Goal: Information Seeking & Learning: Learn about a topic

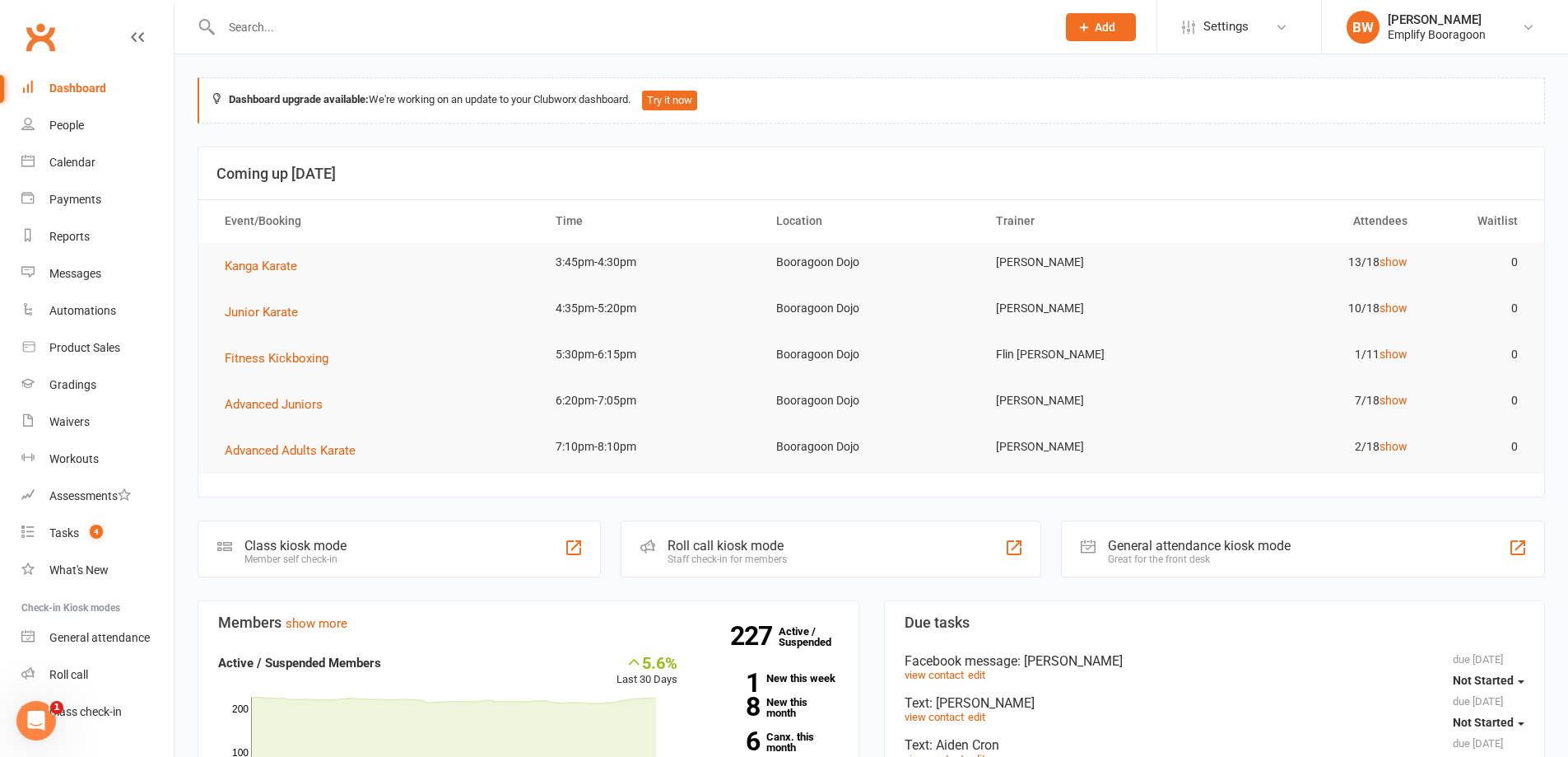
click at [106, 92] on link "Dashboard" at bounding box center [97, 88] width 153 height 37
click at [1400, 352] on link "show" at bounding box center [1394, 354] width 28 height 13
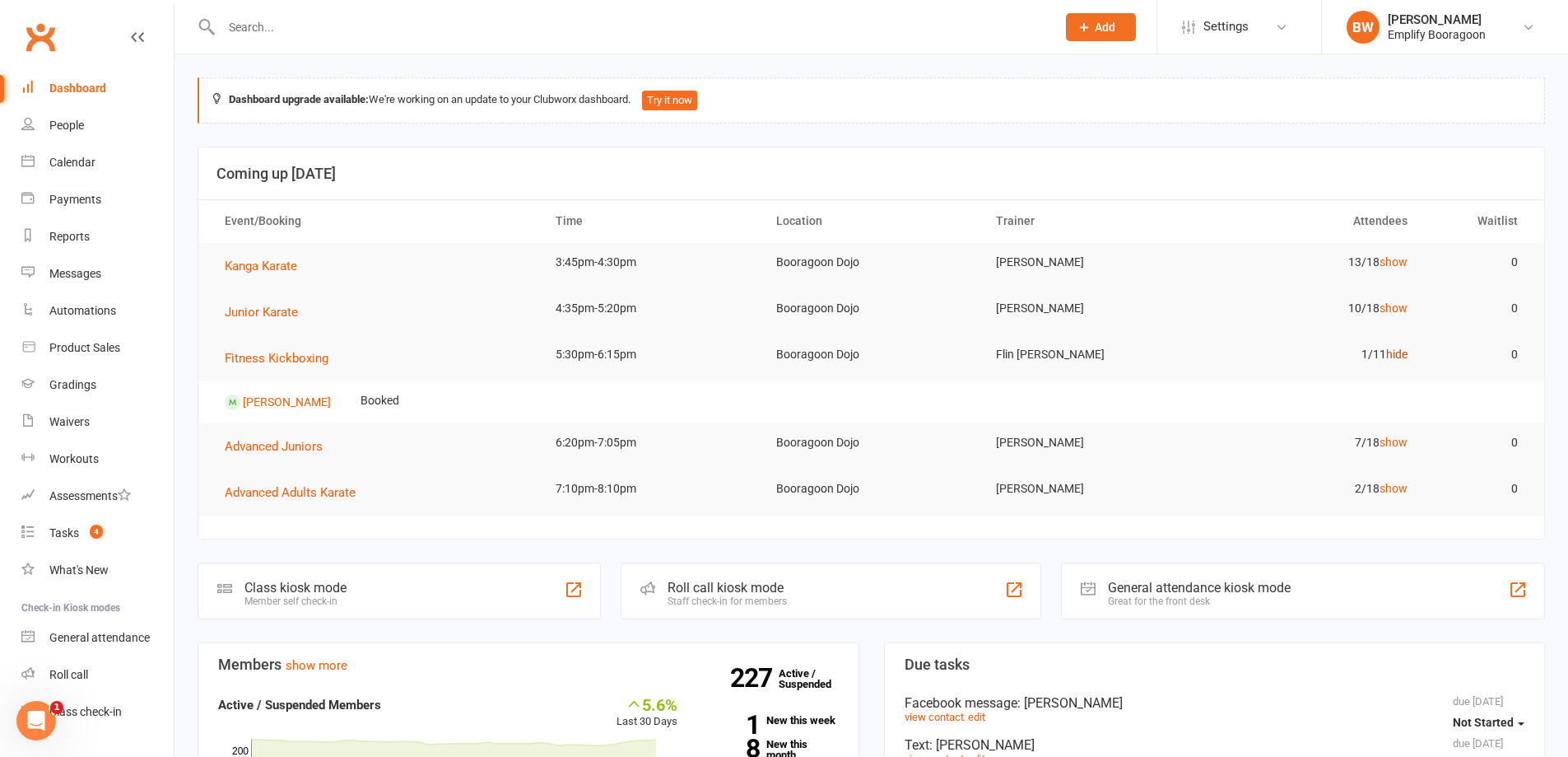
click at [1400, 352] on link "hide" at bounding box center [1397, 354] width 21 height 13
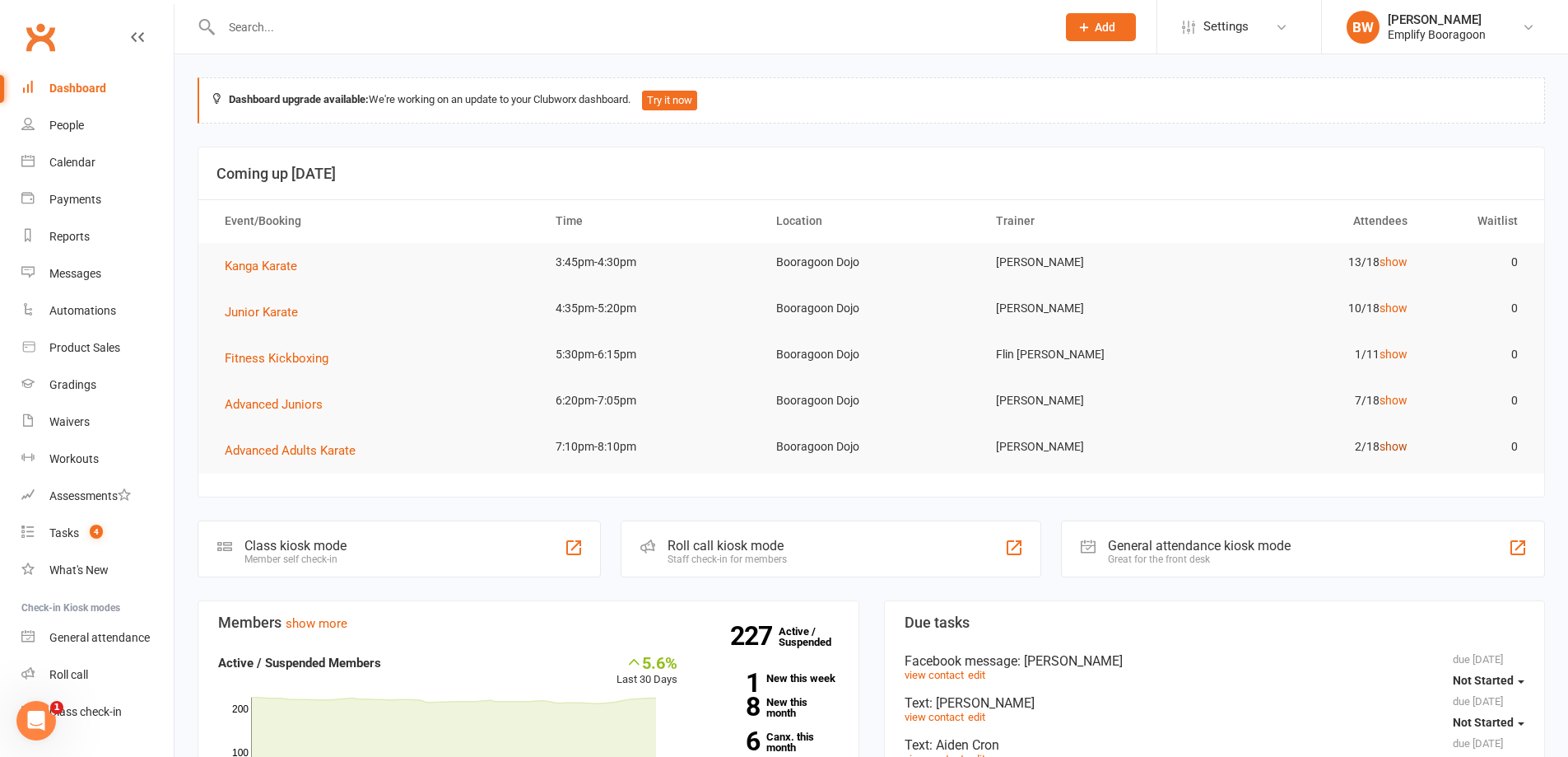
click at [1391, 447] on link "show" at bounding box center [1394, 447] width 28 height 13
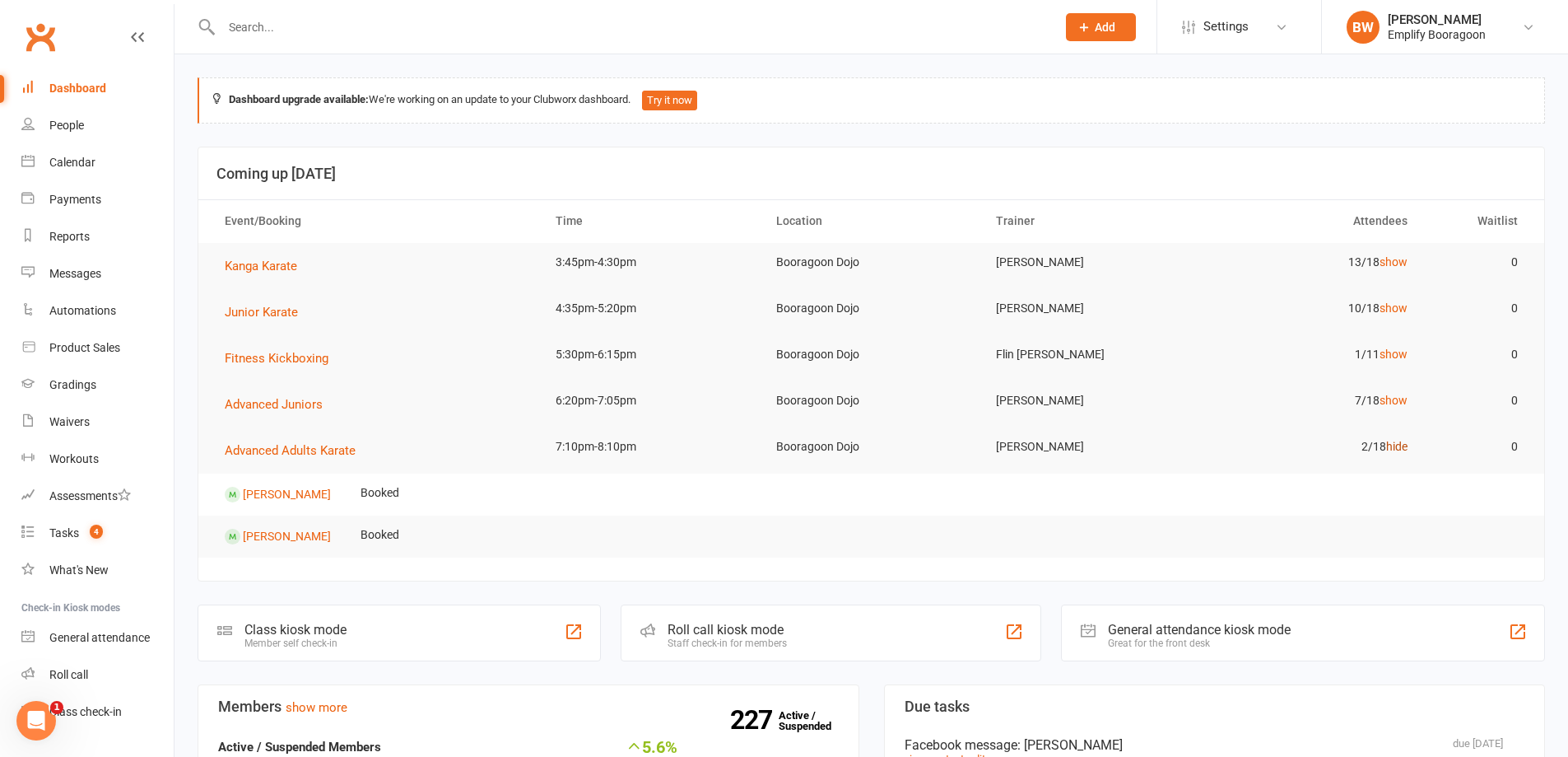
click at [1391, 447] on link "hide" at bounding box center [1397, 447] width 21 height 13
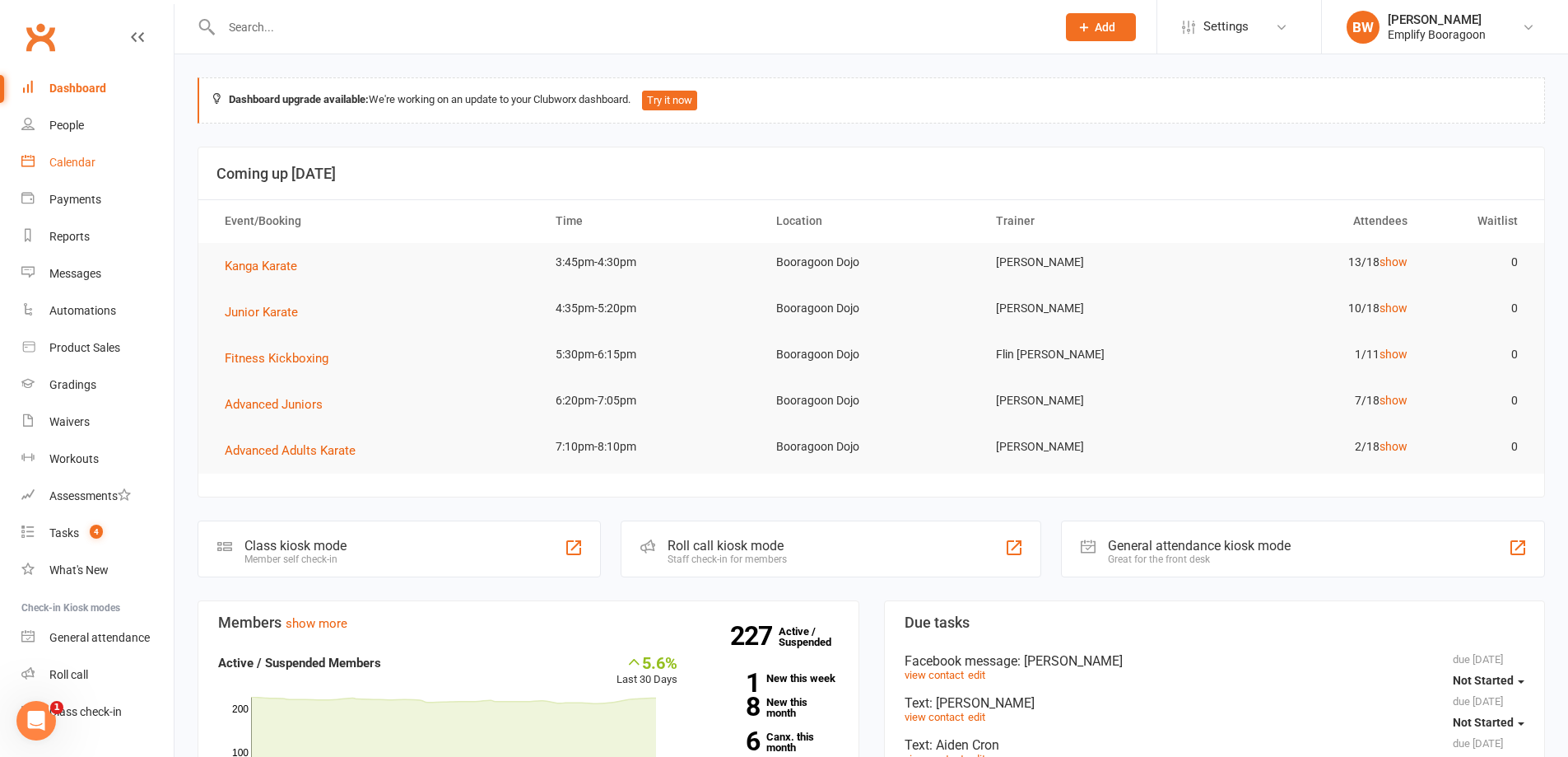
click at [75, 165] on div "Calendar" at bounding box center [73, 163] width 46 height 13
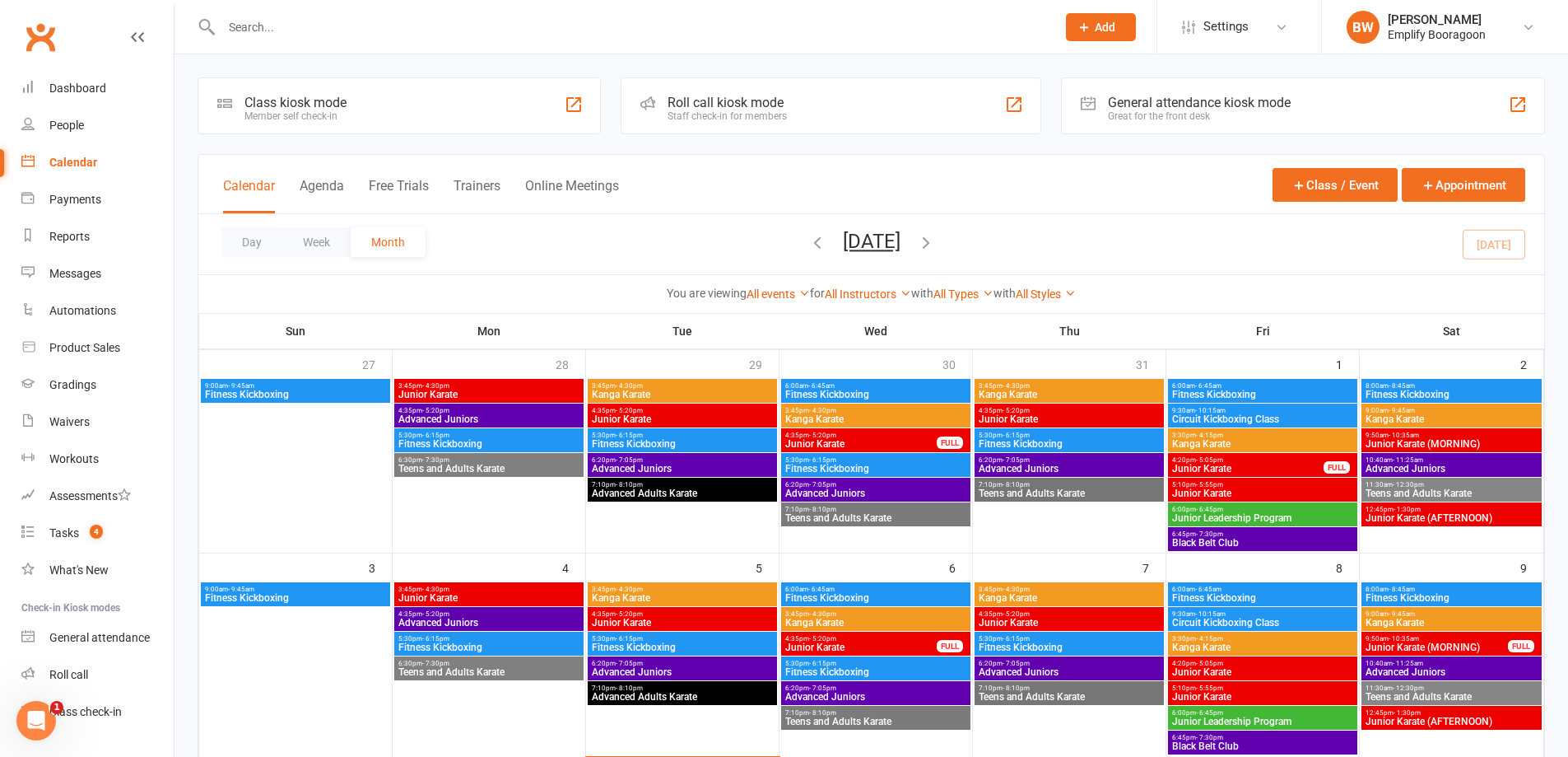
click at [575, 231] on div "Day Week Month August 2025 August 2025 Sun Mon Tue Wed Thu Fri Sat 27 28 29 30 …" at bounding box center [871, 244] width 1346 height 60
click at [62, 126] on div "People" at bounding box center [67, 125] width 35 height 13
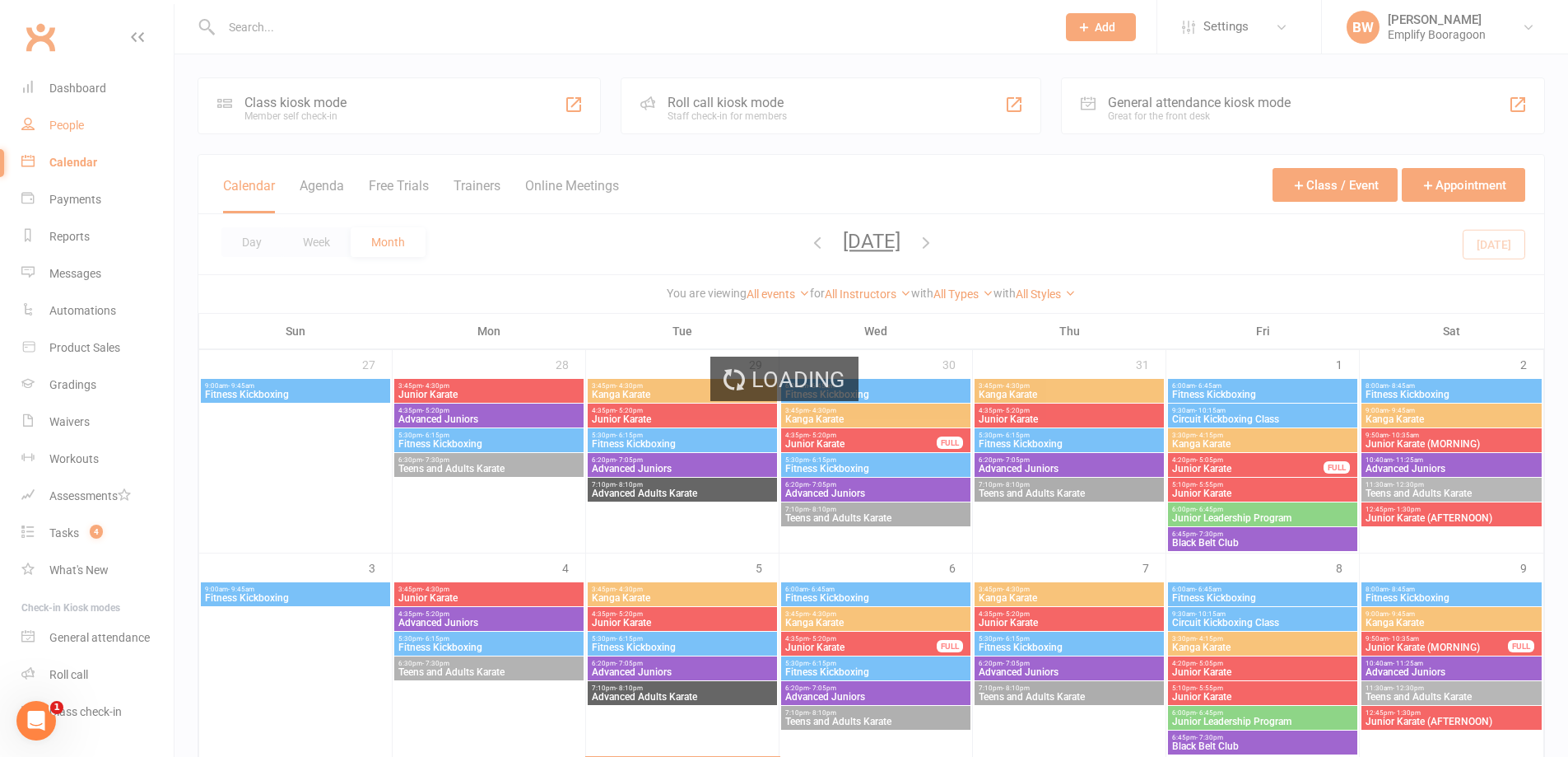
select select "100"
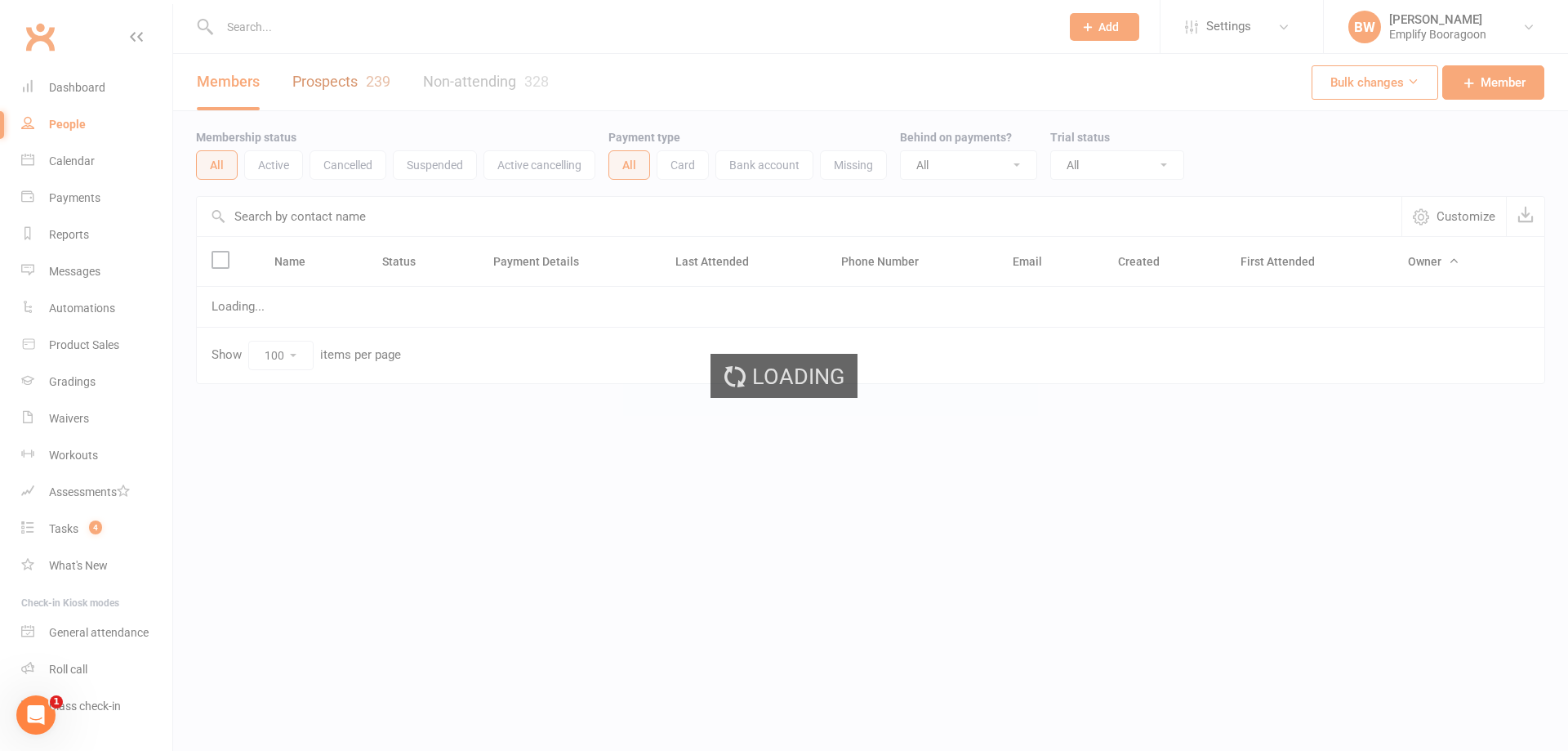
click at [341, 90] on link "Prospects 239" at bounding box center [341, 82] width 98 height 57
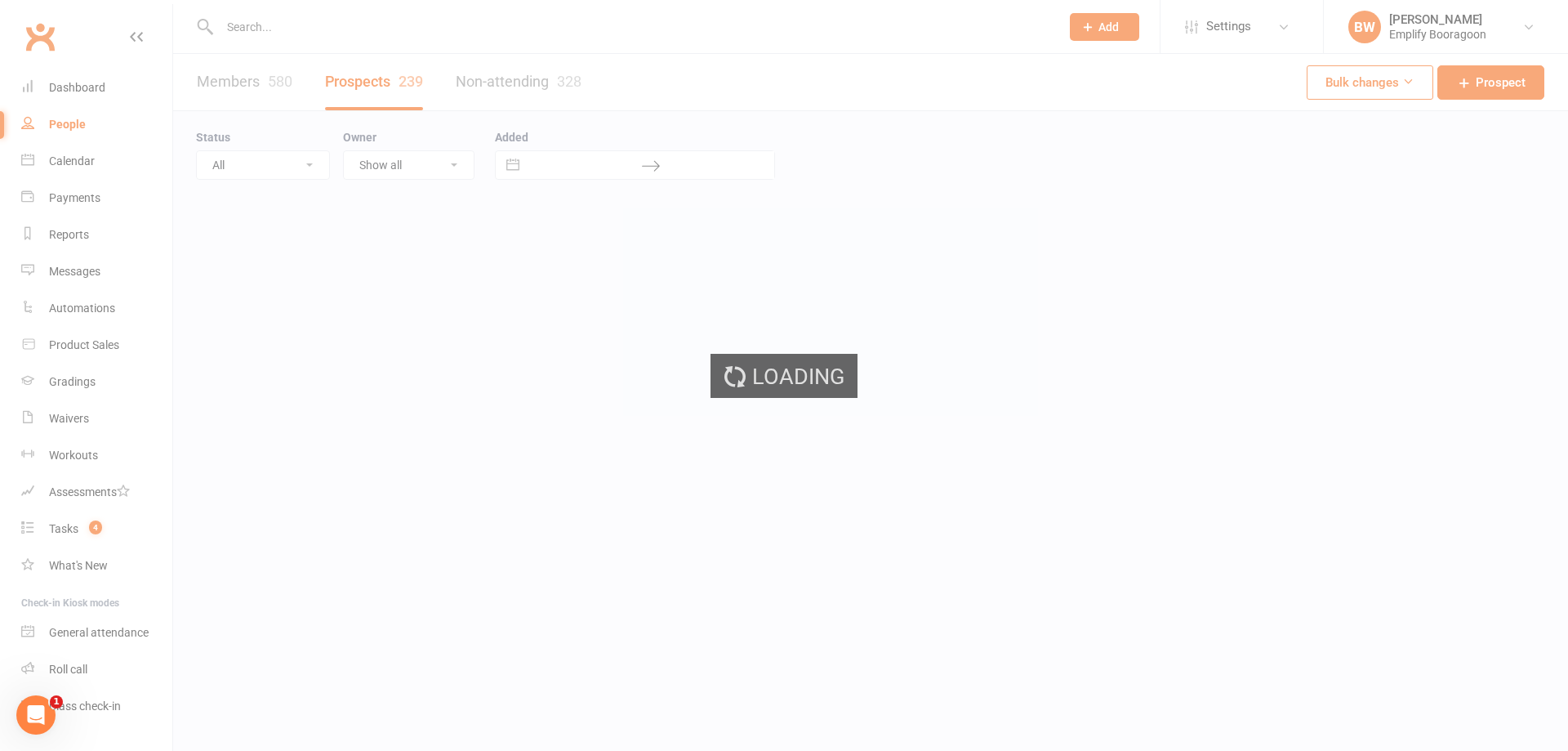
select select "100"
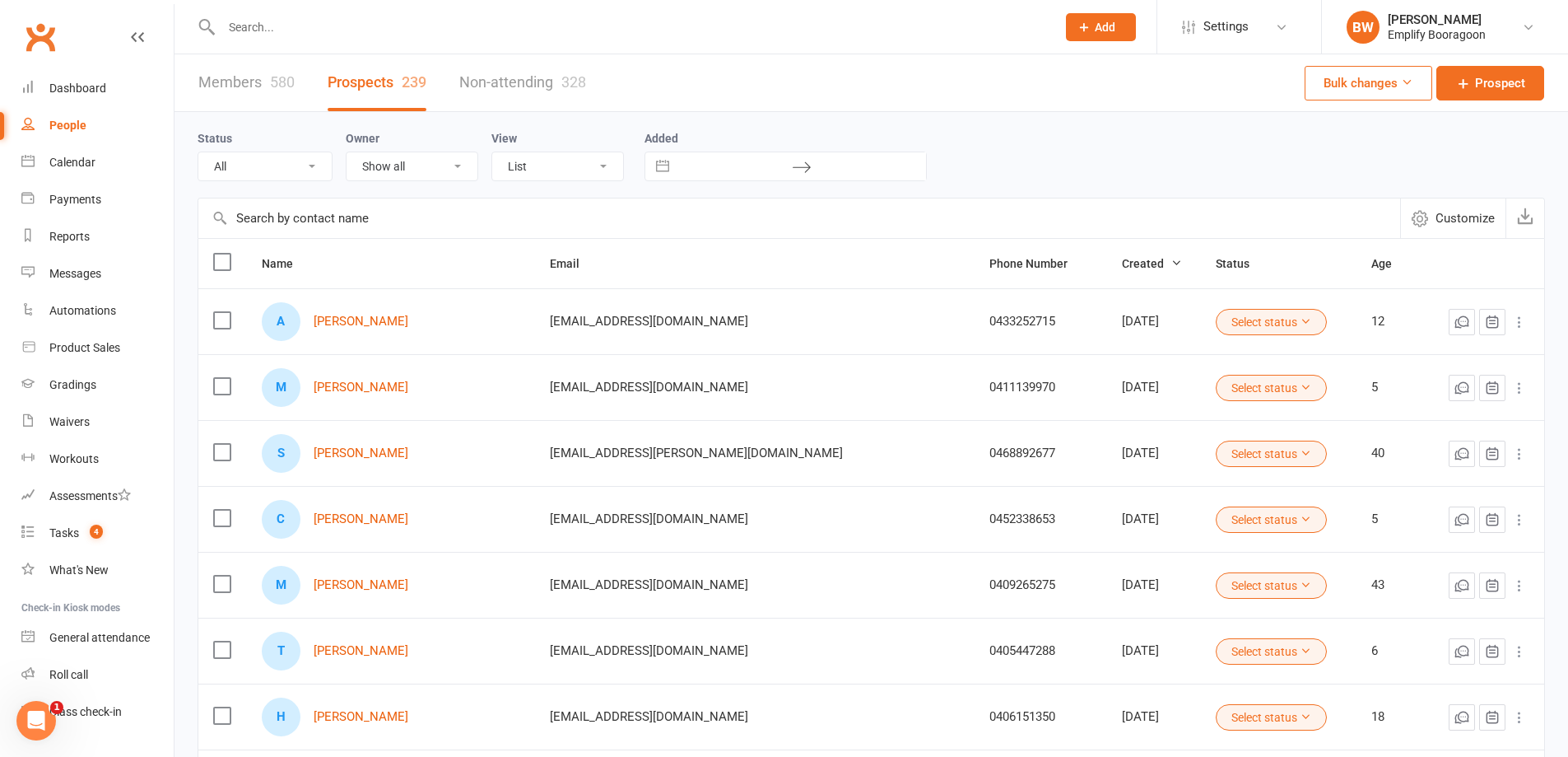
click at [672, 228] on input "text" at bounding box center [799, 218] width 1202 height 40
click at [679, 165] on input "text" at bounding box center [734, 167] width 115 height 28
select select "6"
select select "2025"
select select "7"
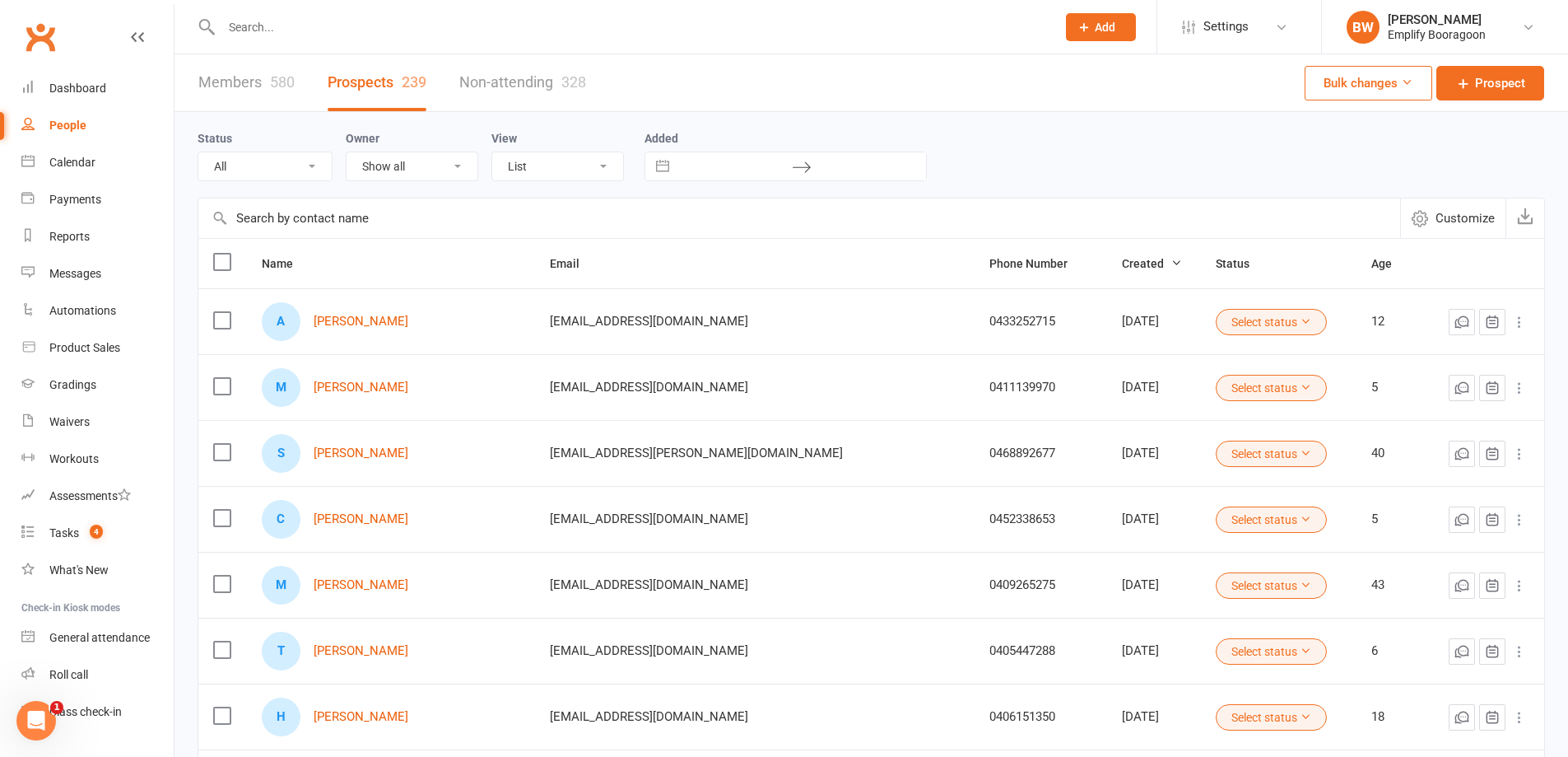
select select "2025"
select select "8"
select select "2025"
select select "9"
select select "2025"
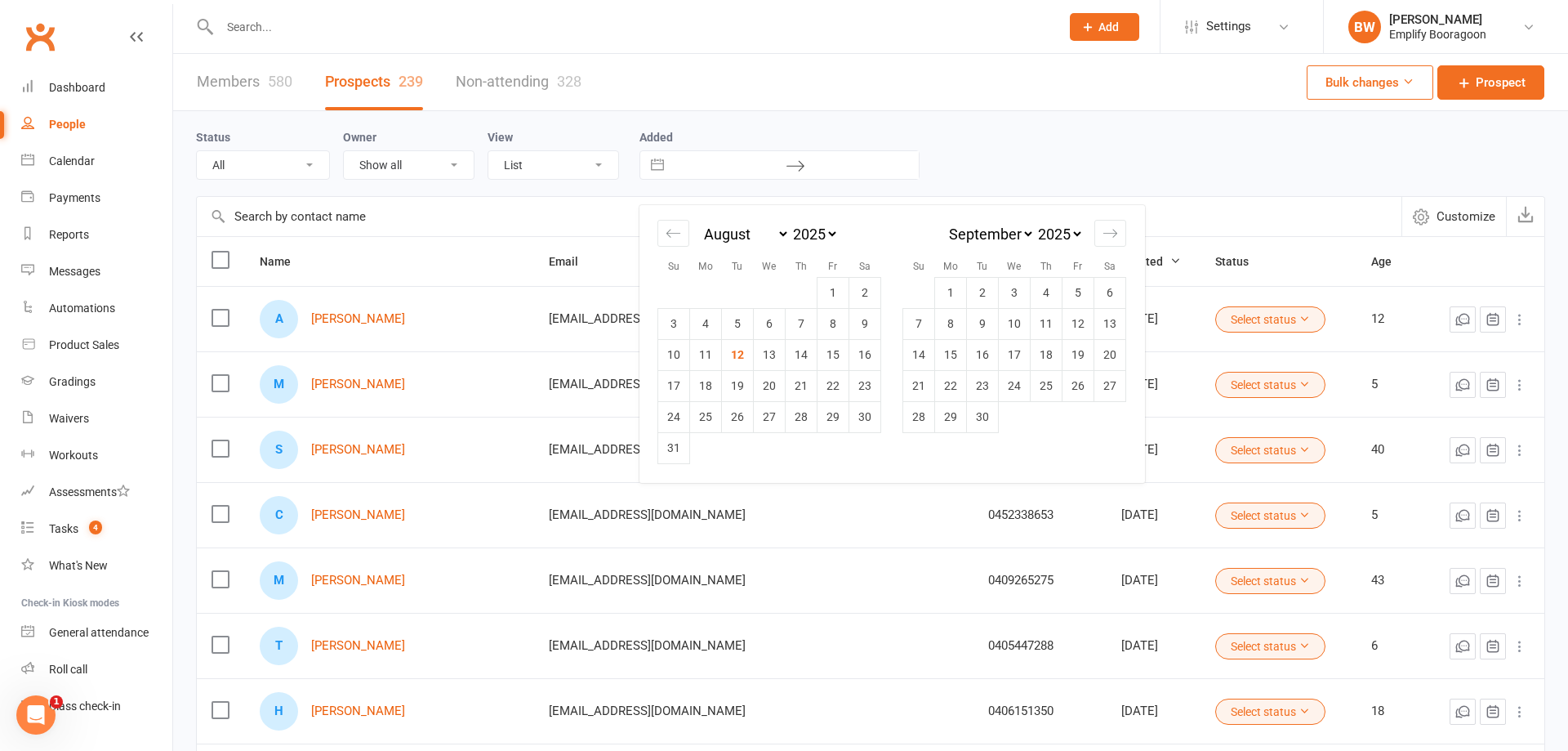
click at [657, 165] on button "Interact with the calendar and add the check-in date for your trip." at bounding box center [657, 165] width 29 height 28
click at [682, 238] on div "Move backward to switch to the previous month." at bounding box center [673, 233] width 32 height 27
select select "5"
select select "2025"
click at [747, 283] on td "1" at bounding box center [738, 292] width 32 height 31
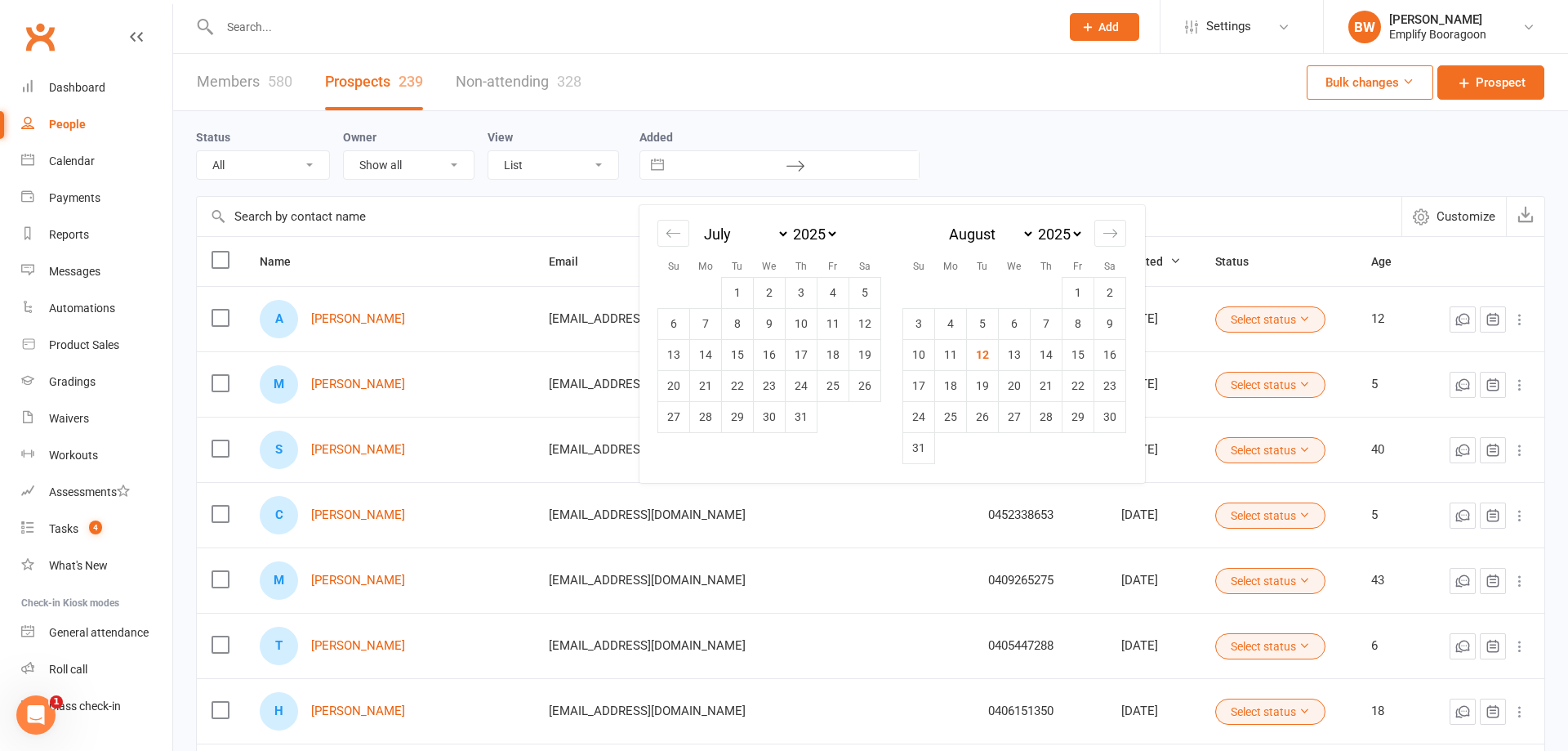
type input "01 Jul 2025"
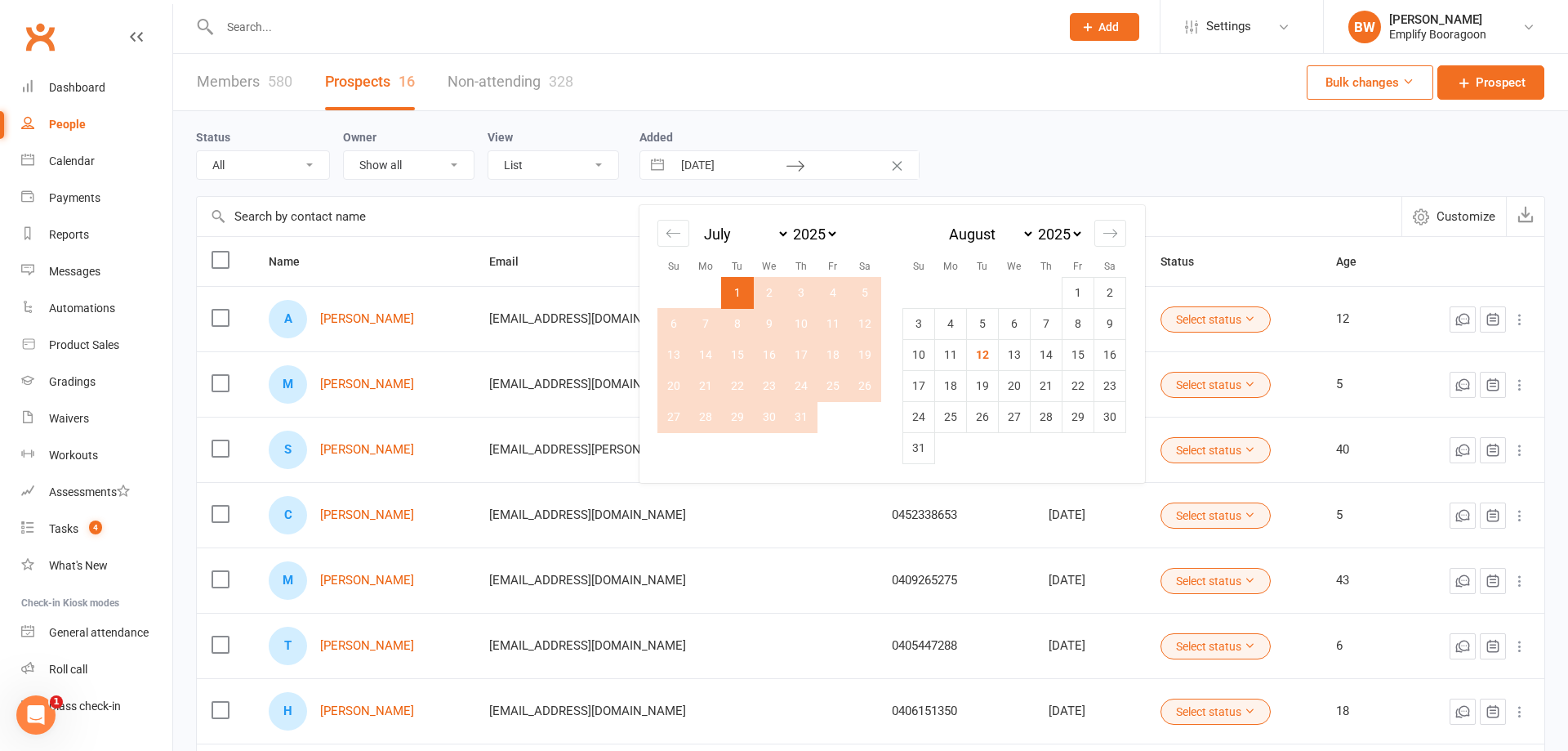
click at [804, 412] on td "31" at bounding box center [801, 417] width 32 height 31
type input "31 Jul 2025"
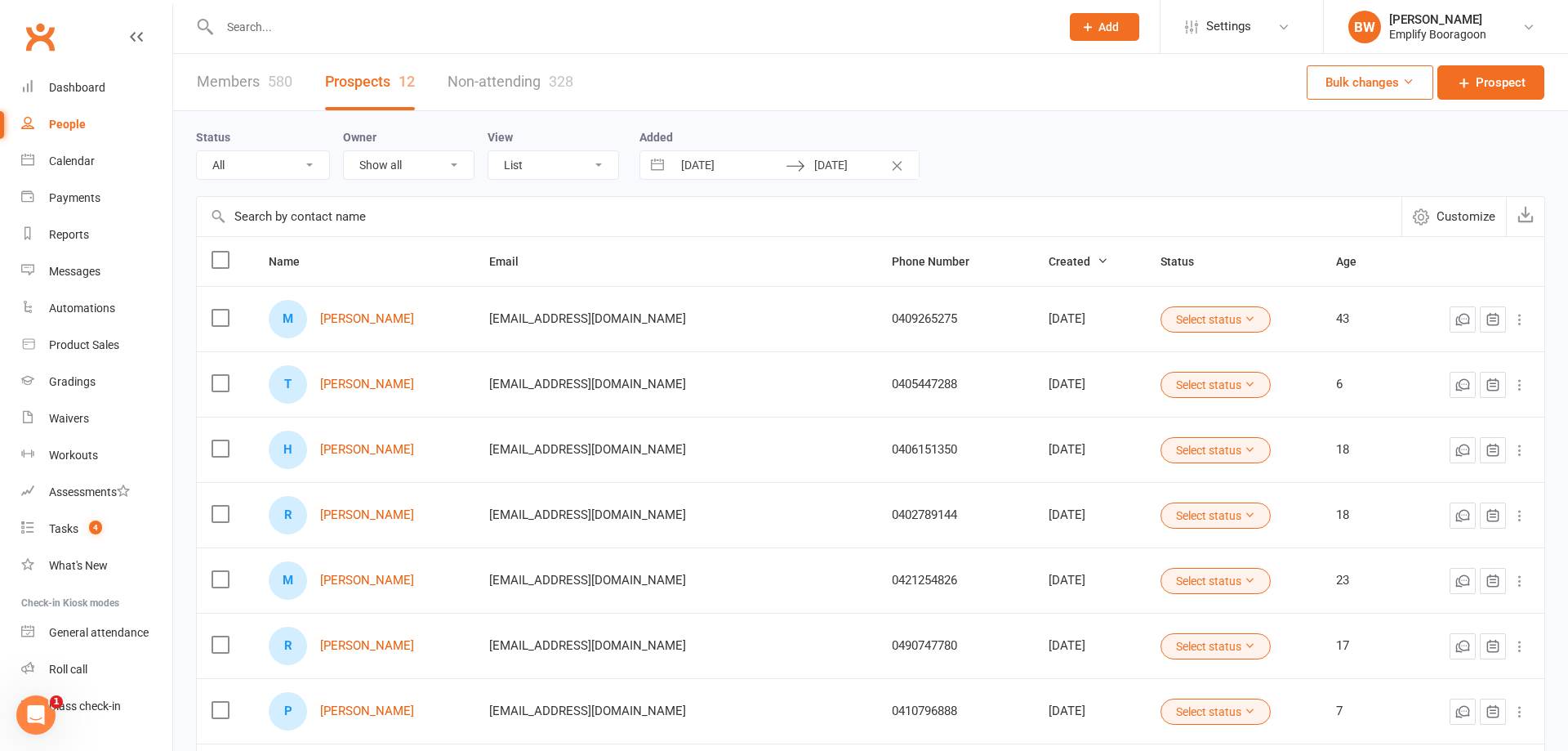
drag, startPoint x: 675, startPoint y: 164, endPoint x: 665, endPoint y: 162, distance: 10.2
click at [674, 164] on input "01 Jul 2025" at bounding box center [729, 165] width 114 height 28
select select "5"
select select "2025"
select select "6"
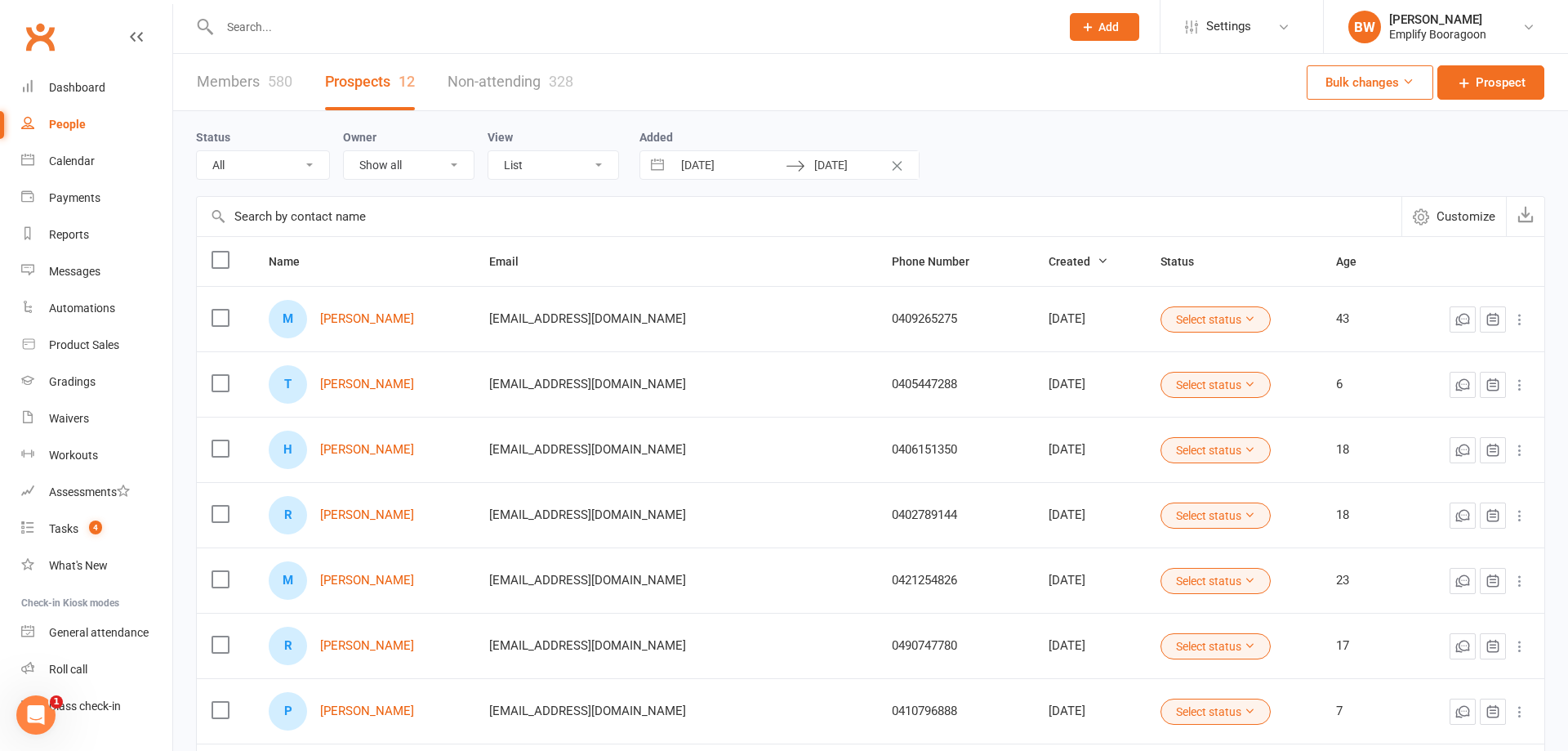
select select "2025"
select select "7"
select select "2025"
select select "8"
select select "2025"
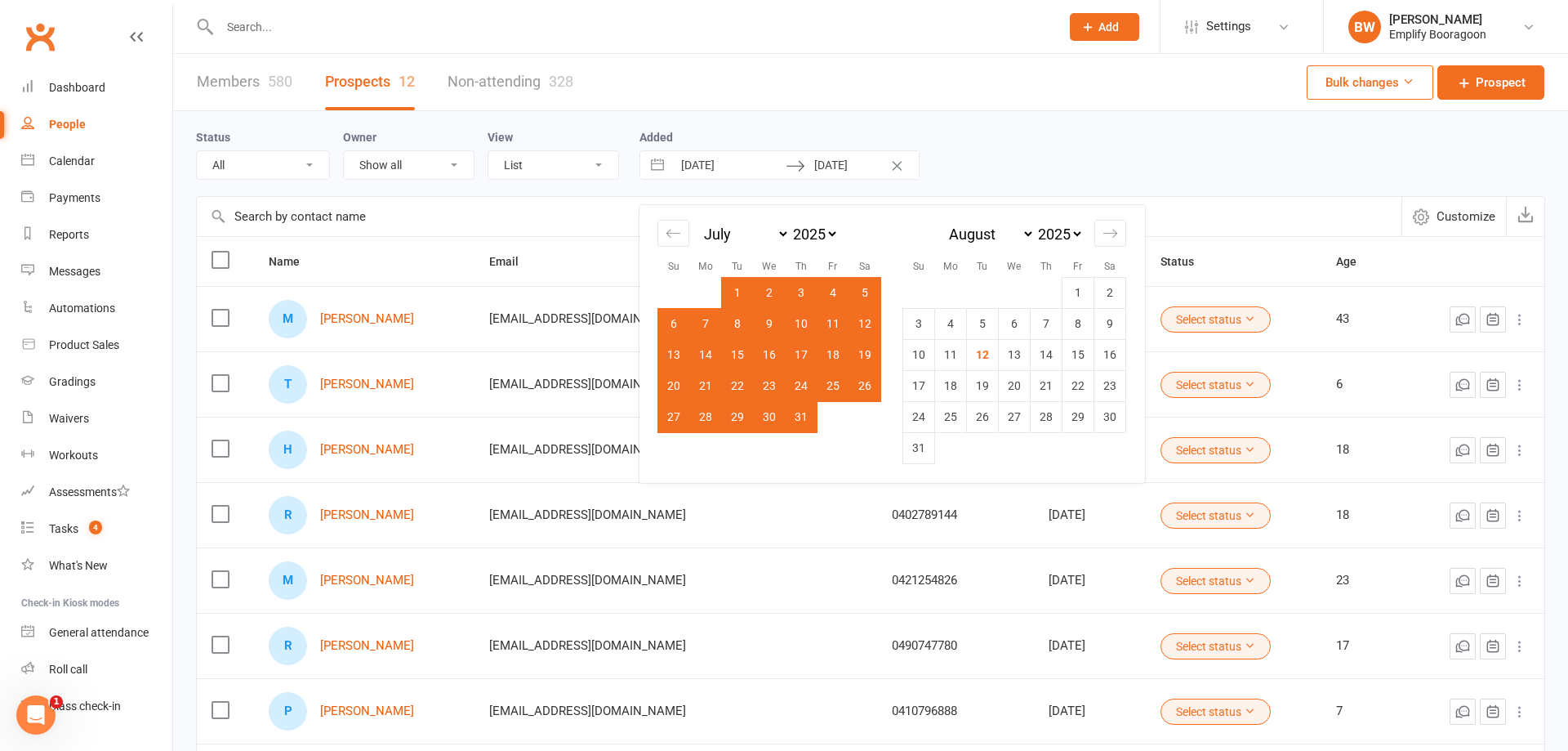
click at [665, 162] on button "Interact with the calendar and add the check-in date for your trip." at bounding box center [657, 165] width 29 height 28
click at [682, 223] on div "Move backward to switch to the previous month." at bounding box center [673, 233] width 32 height 27
select select "4"
select select "2025"
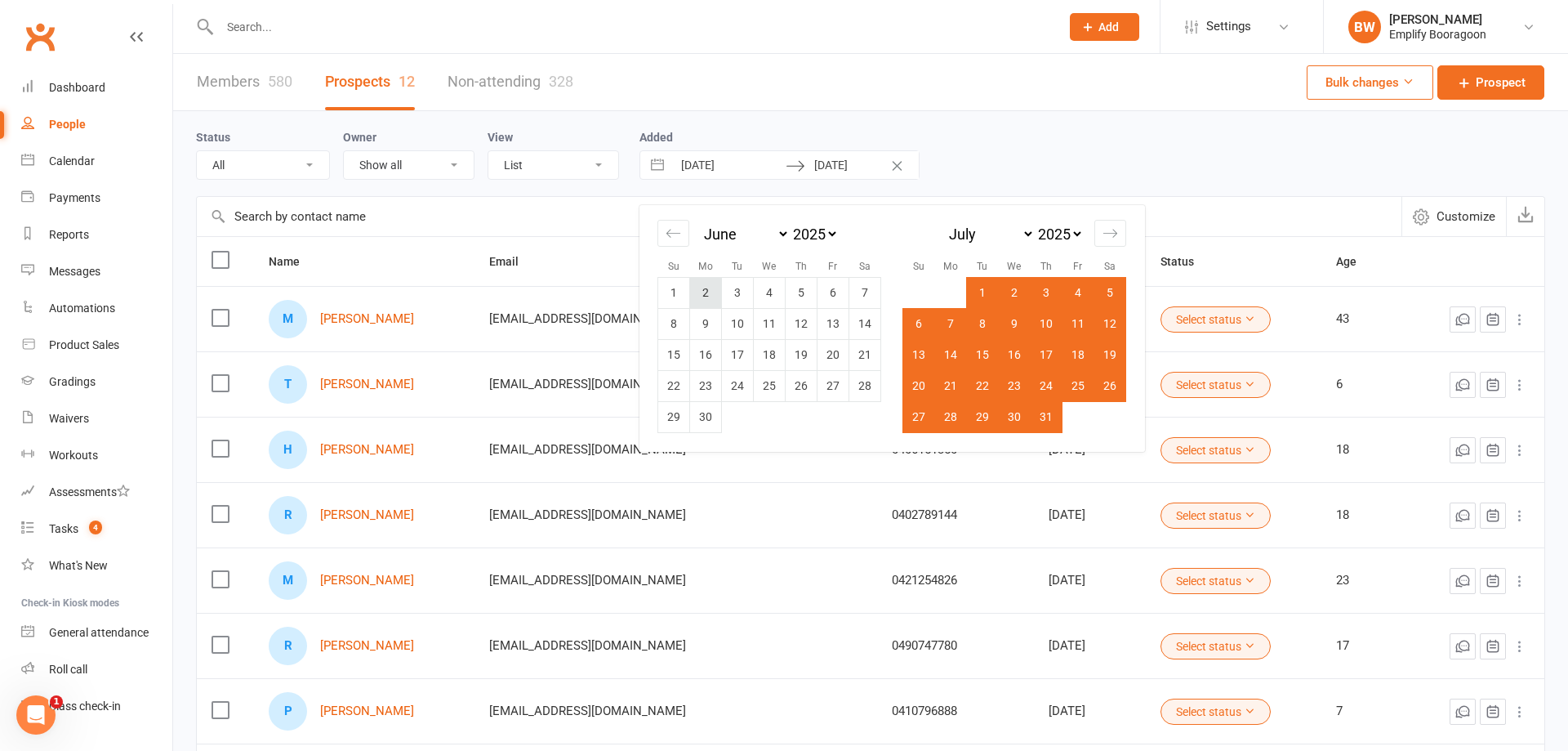
click at [691, 284] on td "2" at bounding box center [706, 292] width 32 height 31
type input "02 Jun 2025"
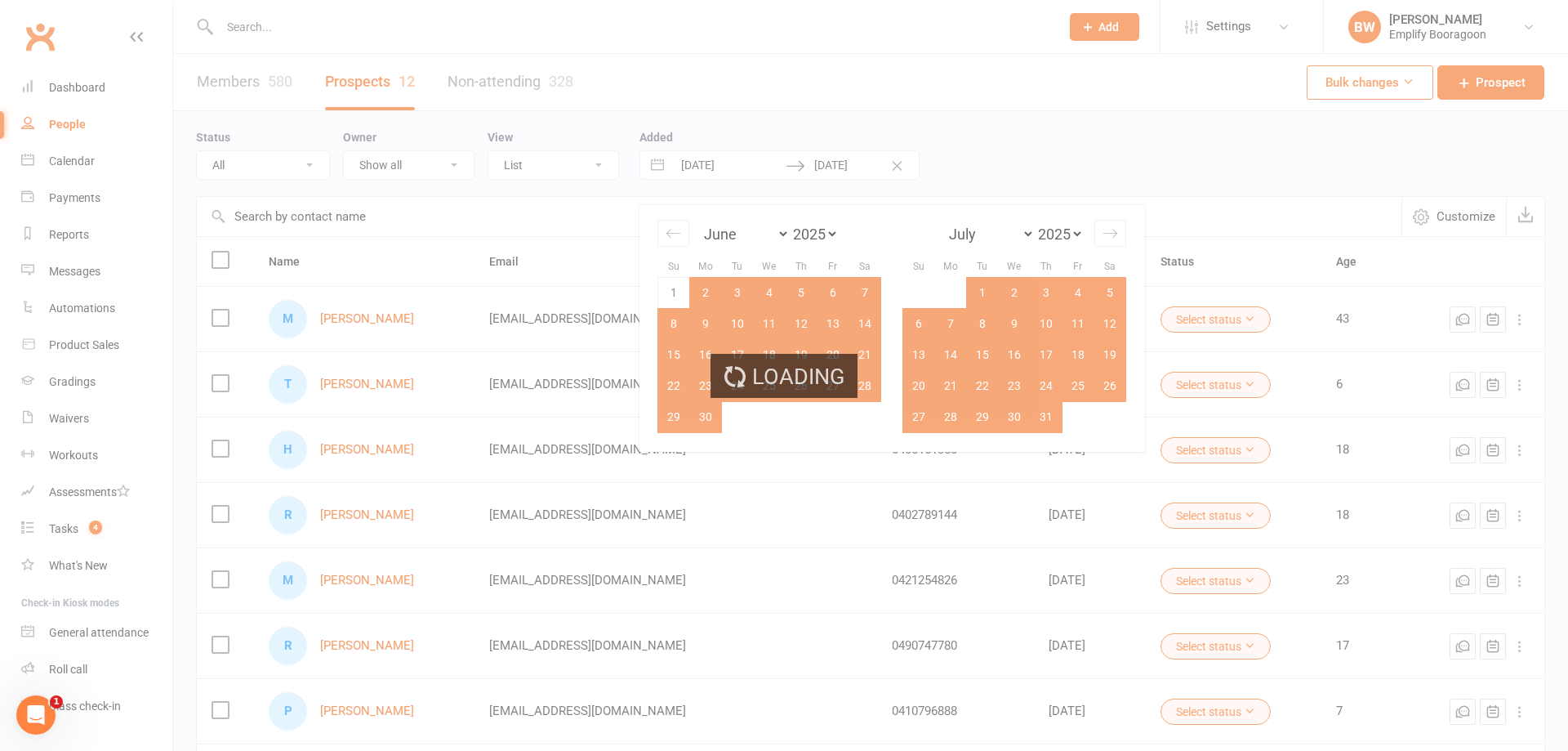
click at [674, 289] on div "Loading" at bounding box center [784, 375] width 1568 height 751
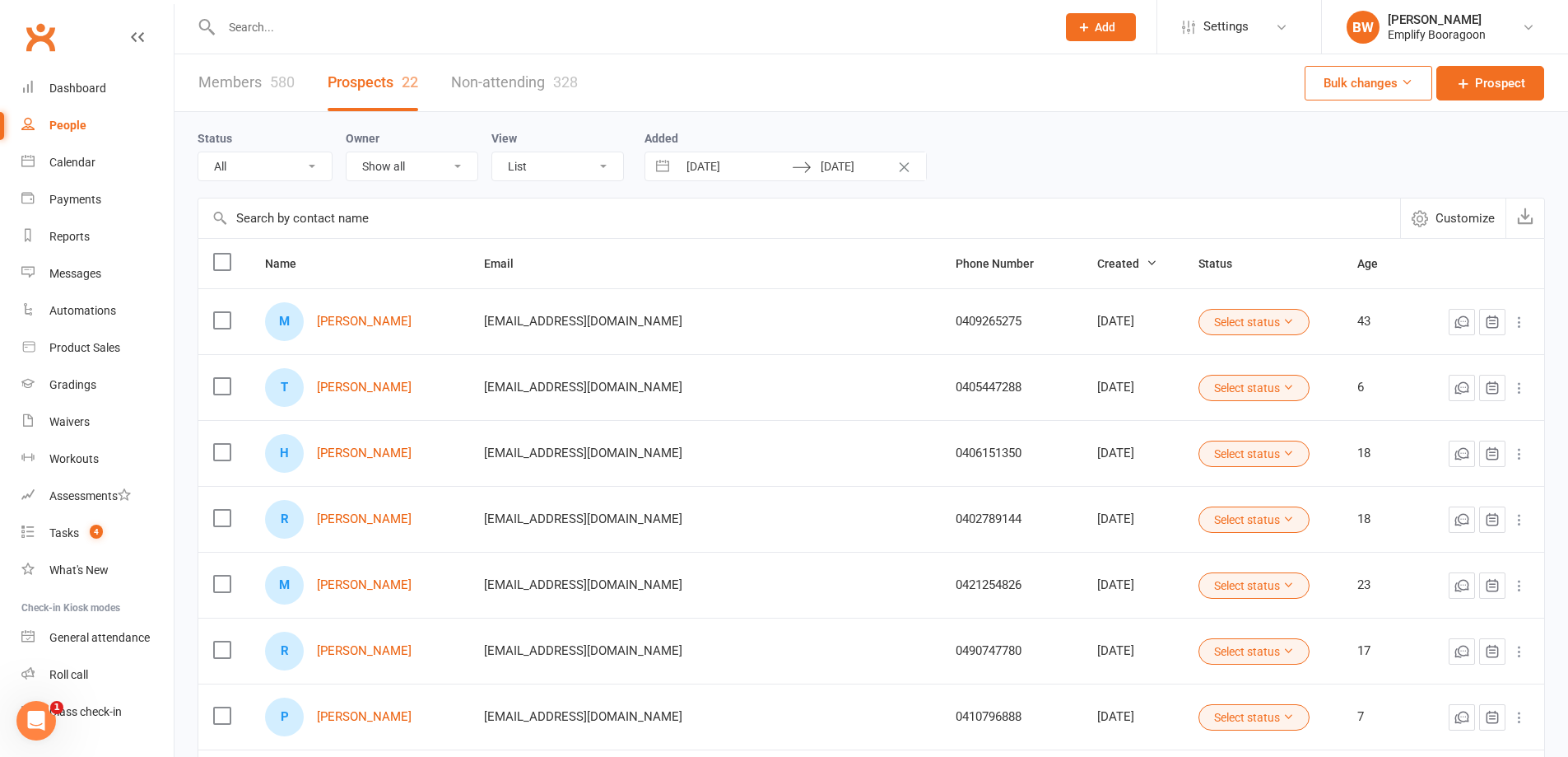
select select "4"
select select "2025"
select select "5"
select select "2025"
select select "6"
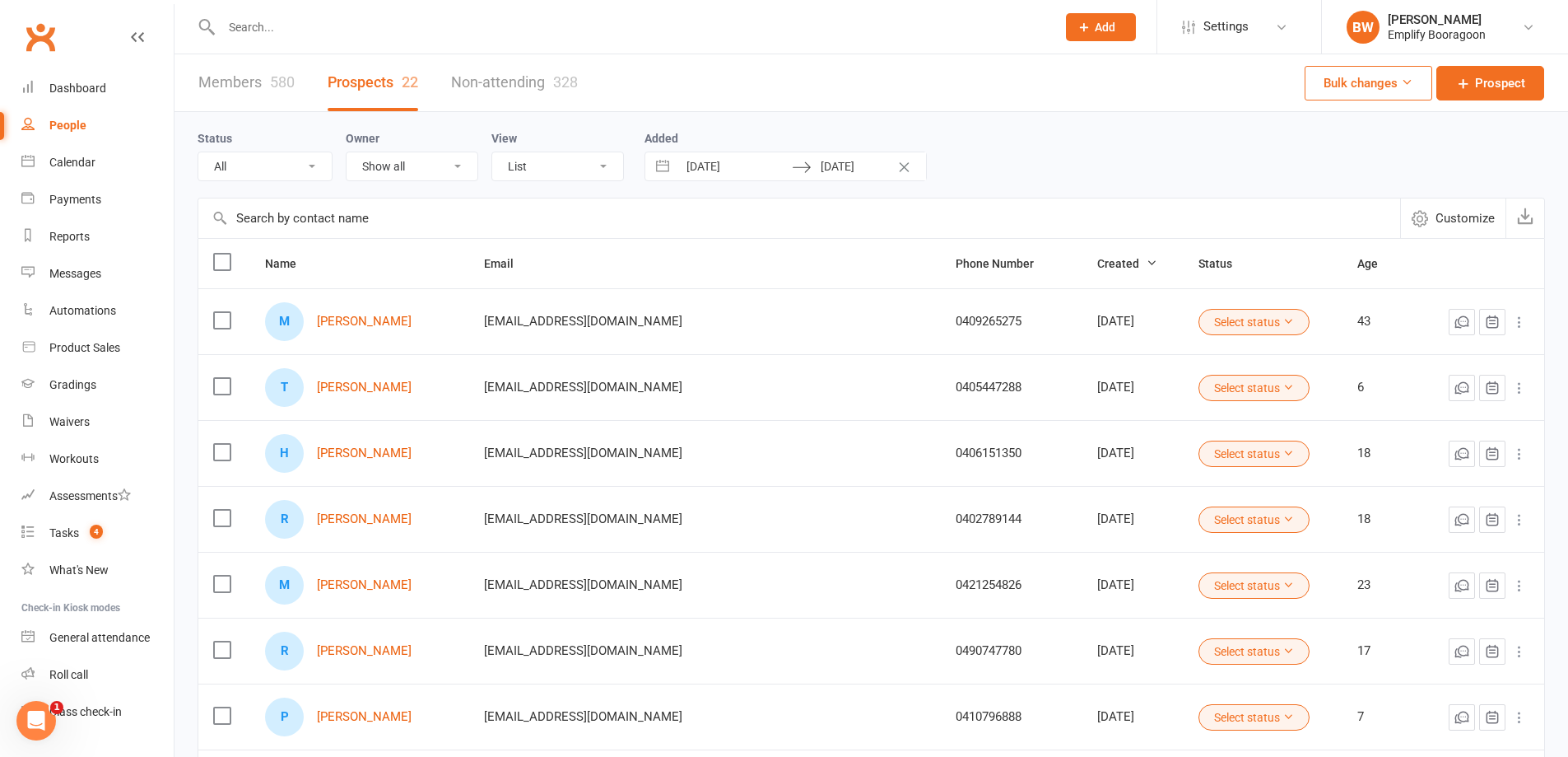
select select "2025"
select select "7"
select select "2025"
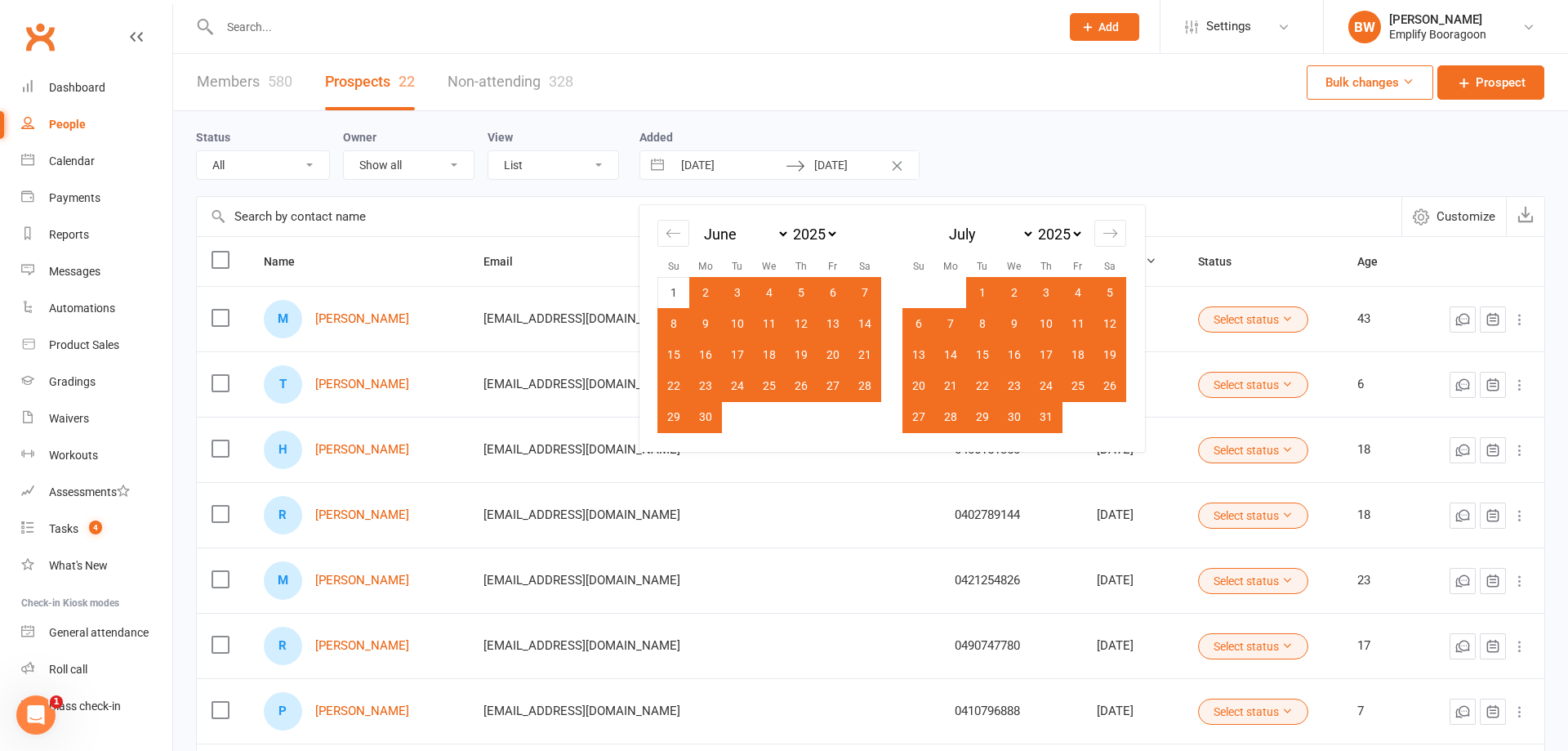
click at [860, 162] on input "31 Jul 2025" at bounding box center [861, 165] width 114 height 28
click at [703, 415] on td "30" at bounding box center [706, 417] width 32 height 31
type input "30 Jun 2025"
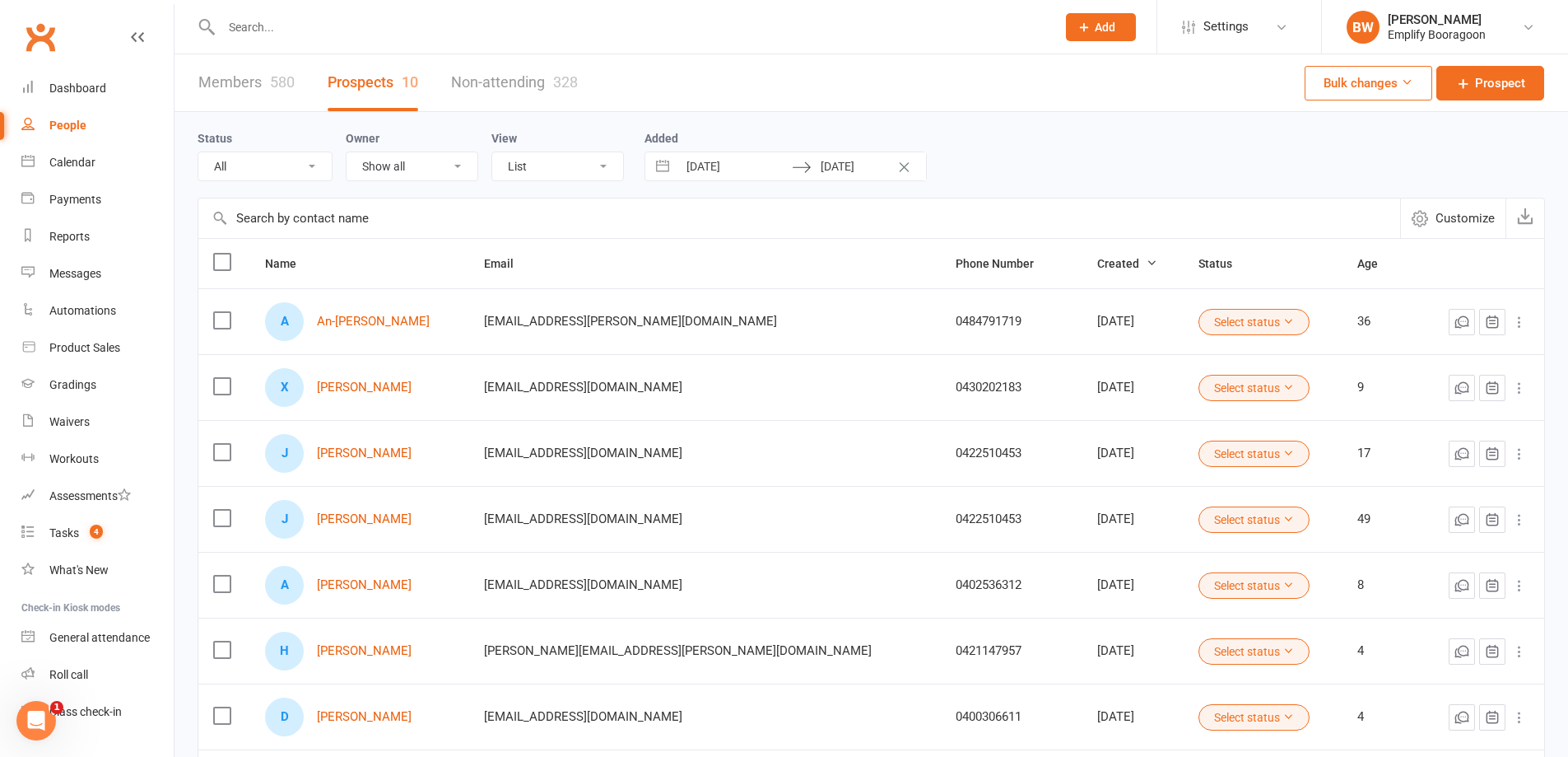
click at [658, 174] on button "Interact with the calendar and add the check-in date for your trip." at bounding box center [663, 167] width 30 height 28
select select "4"
select select "2025"
select select "5"
select select "2025"
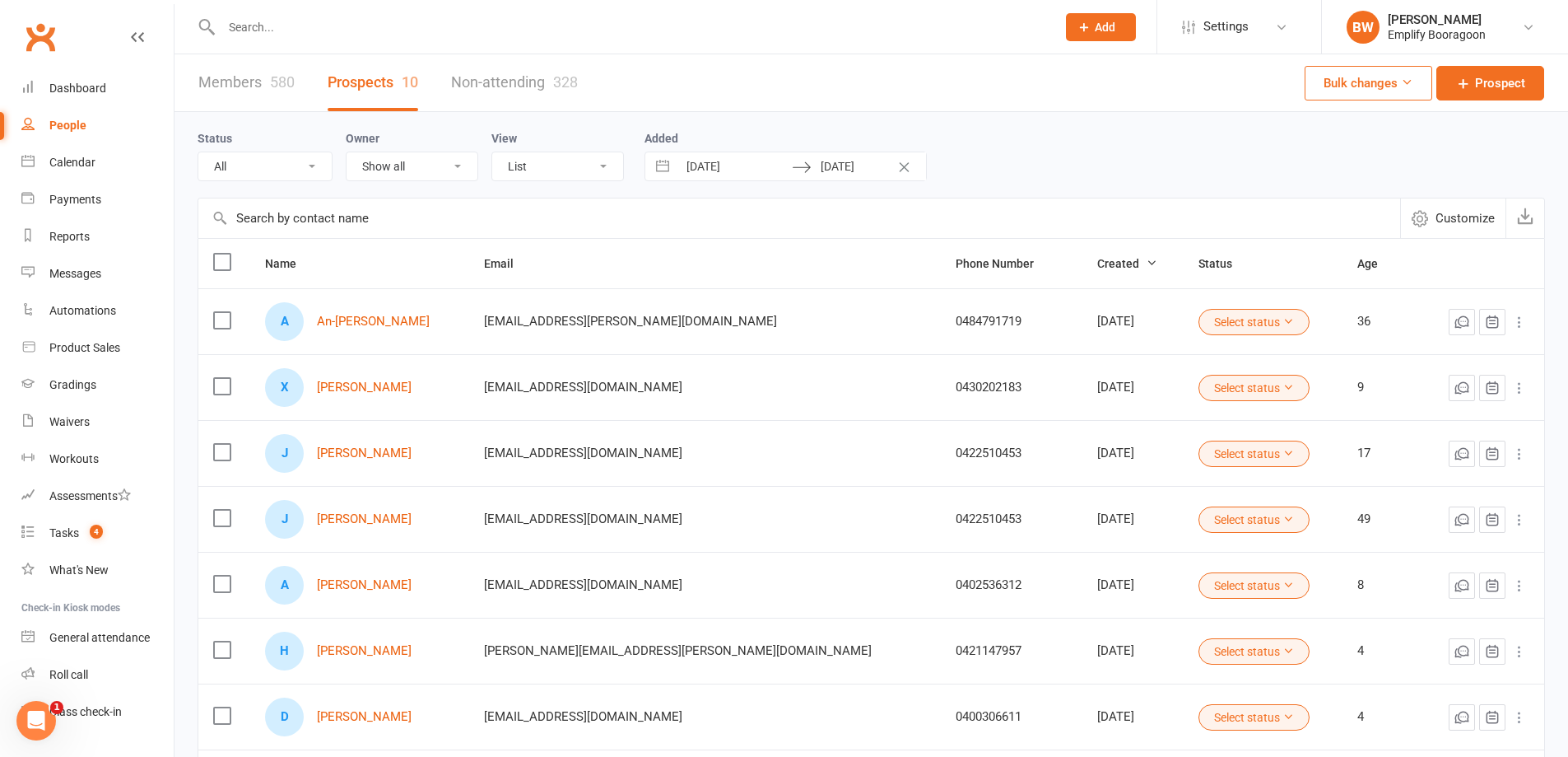
select select "6"
select select "2025"
select select "7"
select select "2025"
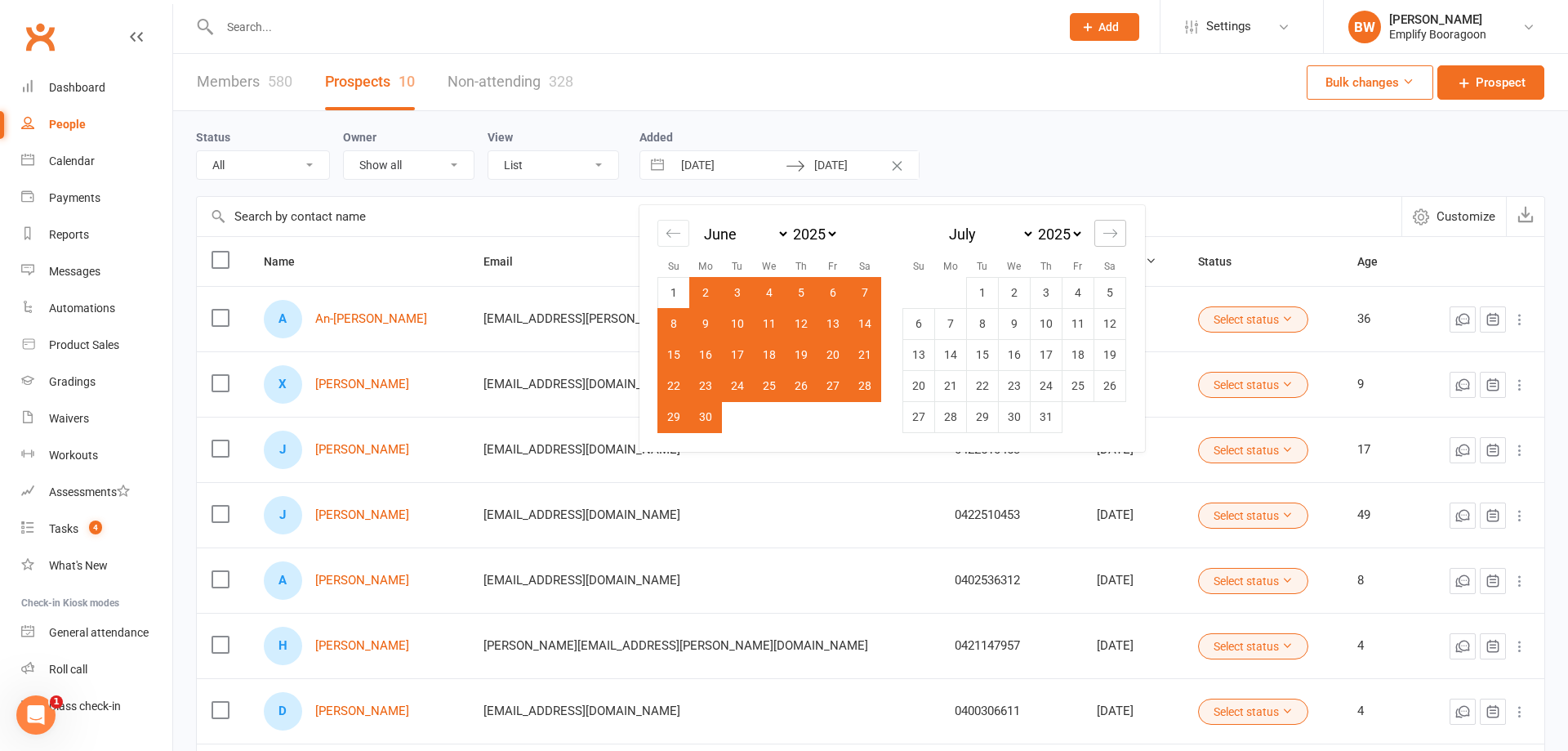
click at [1103, 228] on div "Move forward to switch to the next month." at bounding box center [1109, 233] width 32 height 27
select select "8"
select select "2025"
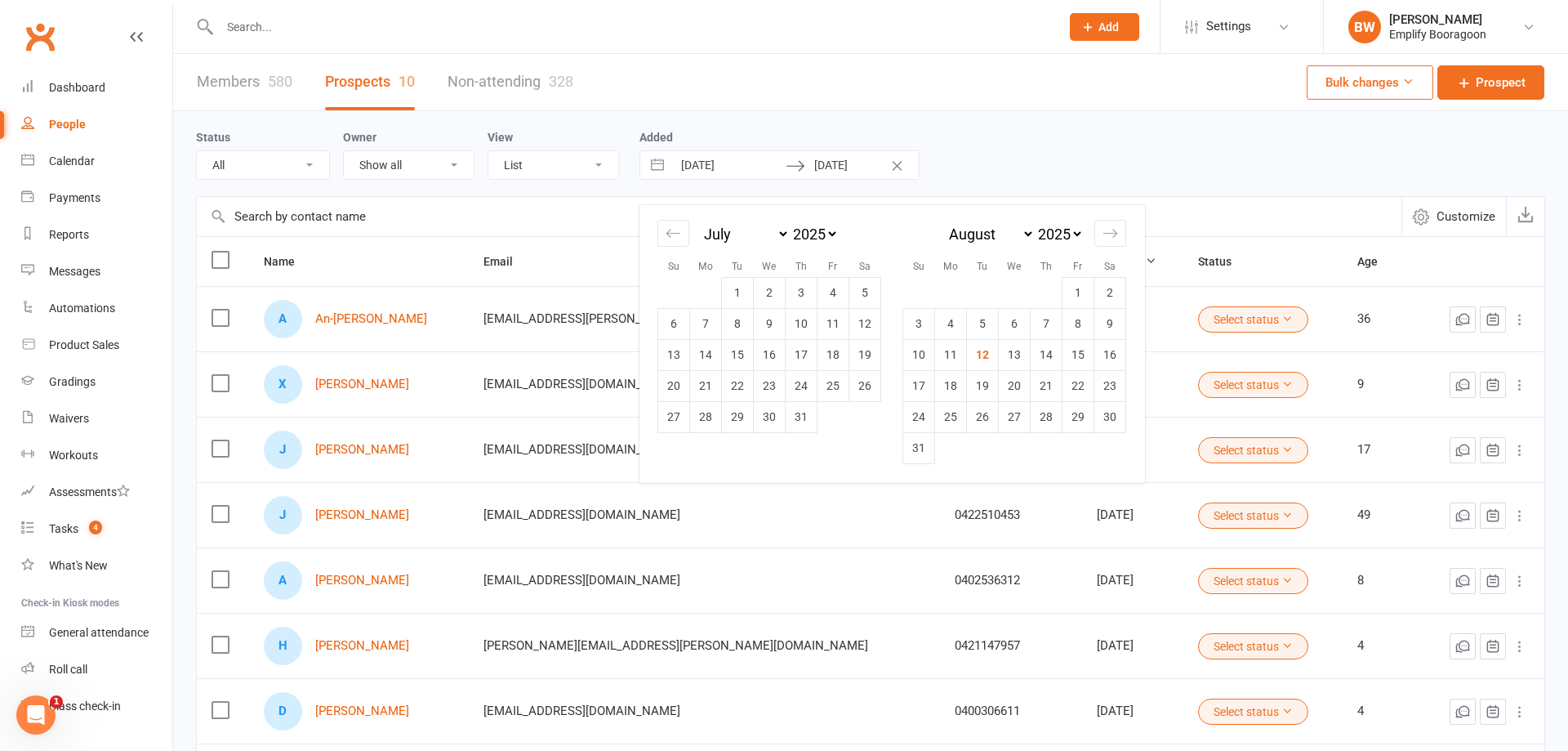
click at [1017, 111] on div "Status All (No status set) (Invalid status) Initial Contact Follow-up Call Foll…" at bounding box center [870, 154] width 1349 height 85
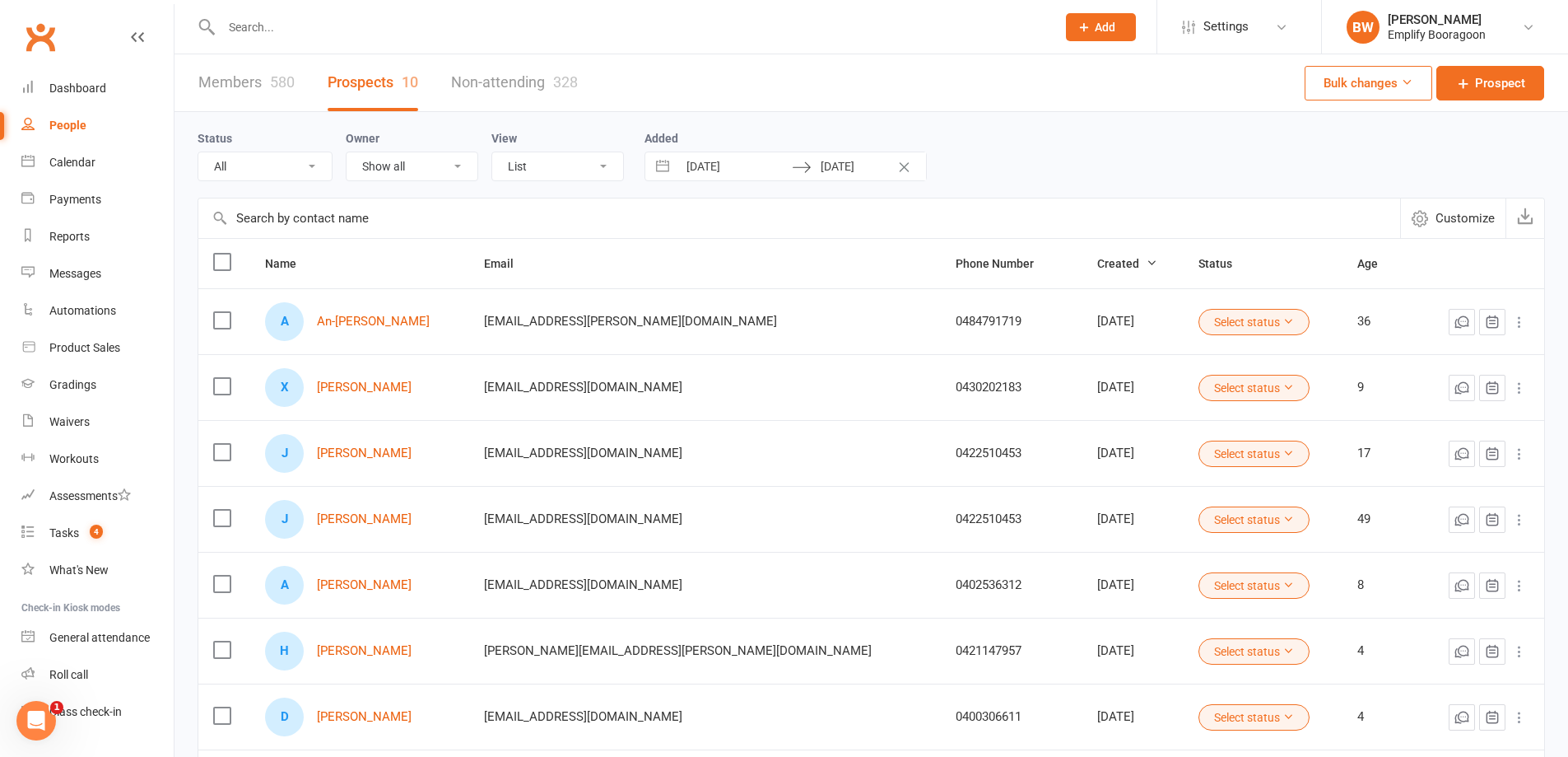
click at [237, 82] on link "Members 580" at bounding box center [246, 83] width 97 height 57
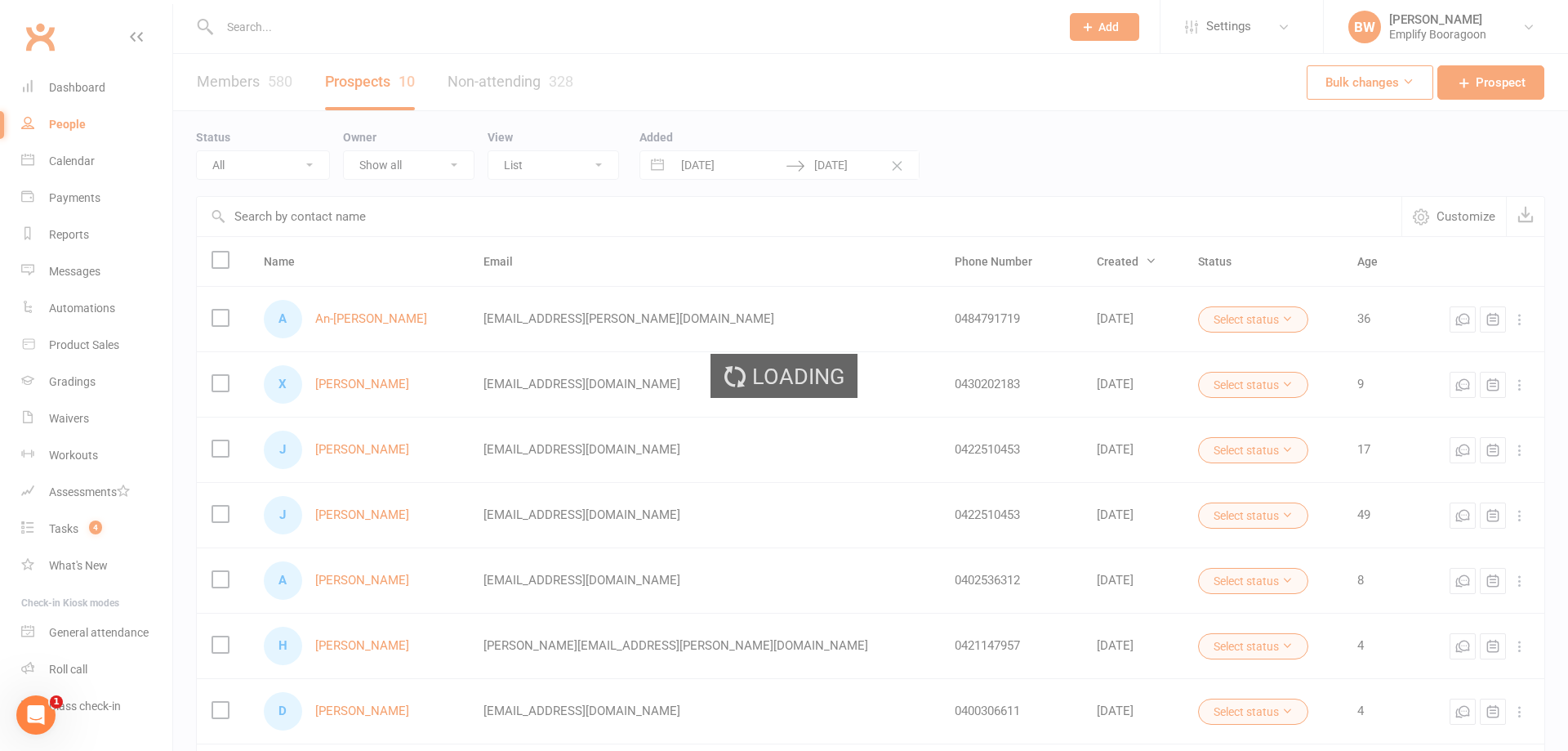
select select "100"
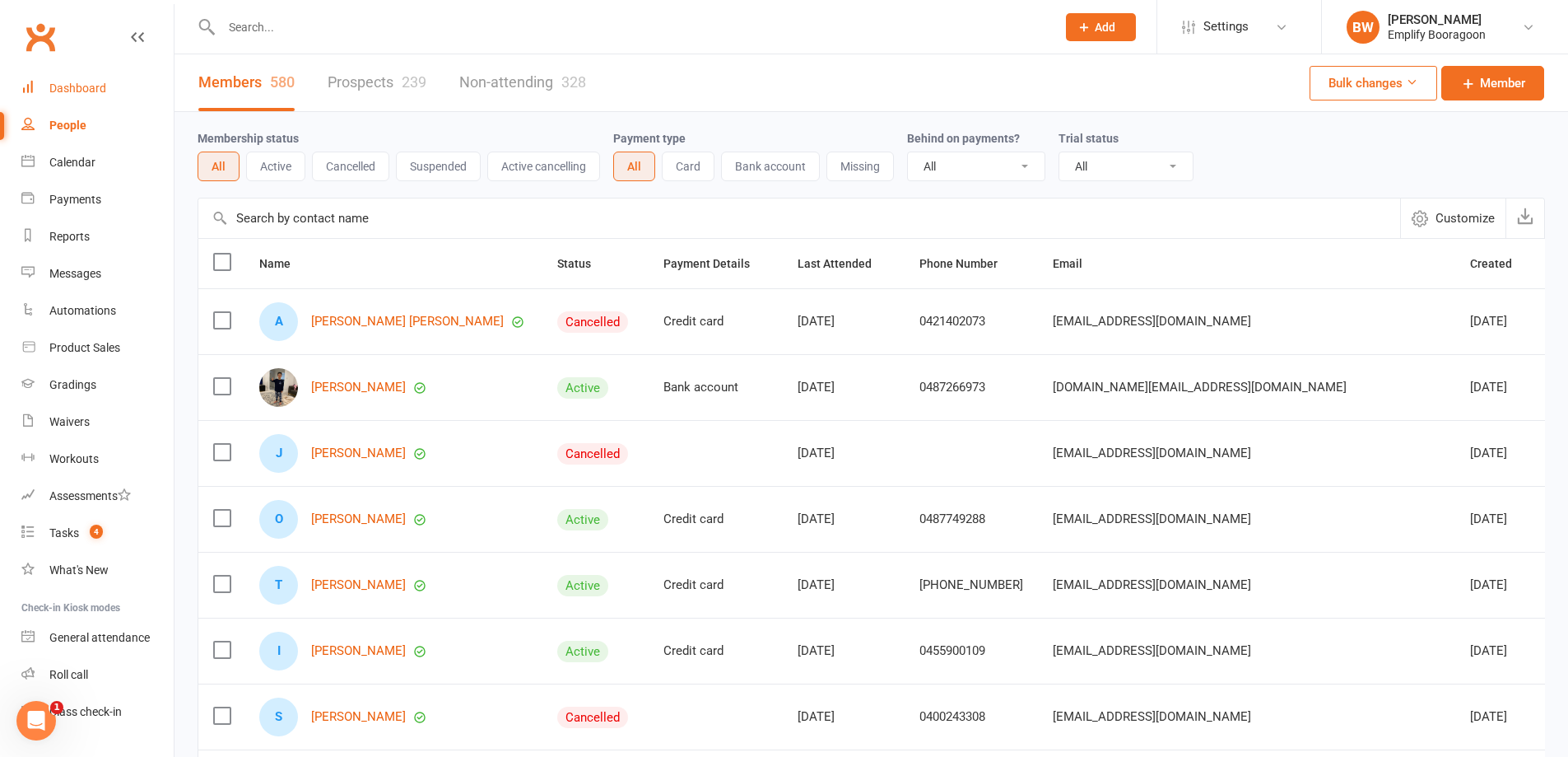
click at [76, 92] on div "Dashboard" at bounding box center [78, 88] width 57 height 13
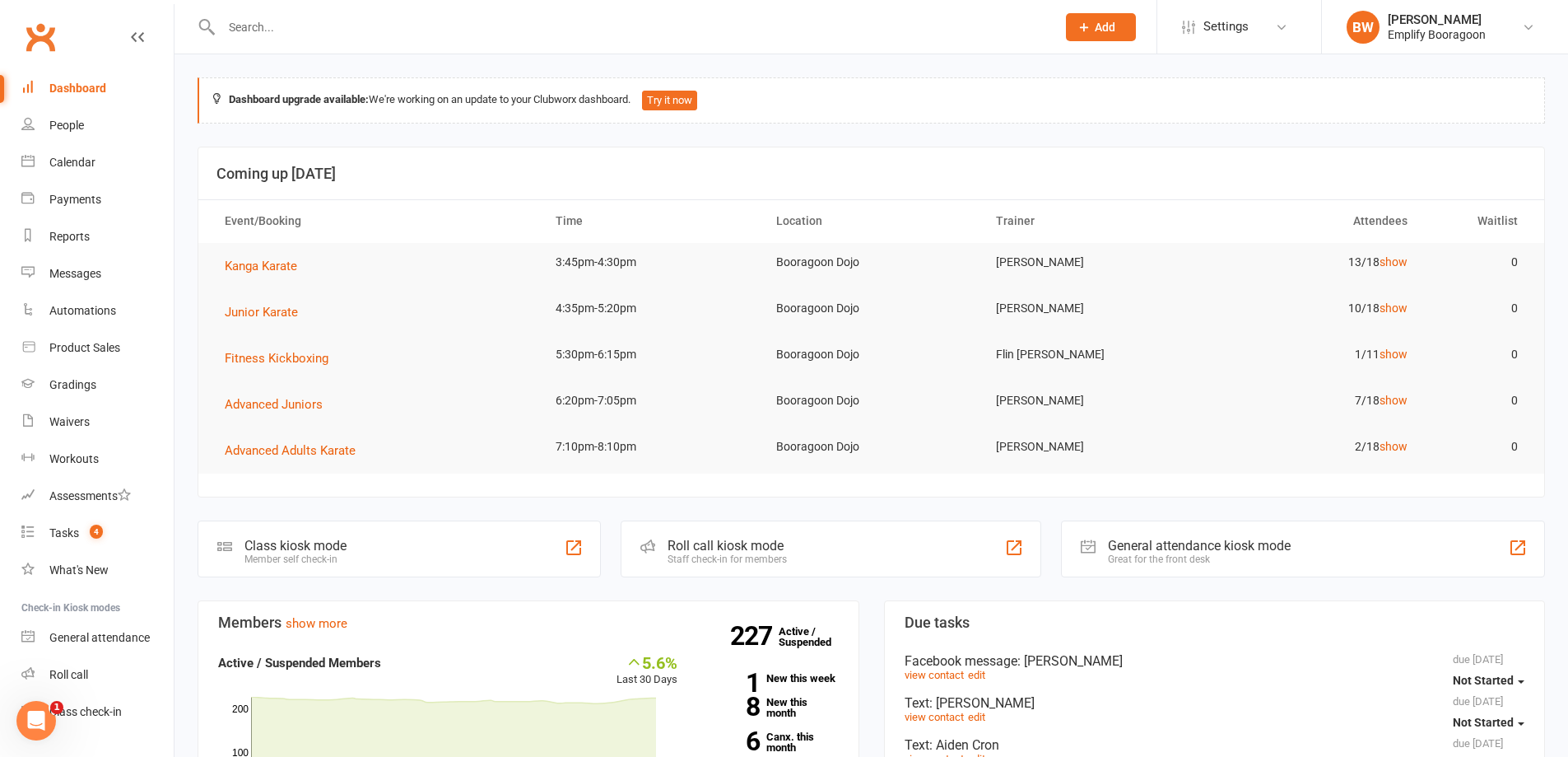
click at [919, 88] on div "Dashboard upgrade available: We're working on an update to your Clubworx dashbo…" at bounding box center [871, 101] width 1348 height 46
click at [928, 158] on header "Coming up Today" at bounding box center [871, 174] width 1346 height 53
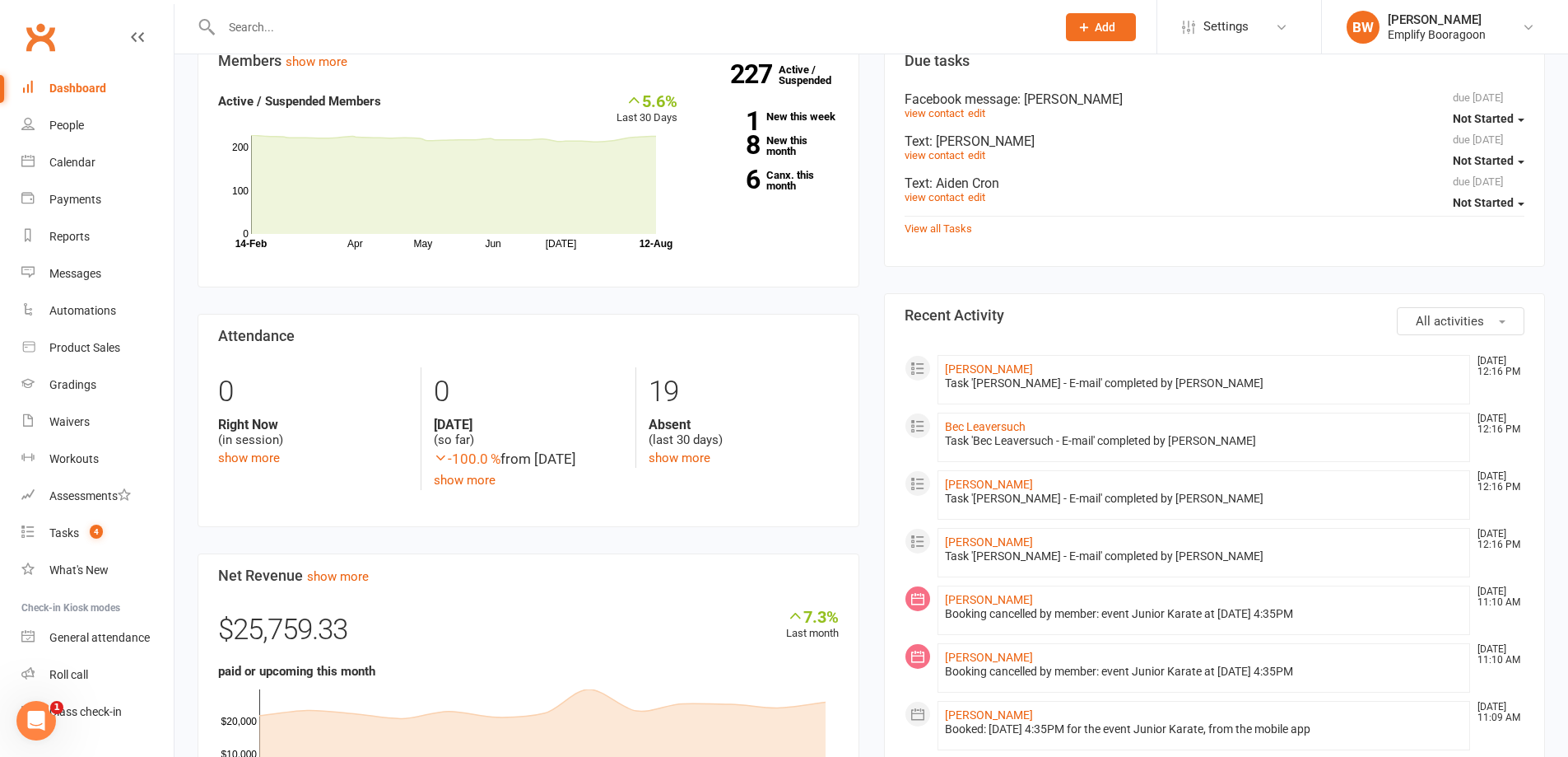
scroll to position [659, 0]
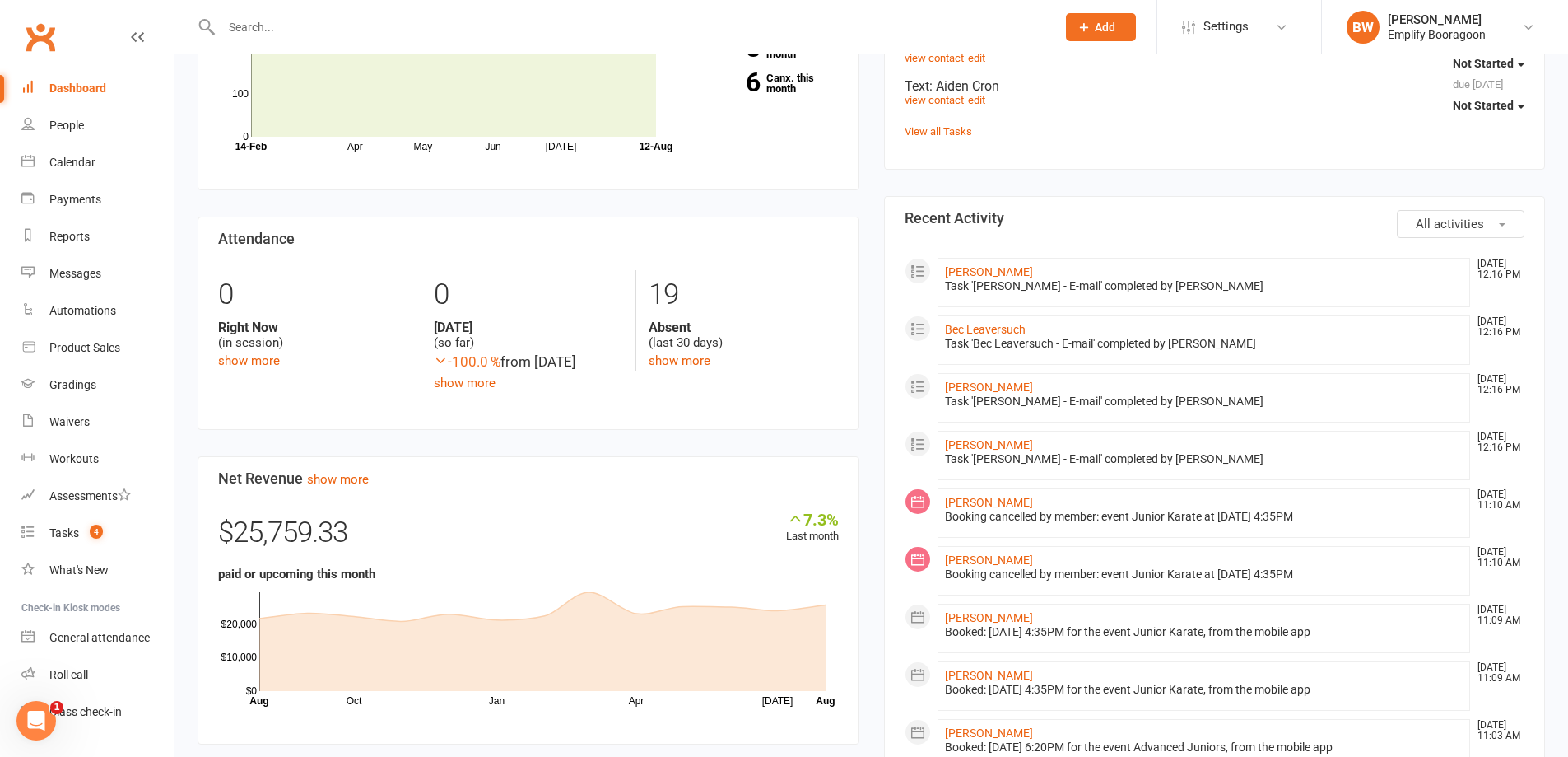
click at [869, 232] on div "Members show more 5.6% Last 30 Days Active / Suspended Members Apr May Jun Jul …" at bounding box center [528, 503] width 687 height 1124
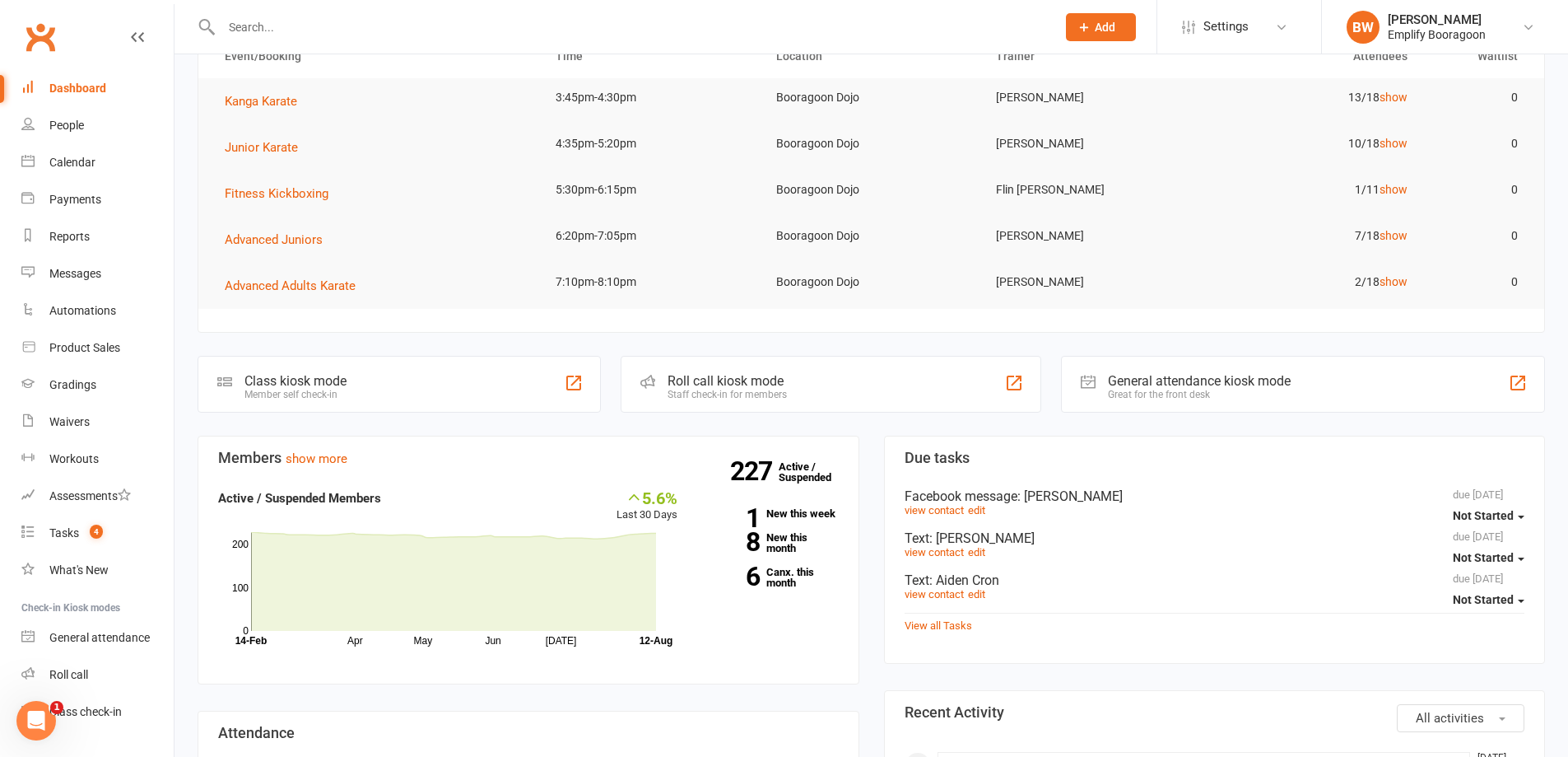
scroll to position [0, 0]
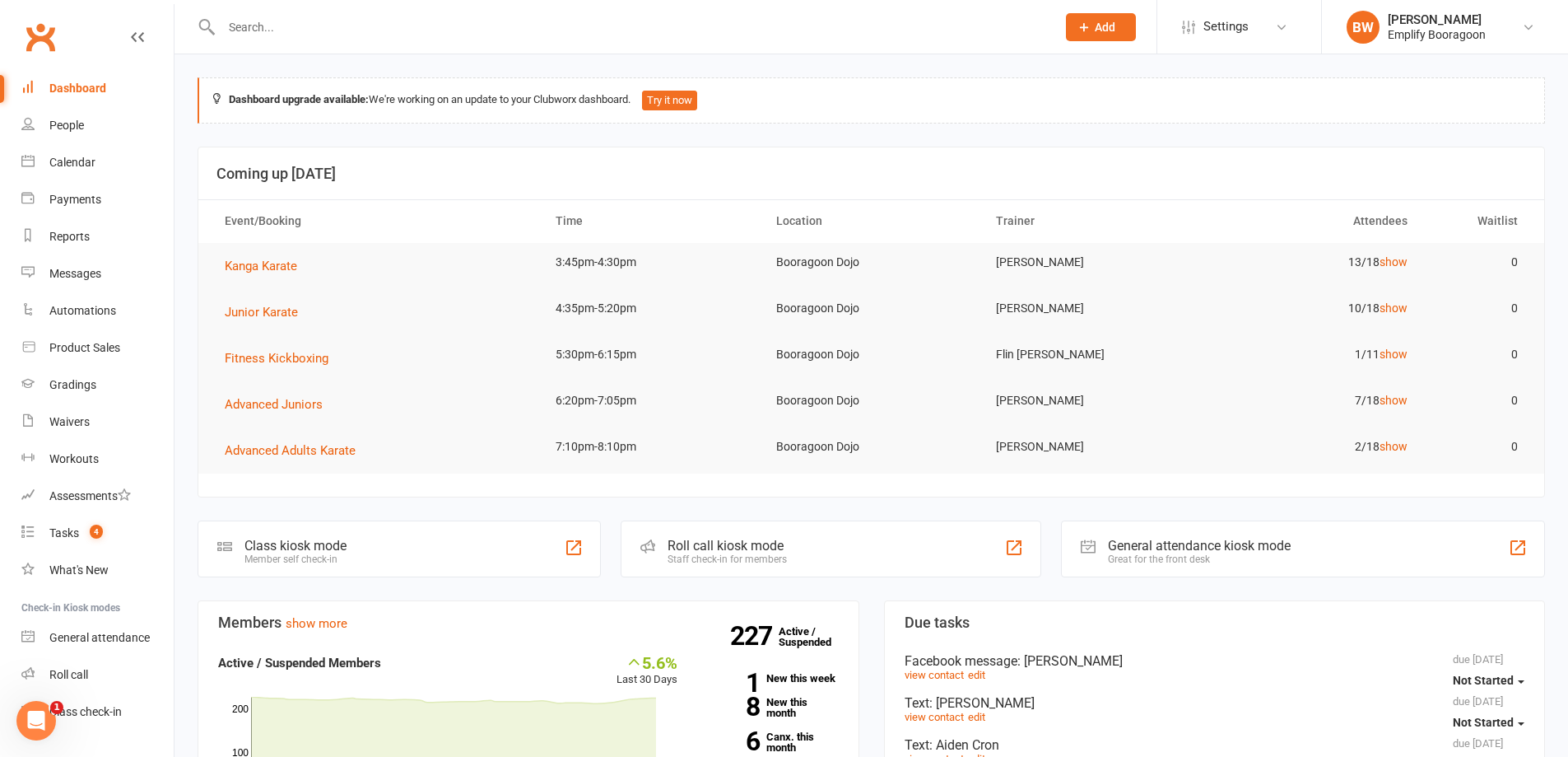
click at [867, 151] on header "Coming up Today" at bounding box center [871, 174] width 1346 height 53
click at [68, 159] on div "Calendar" at bounding box center [73, 163] width 46 height 13
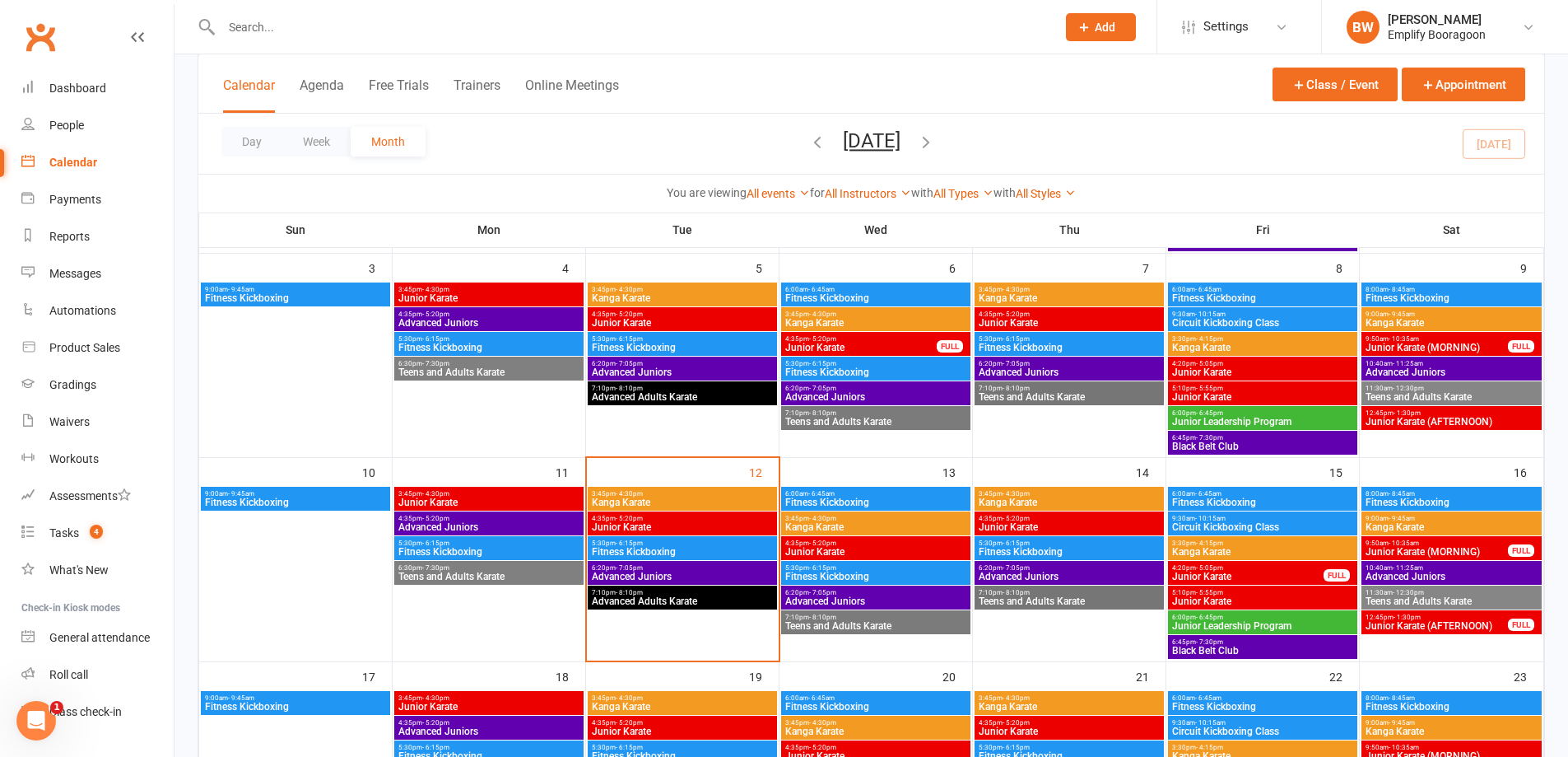
scroll to position [329, 0]
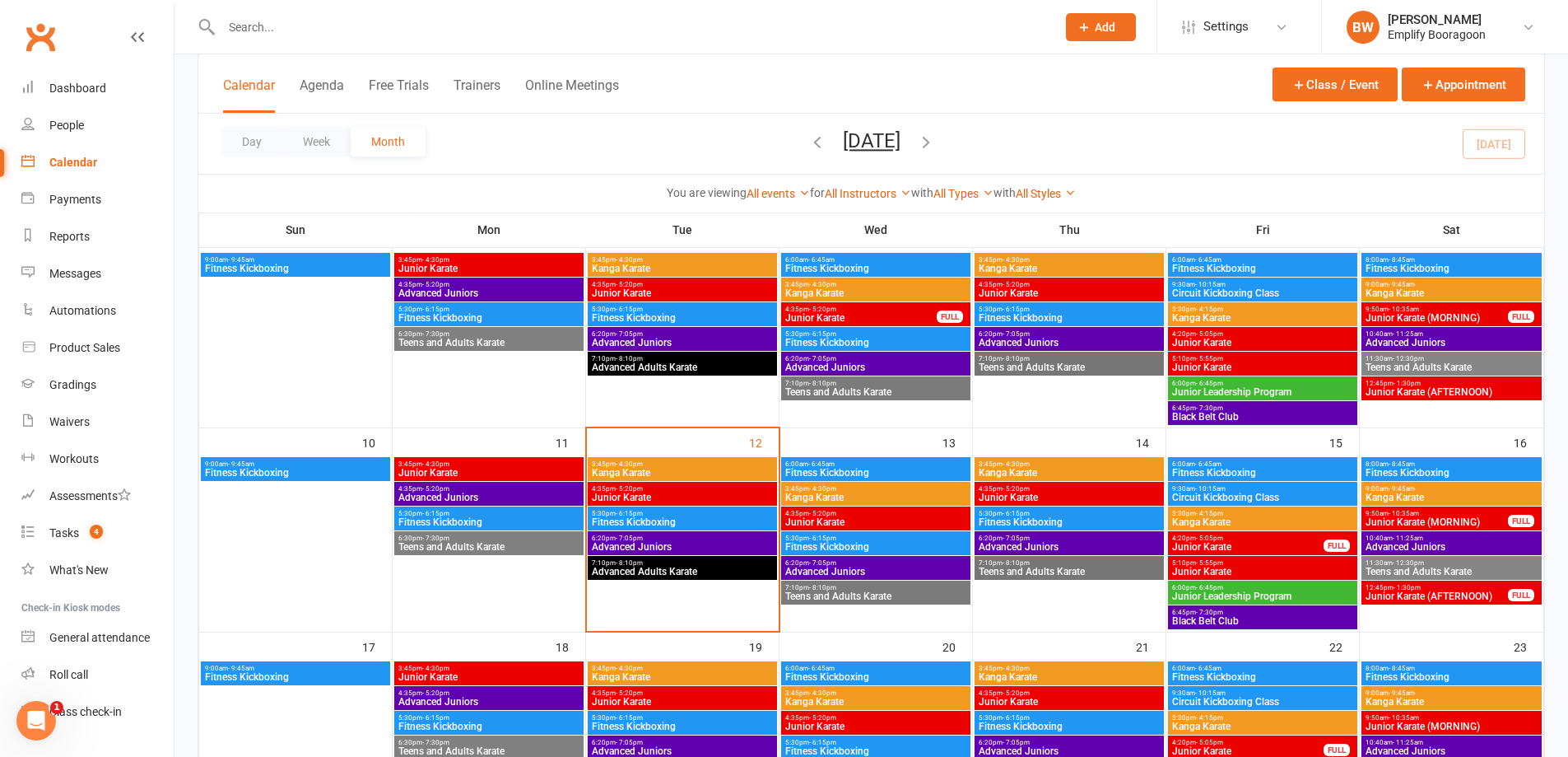
click at [1057, 148] on div "Day Week Month August 2025 August 2025 Sun Mon Tue Wed Thu Fri Sat 27 28 29 30 …" at bounding box center [871, 144] width 1346 height 60
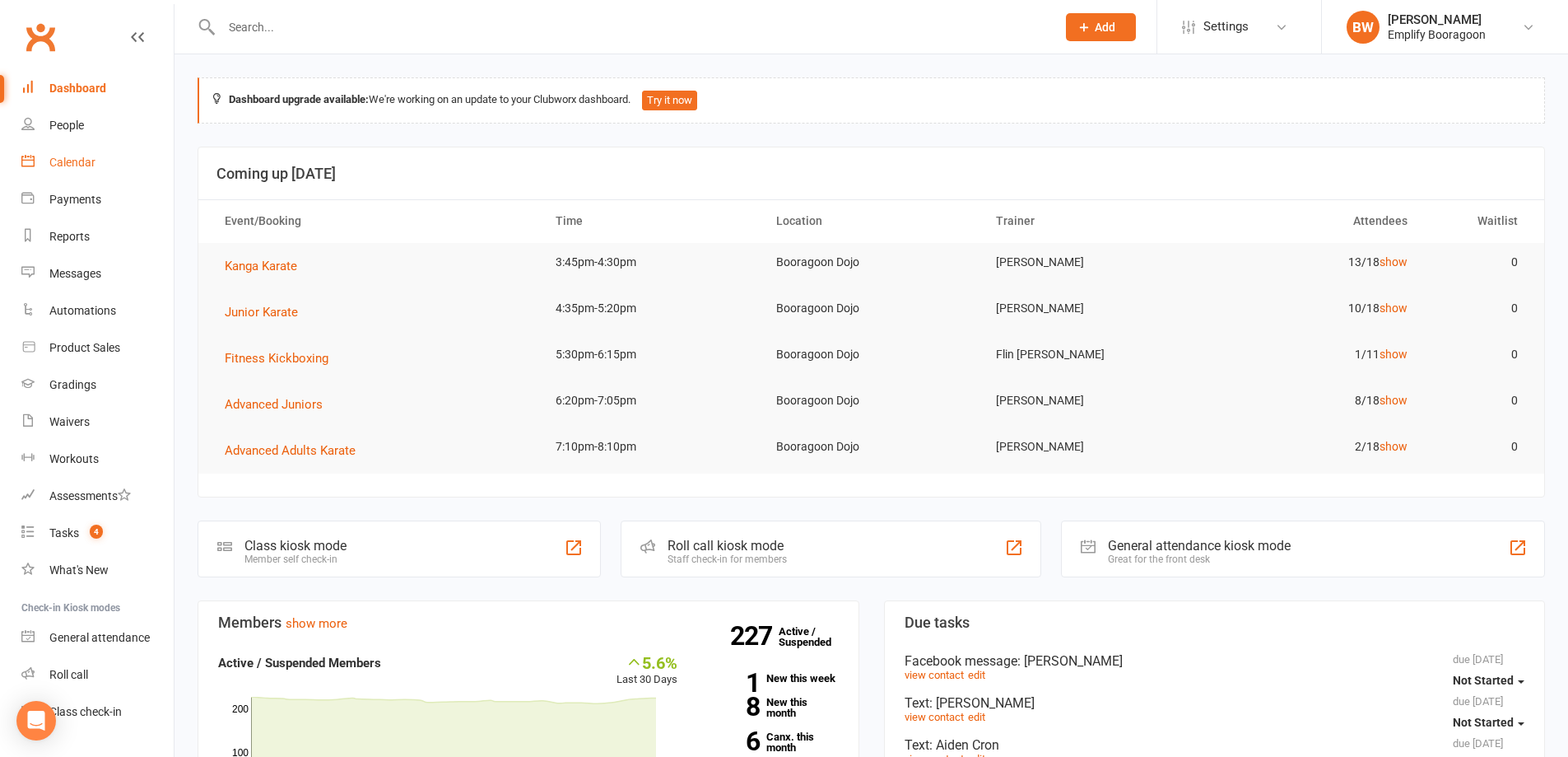
click at [76, 172] on link "Calendar" at bounding box center [97, 163] width 153 height 37
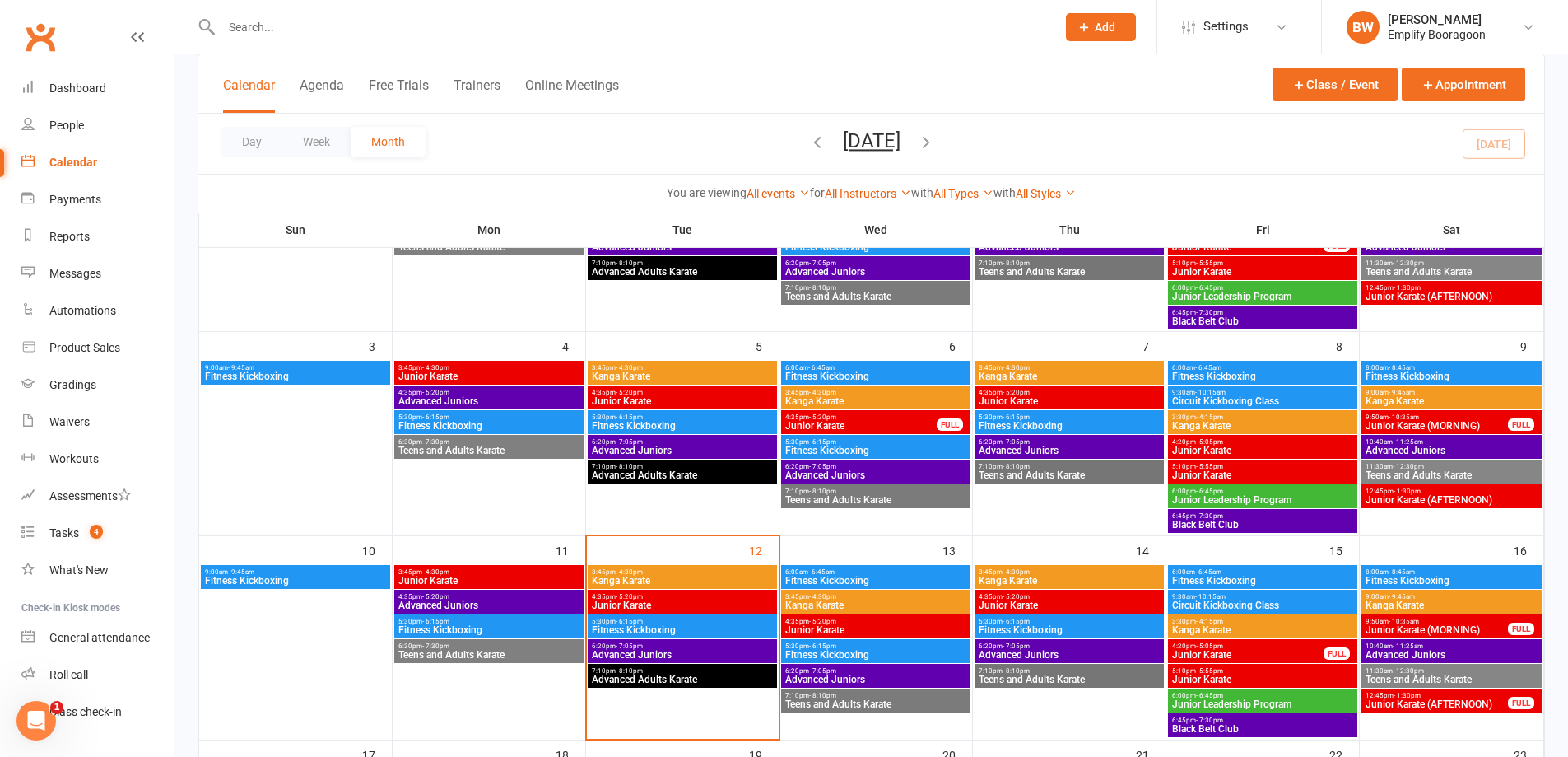
scroll to position [494, 0]
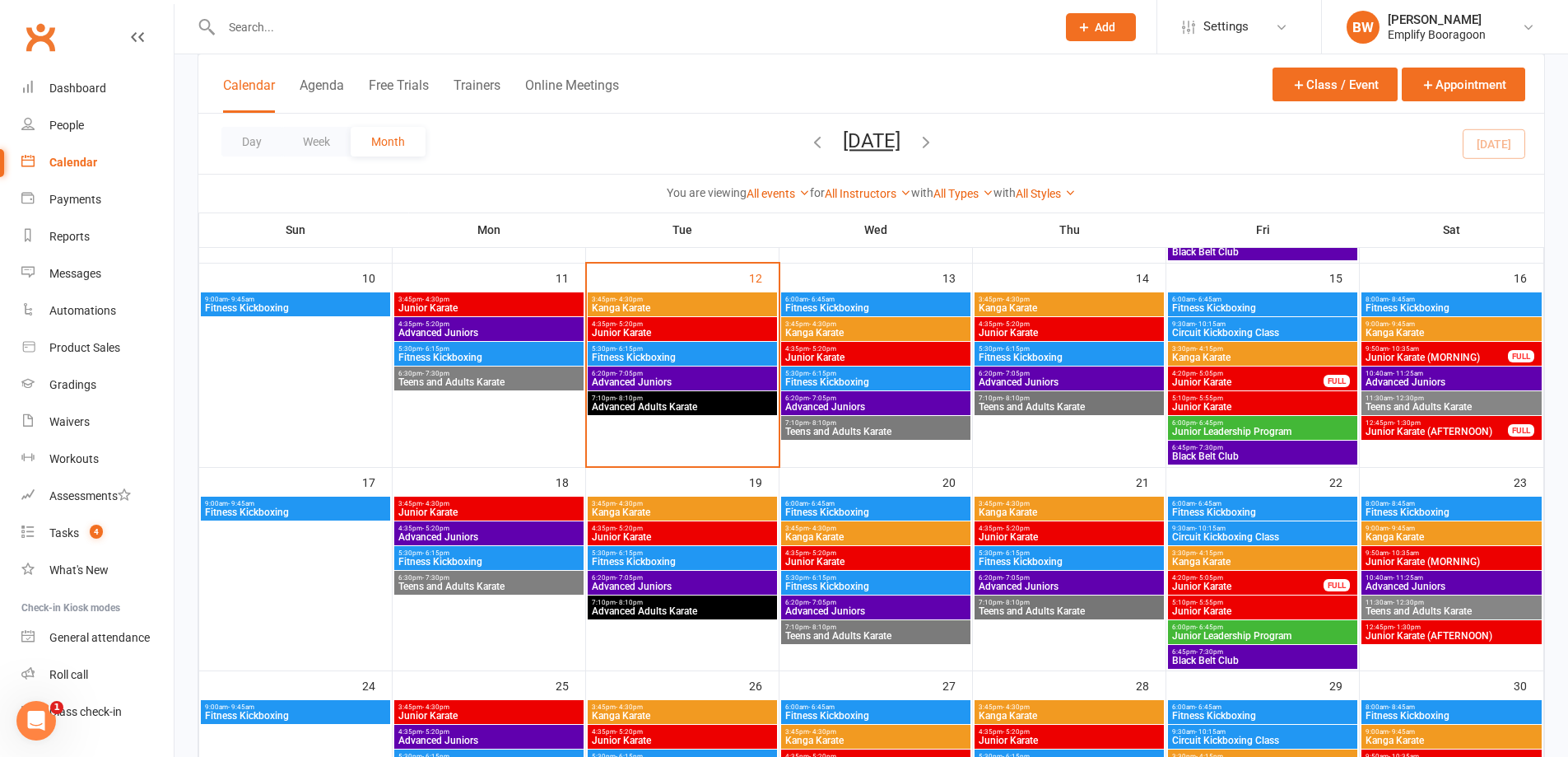
click at [750, 329] on span "Junior Karate" at bounding box center [682, 333] width 182 height 10
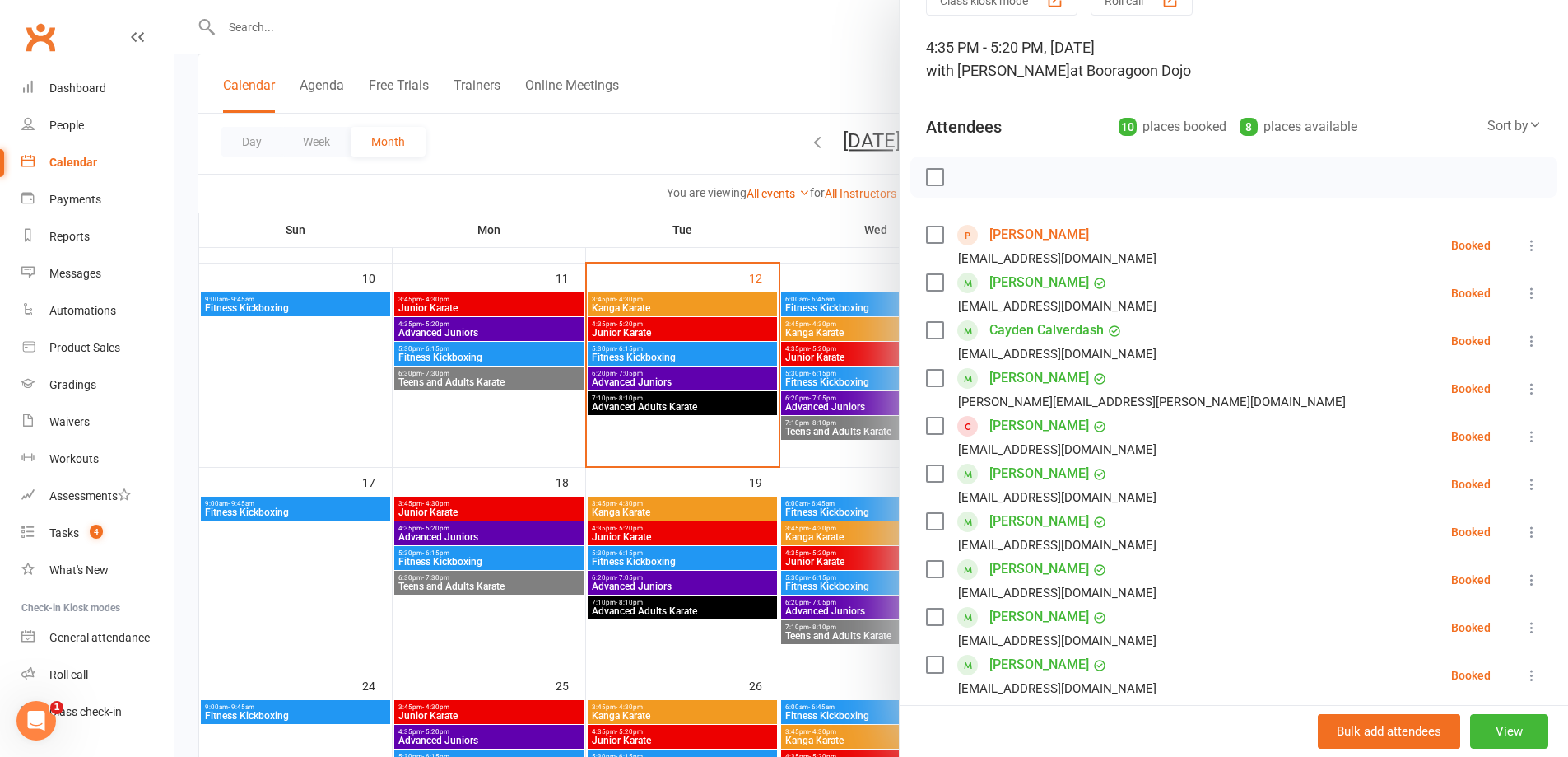
scroll to position [164, 0]
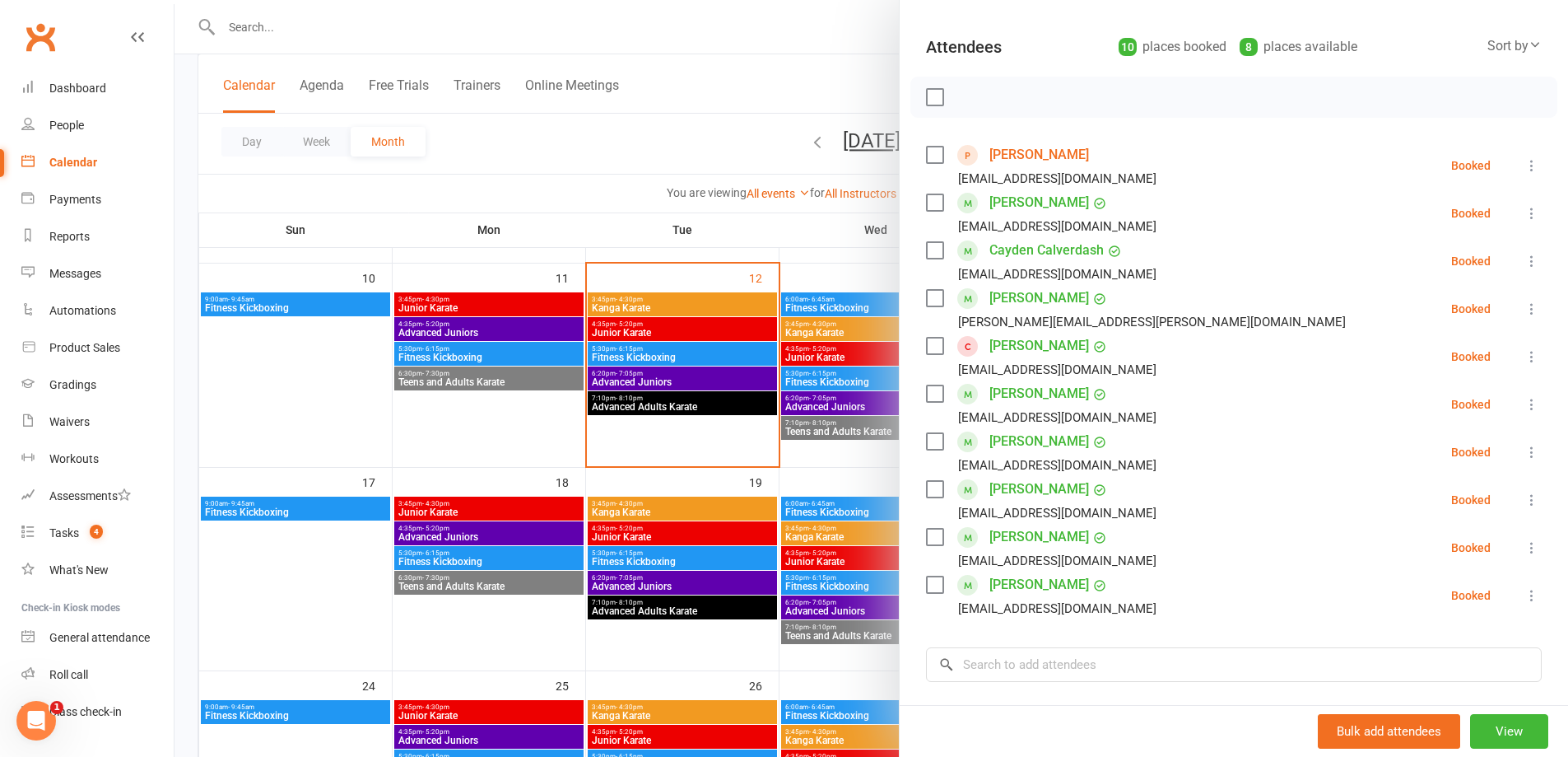
drag, startPoint x: 631, startPoint y: 167, endPoint x: 712, endPoint y: 243, distance: 111.1
click at [631, 167] on div at bounding box center [871, 378] width 1394 height 757
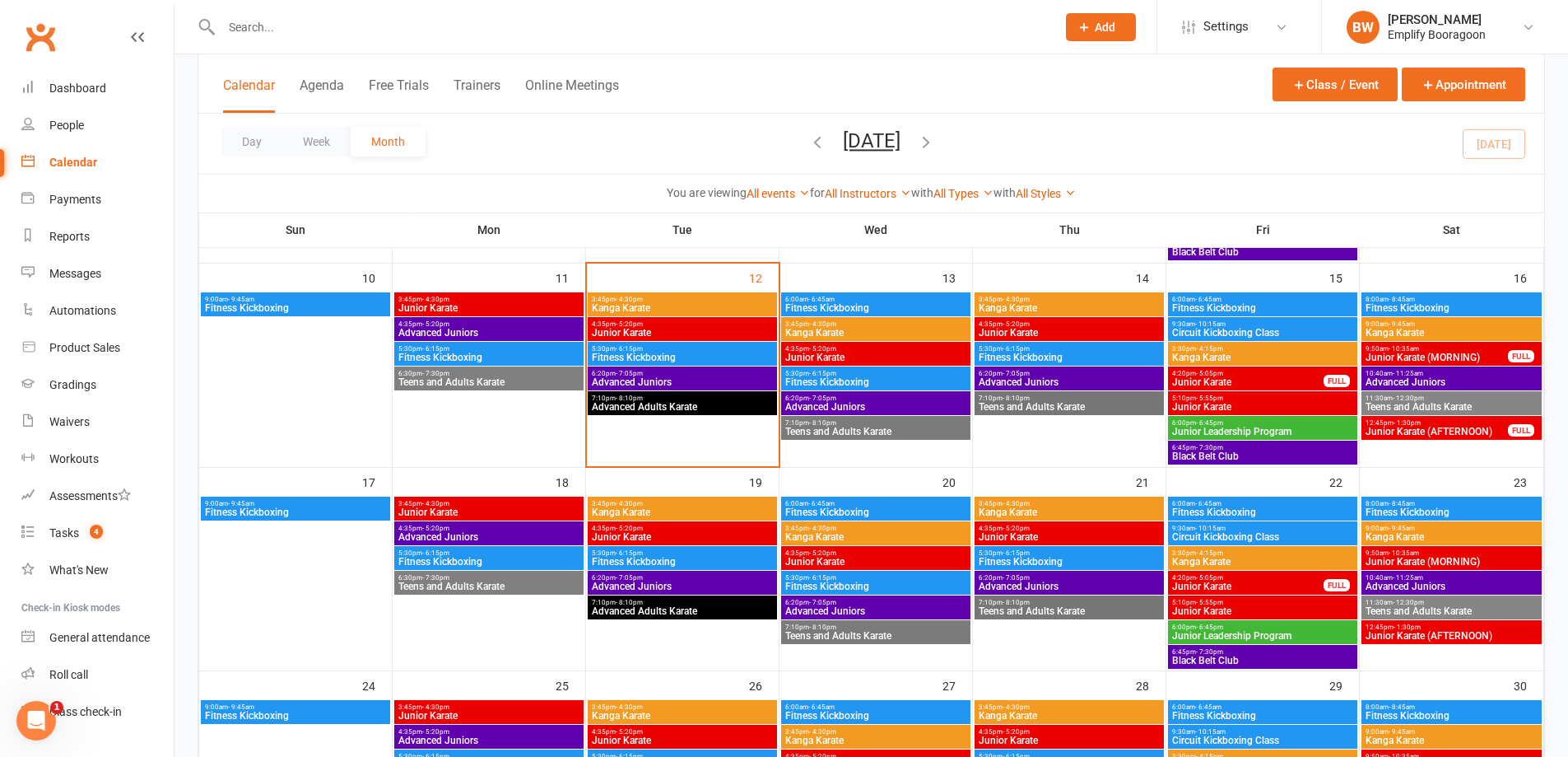
click at [701, 296] on span "3:45pm - 4:30pm" at bounding box center [682, 299] width 182 height 7
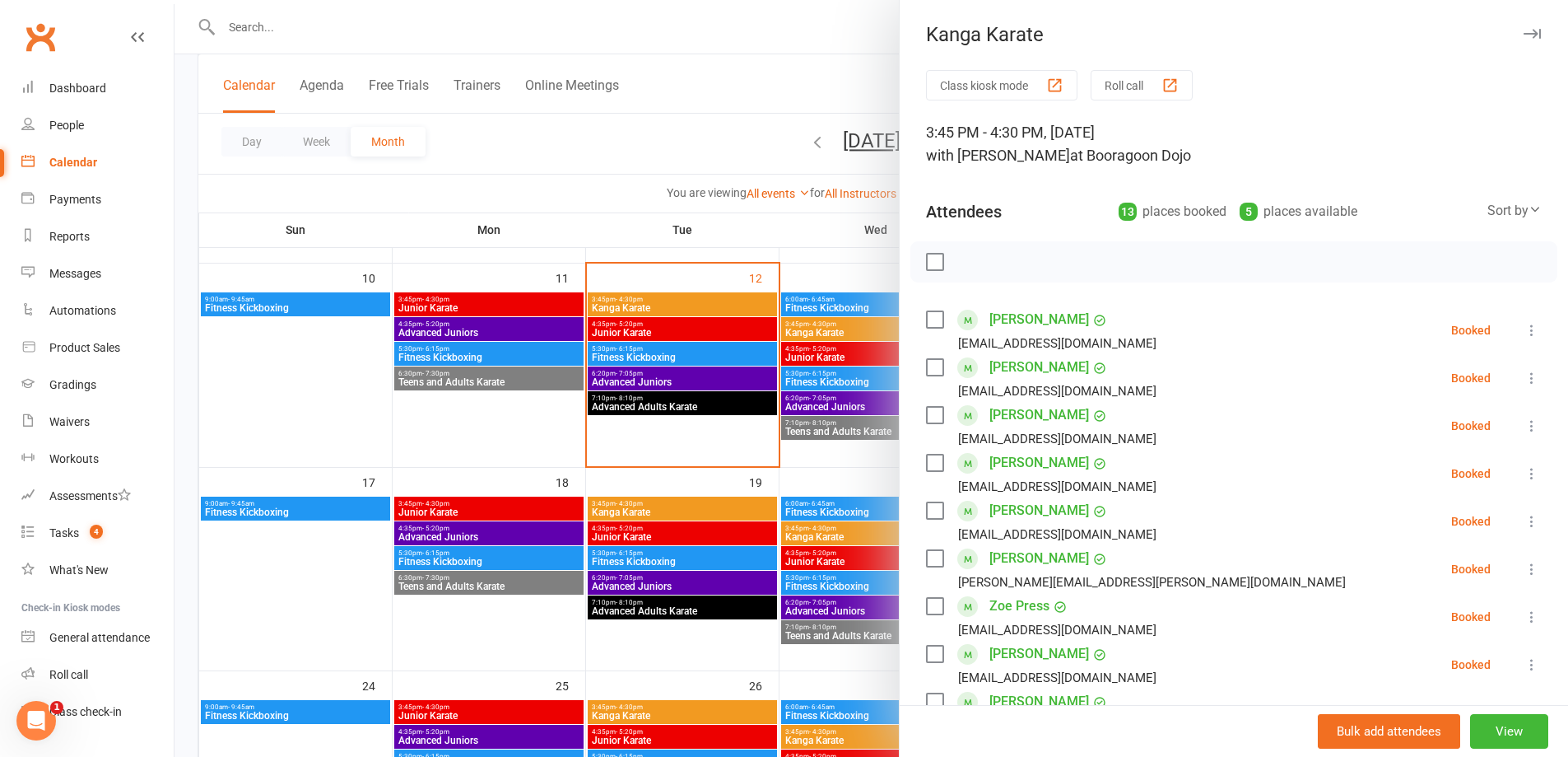
click at [612, 179] on div at bounding box center [871, 378] width 1394 height 757
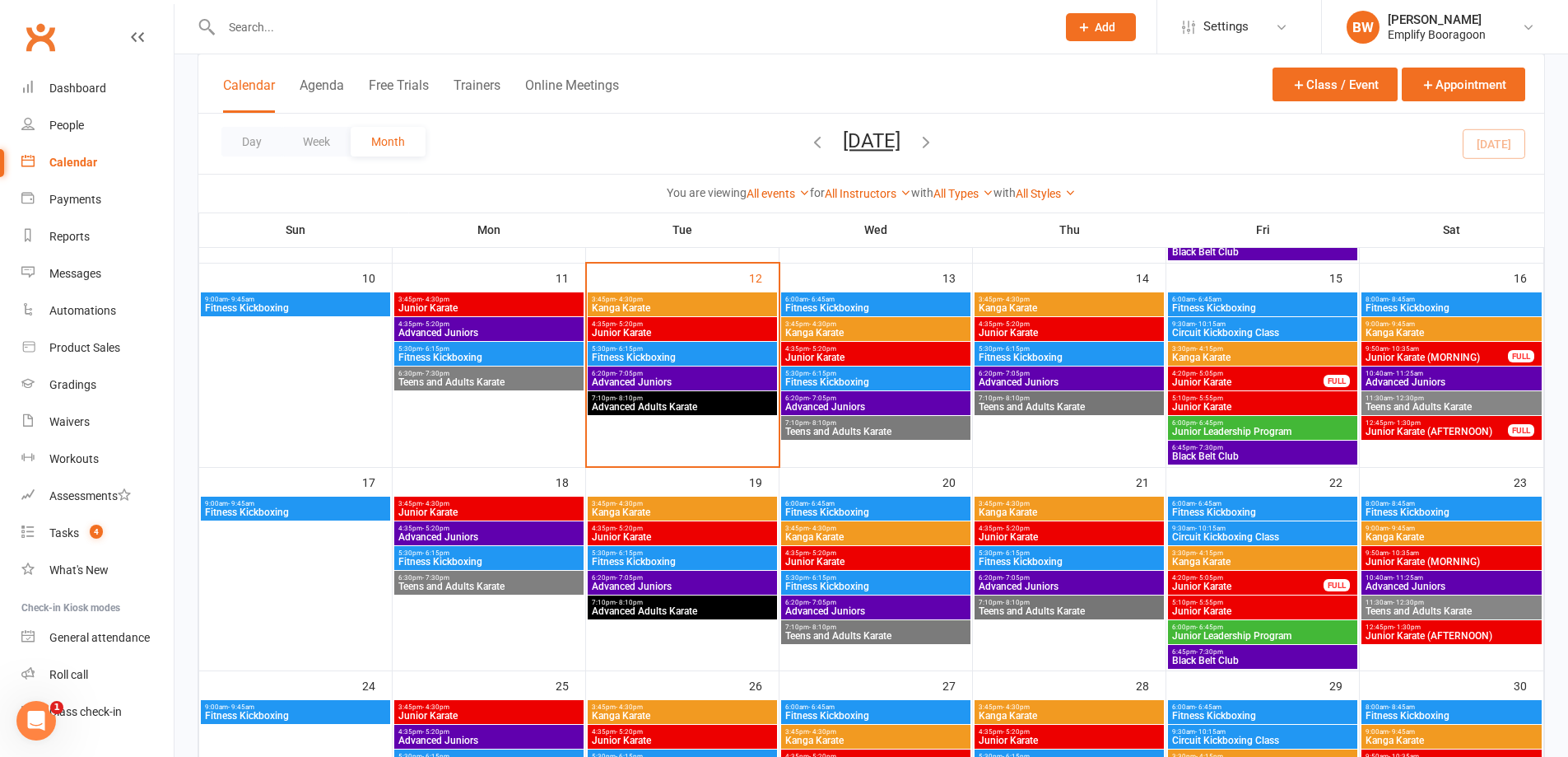
click at [870, 330] on span "Kanga Karate" at bounding box center [875, 333] width 182 height 10
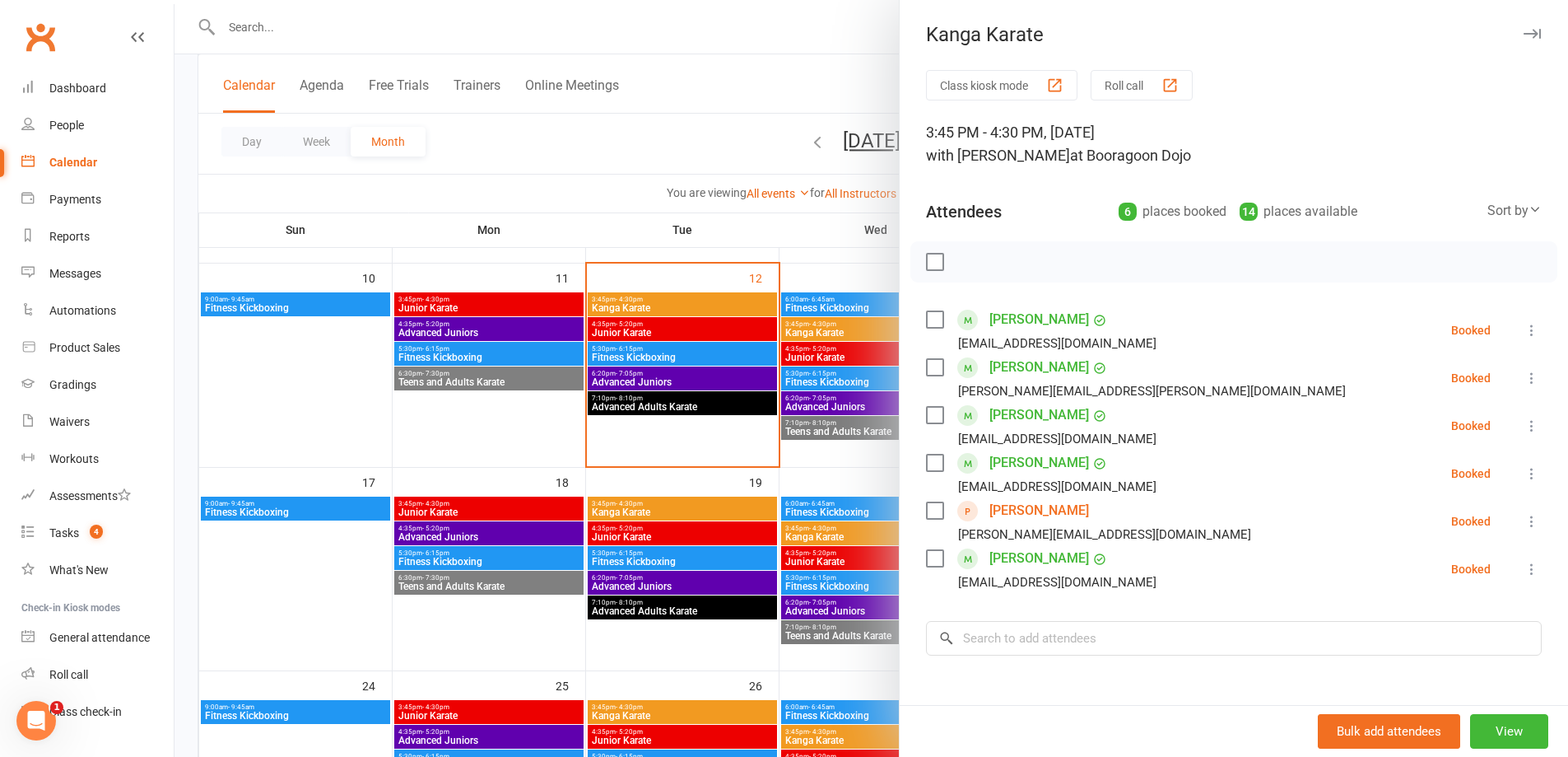
click at [733, 176] on div at bounding box center [871, 378] width 1394 height 757
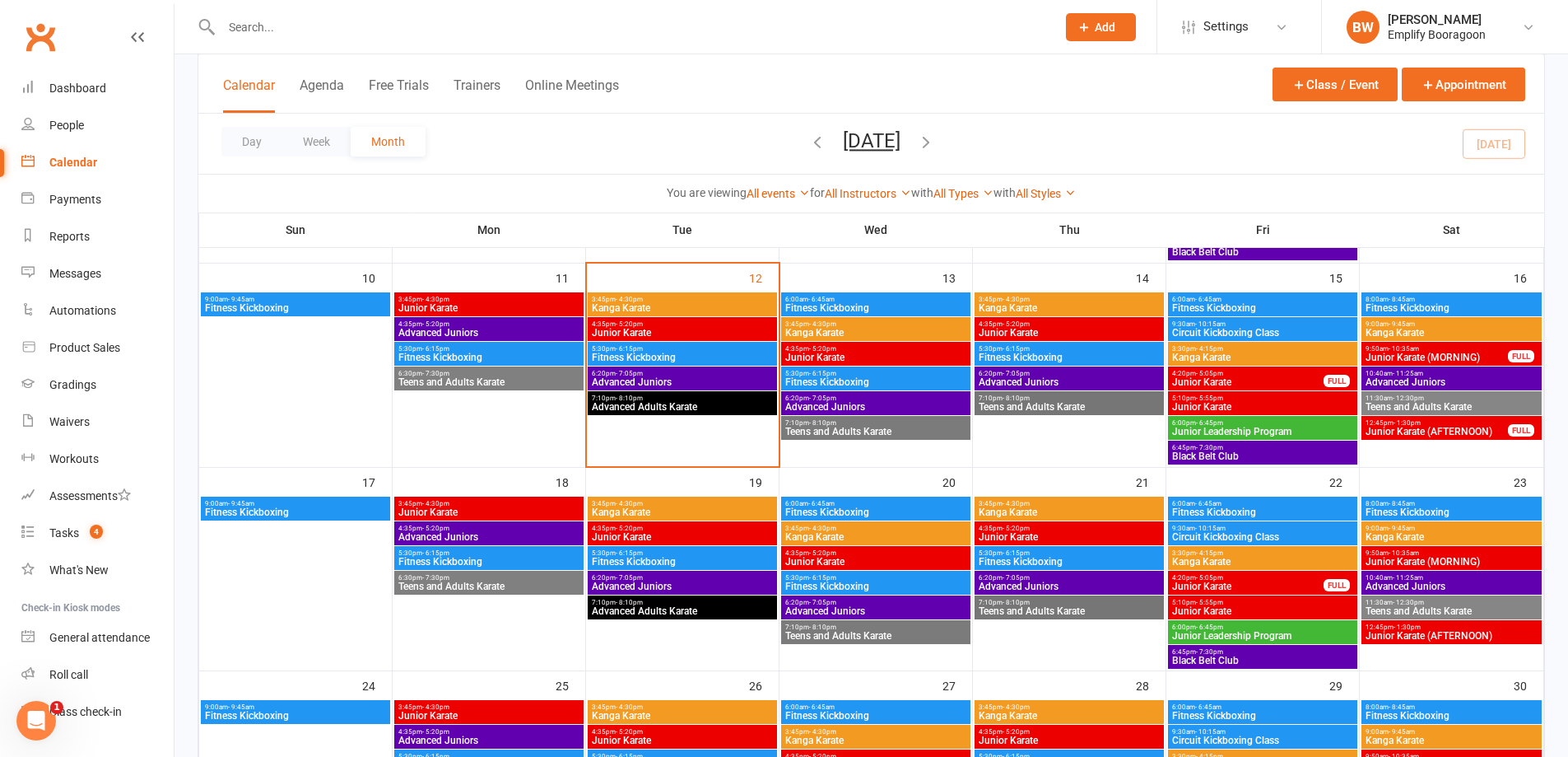
click at [851, 303] on span "Fitness Kickboxing" at bounding box center [875, 308] width 182 height 10
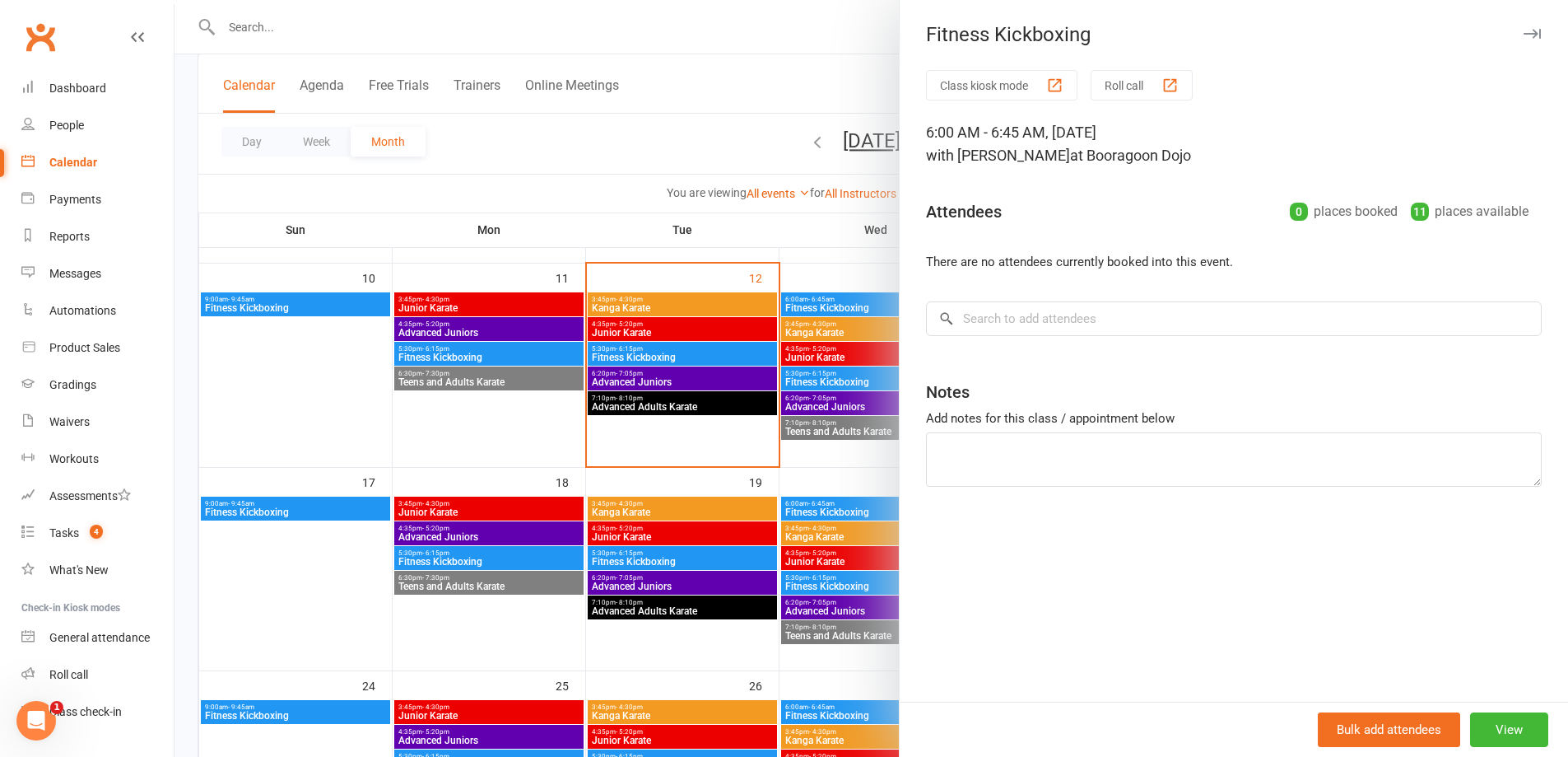
click at [794, 186] on div at bounding box center [871, 378] width 1394 height 757
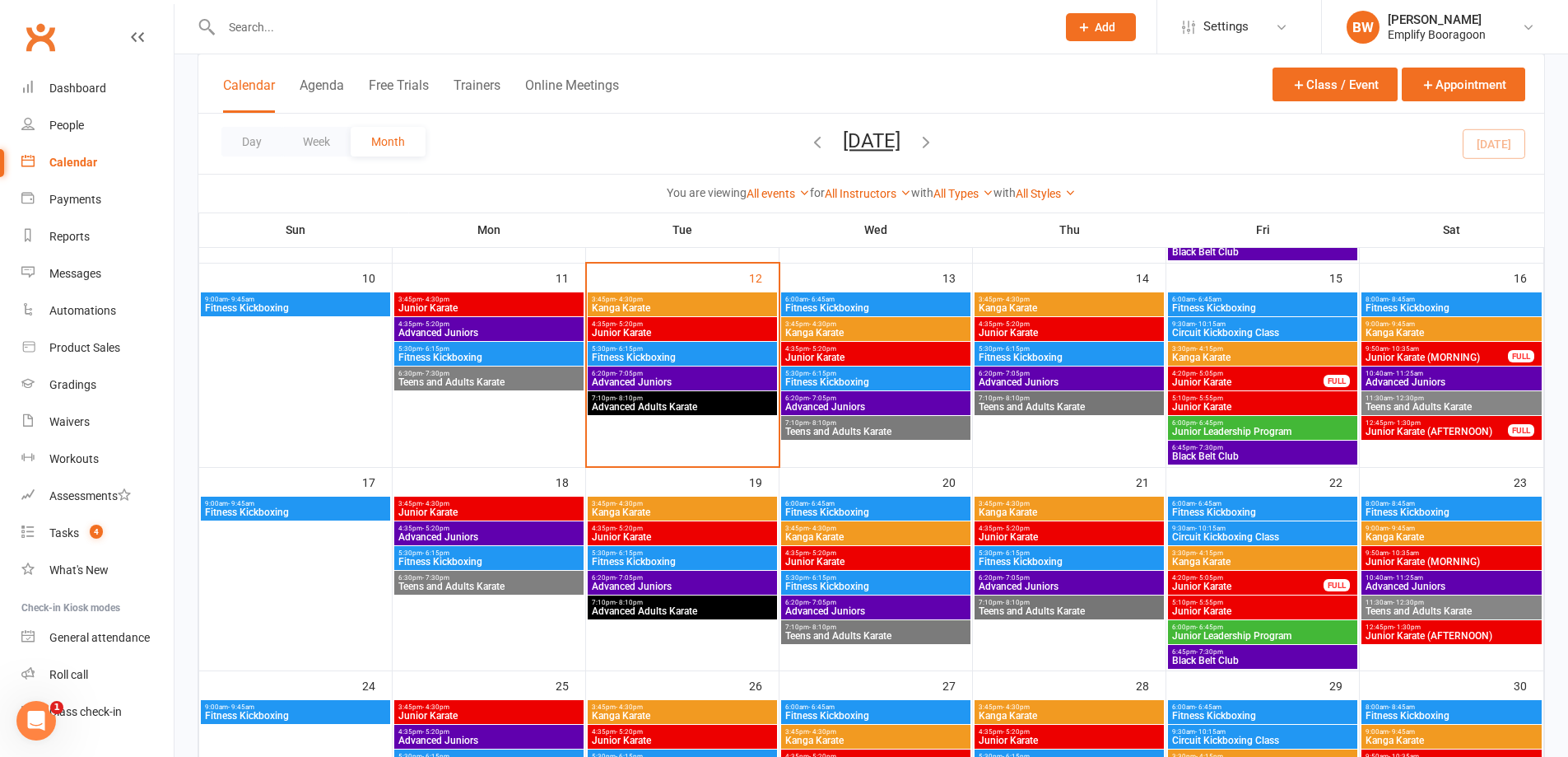
click at [896, 376] on span "5:30pm - 6:15pm" at bounding box center [875, 373] width 182 height 7
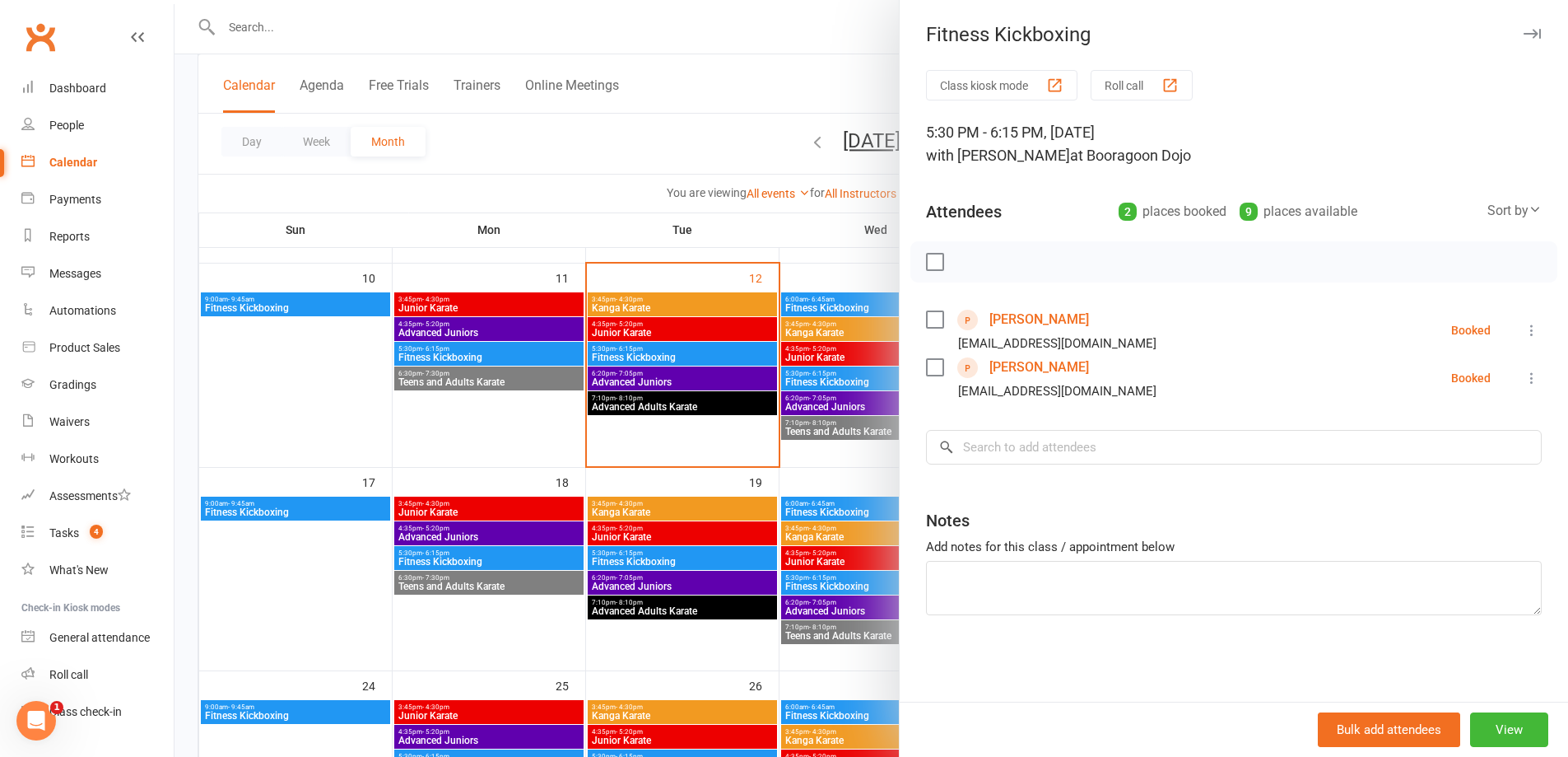
click at [795, 177] on div at bounding box center [871, 378] width 1394 height 757
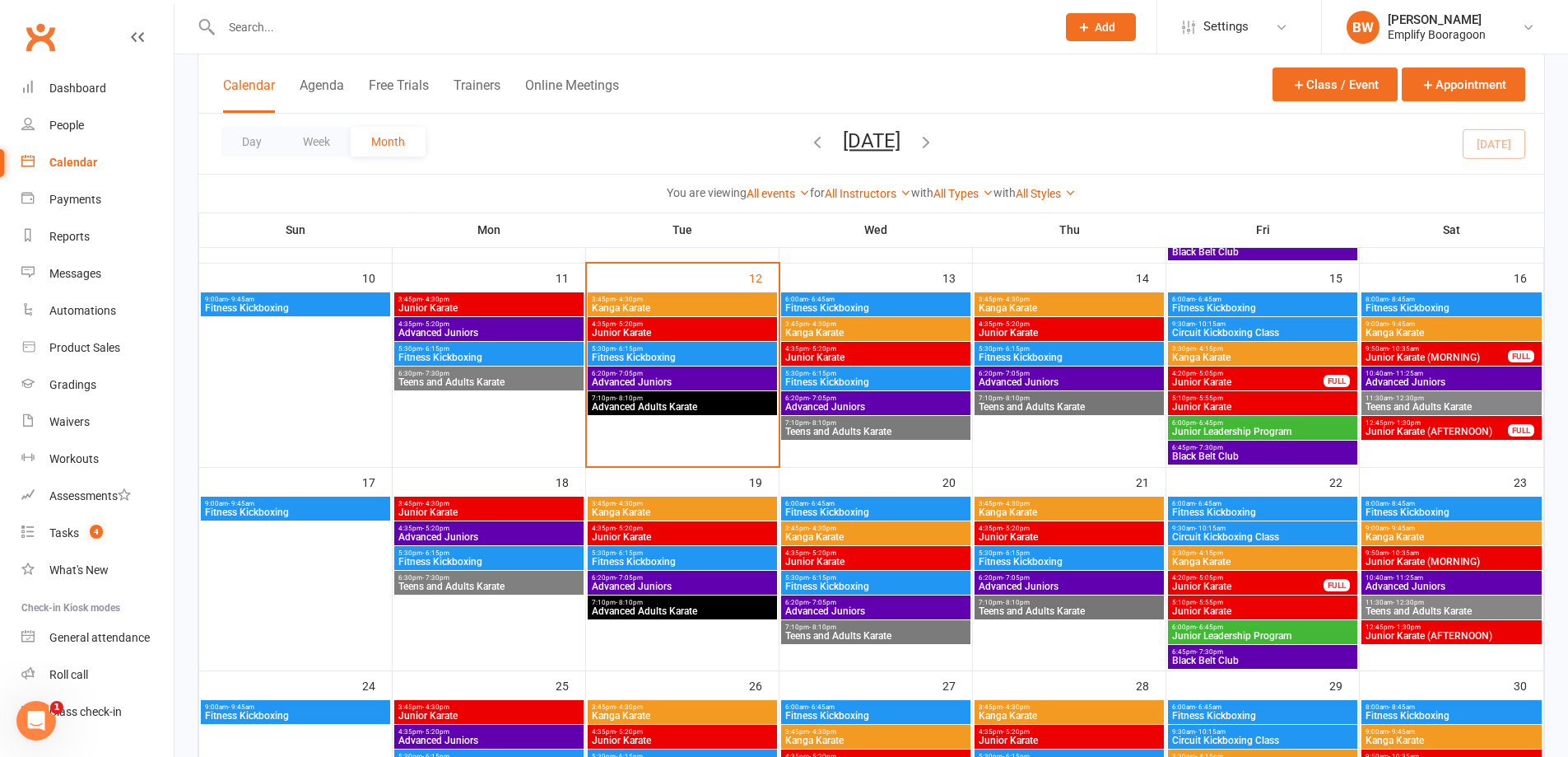
click at [924, 352] on span "Junior Karate" at bounding box center [875, 357] width 182 height 10
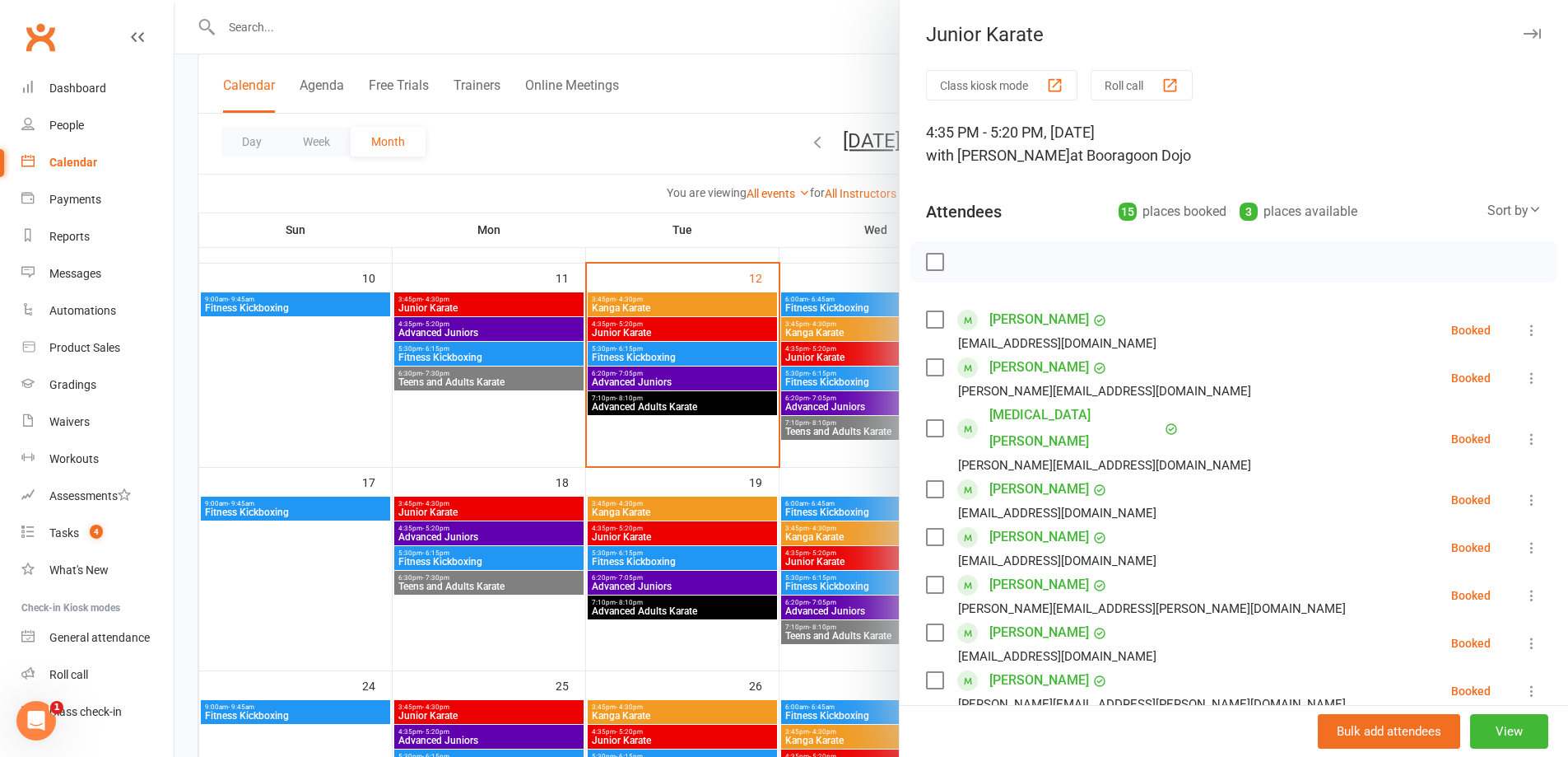
click at [801, 187] on div at bounding box center [871, 378] width 1394 height 757
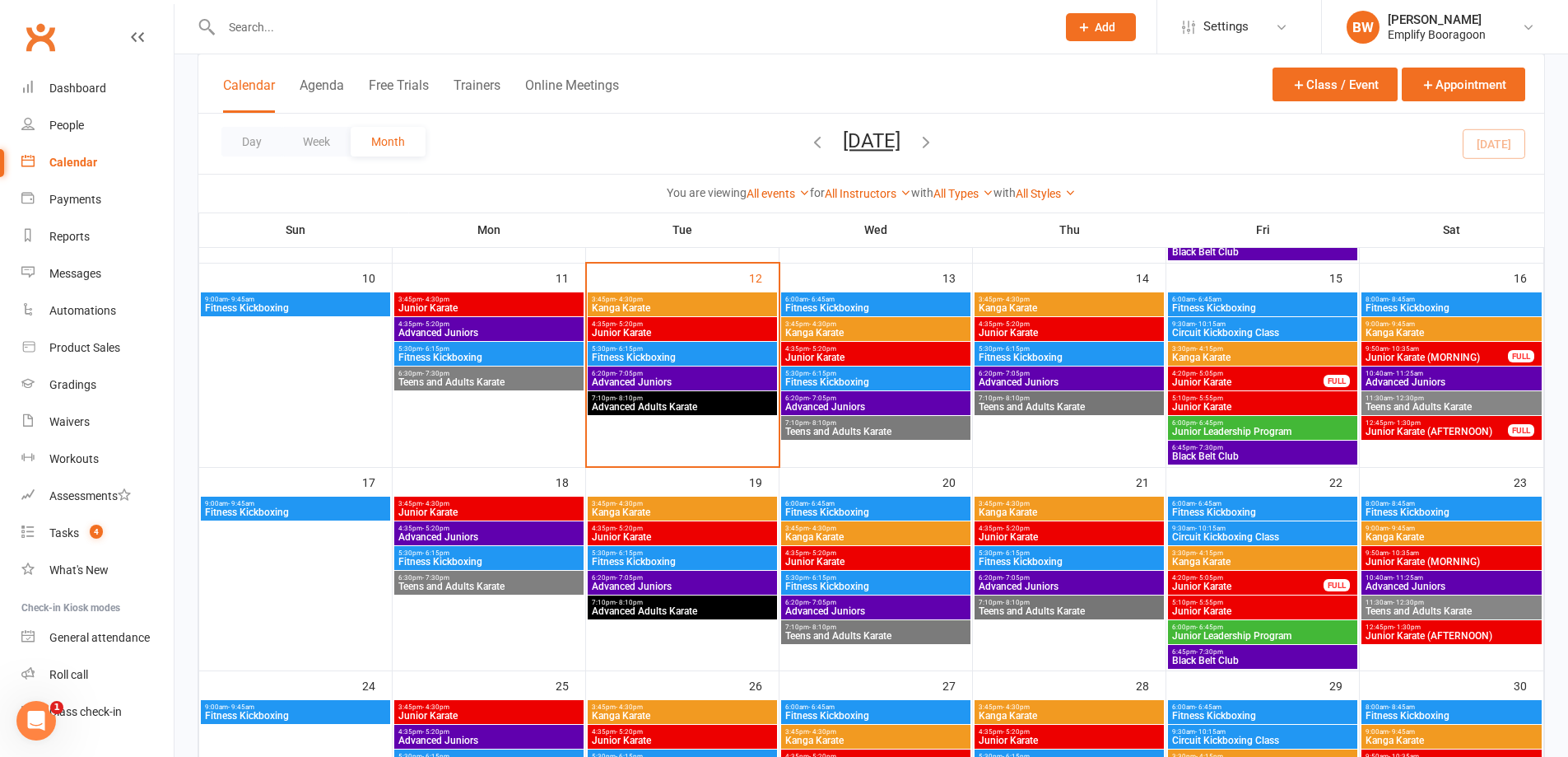
click at [944, 386] on span "Fitness Kickboxing" at bounding box center [875, 382] width 182 height 10
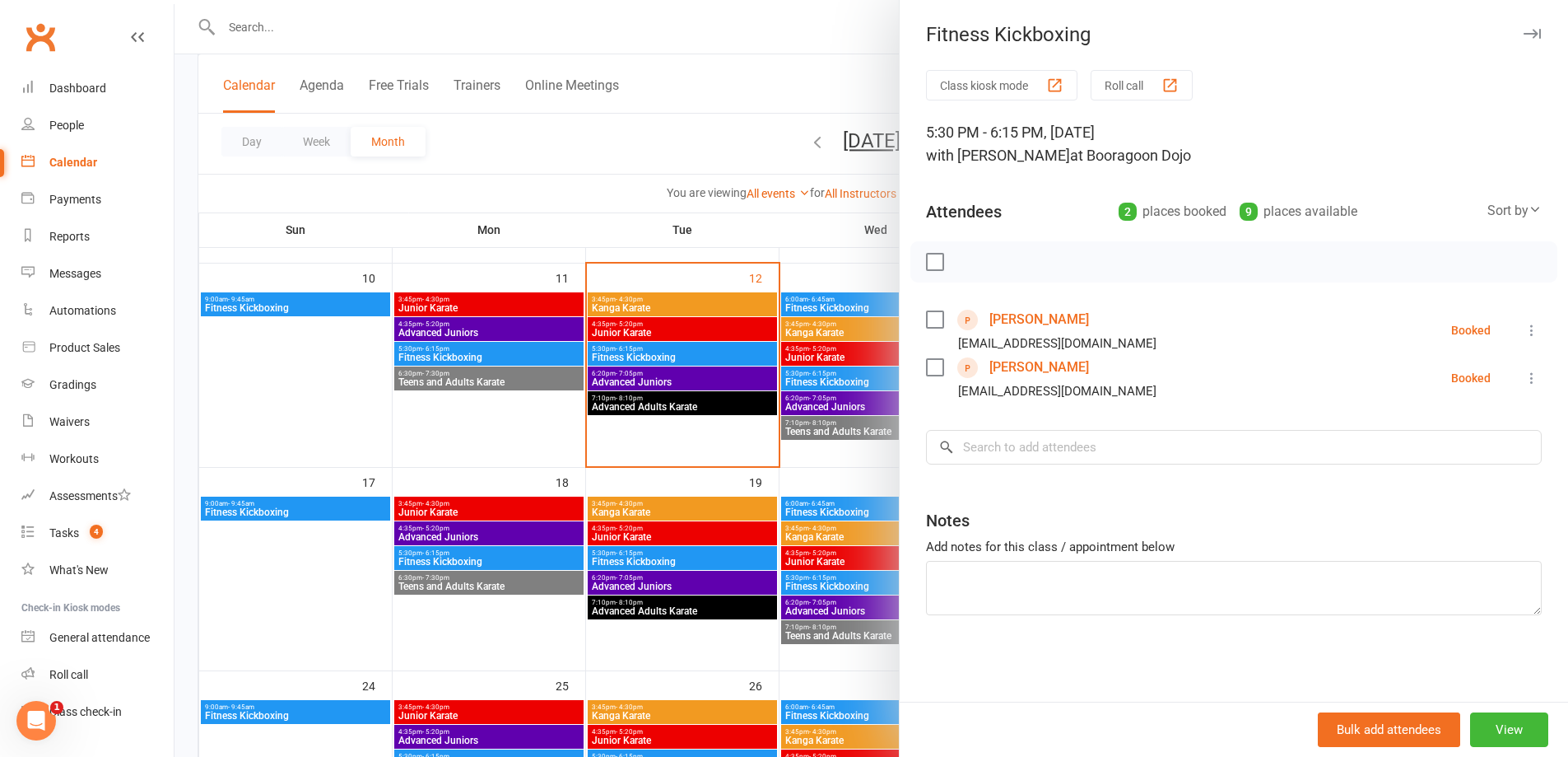
click at [681, 205] on div at bounding box center [871, 378] width 1394 height 757
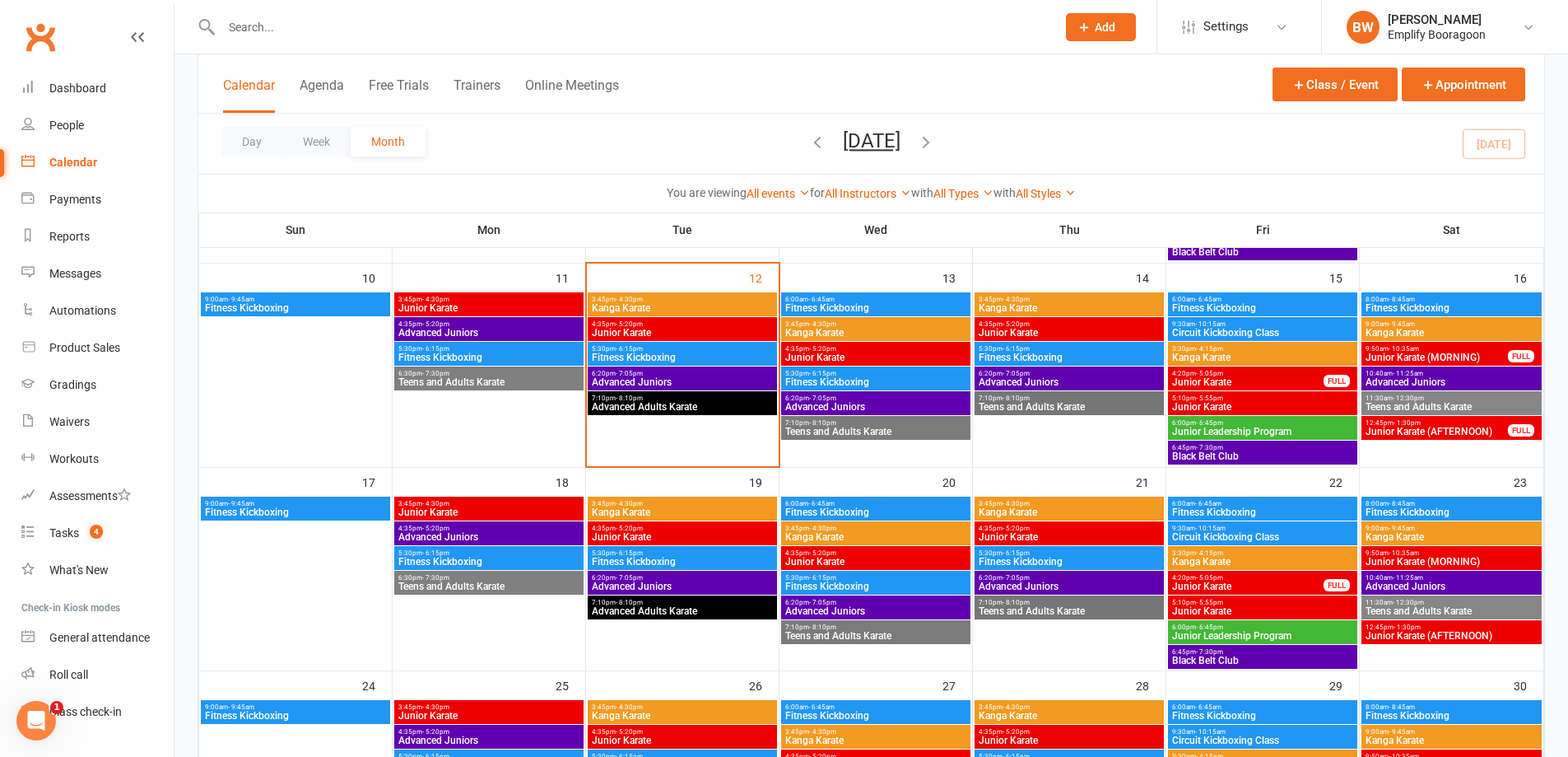
click at [1089, 345] on span "5:30pm - 6:15pm" at bounding box center [1069, 348] width 182 height 7
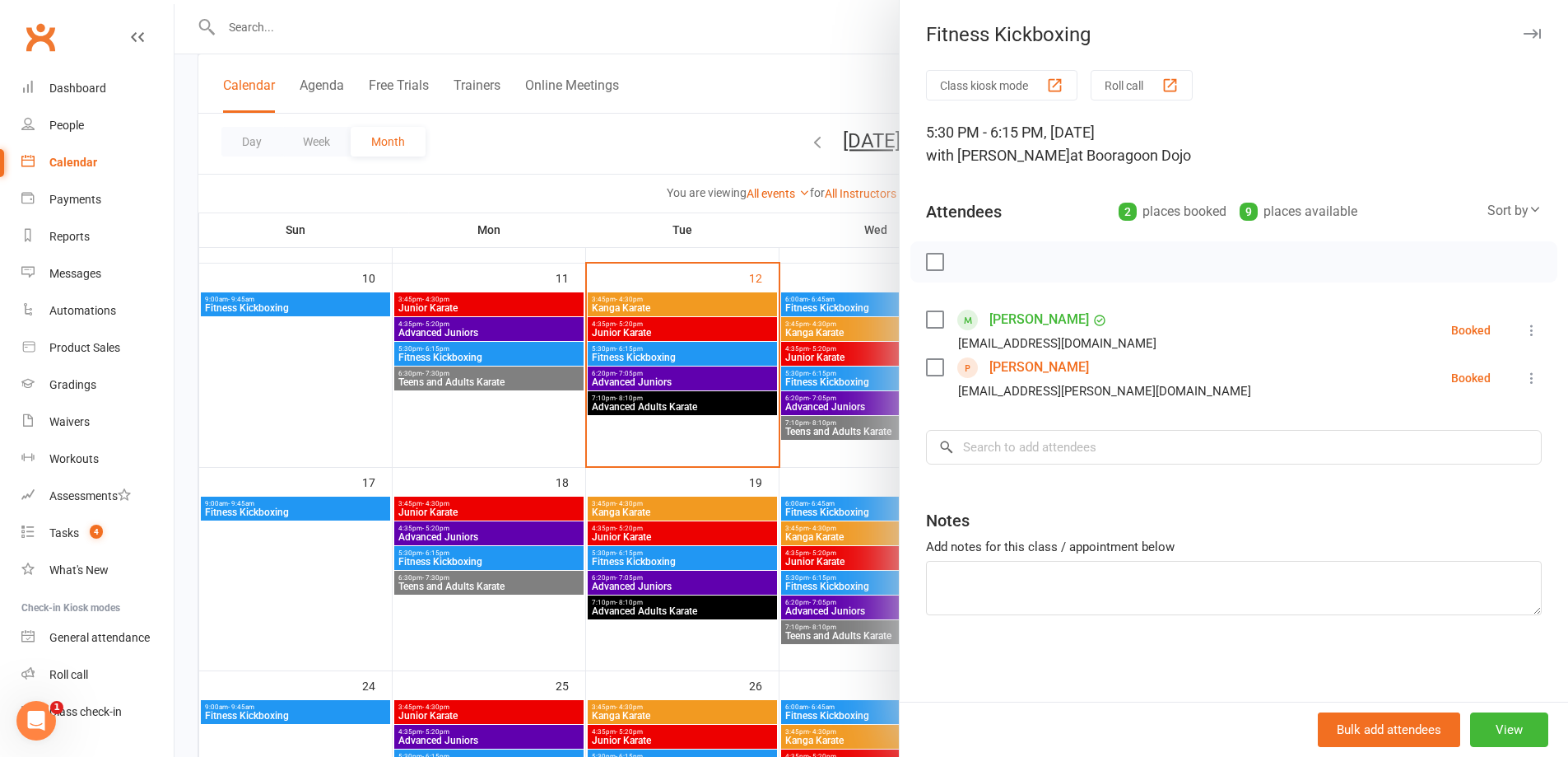
click at [751, 184] on div at bounding box center [871, 378] width 1394 height 757
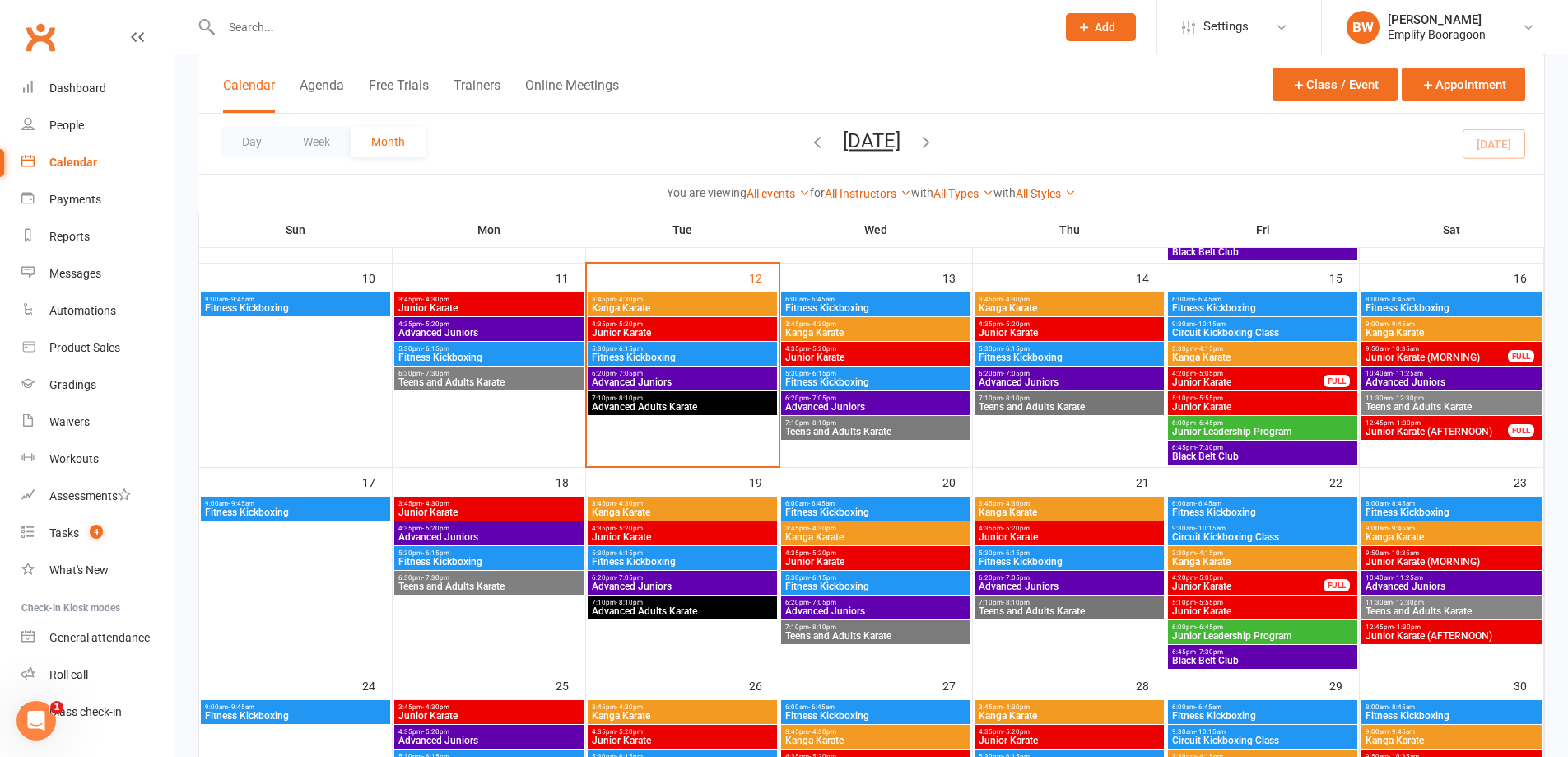
click at [684, 354] on span "Fitness Kickboxing" at bounding box center [682, 357] width 182 height 10
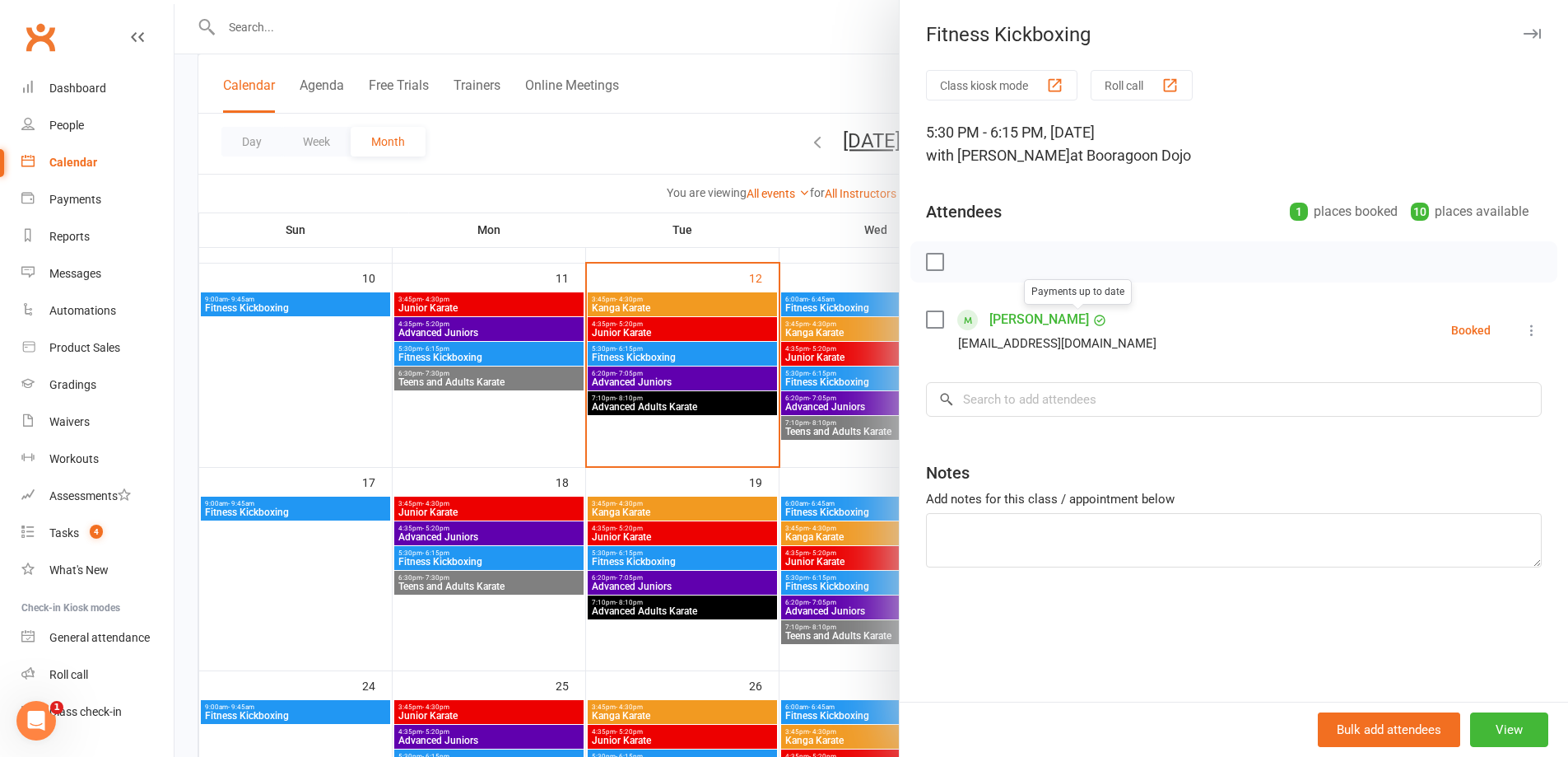
click at [642, 200] on div at bounding box center [871, 378] width 1394 height 757
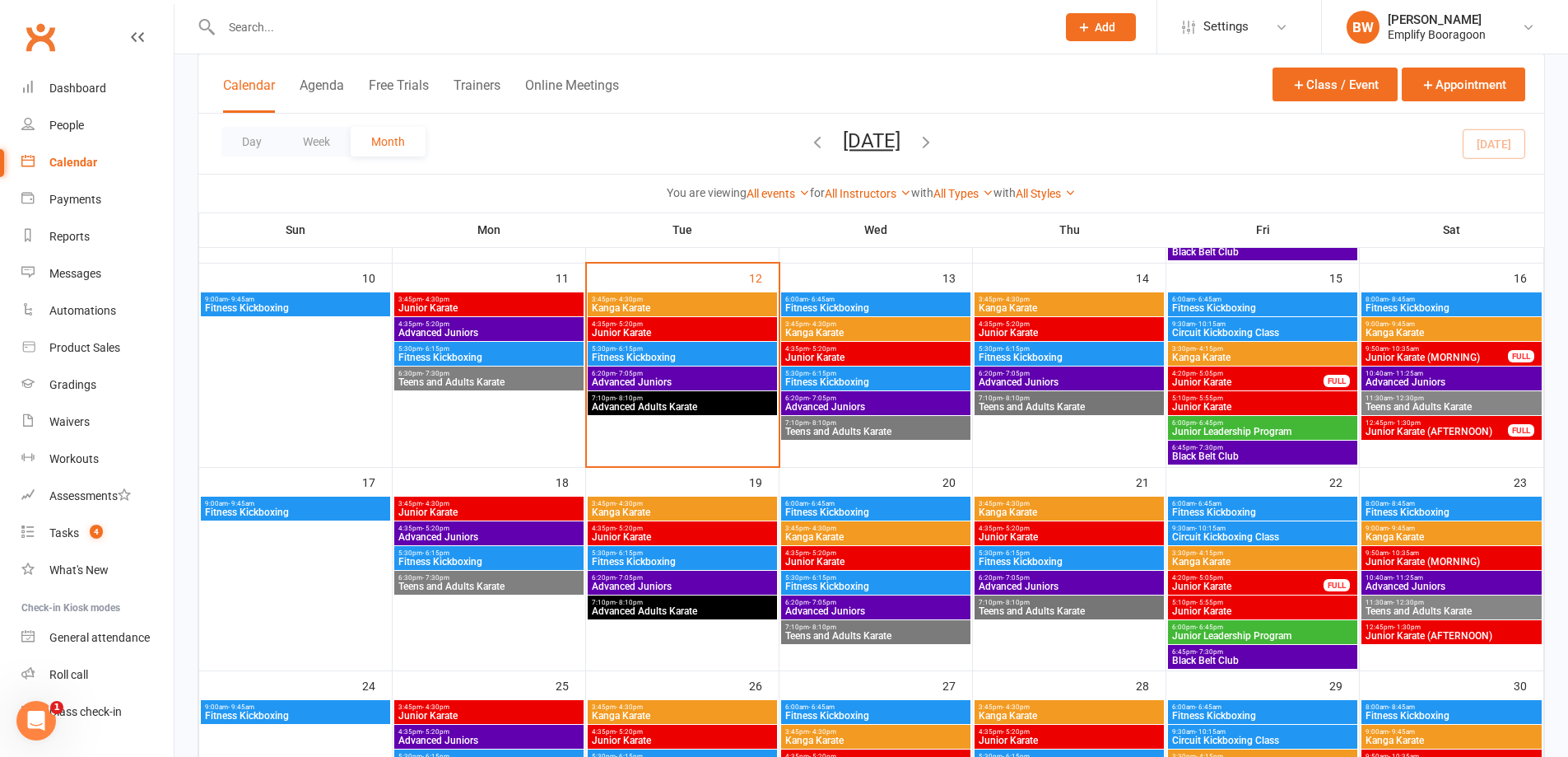
click at [548, 359] on span "Fitness Kickboxing" at bounding box center [489, 357] width 182 height 10
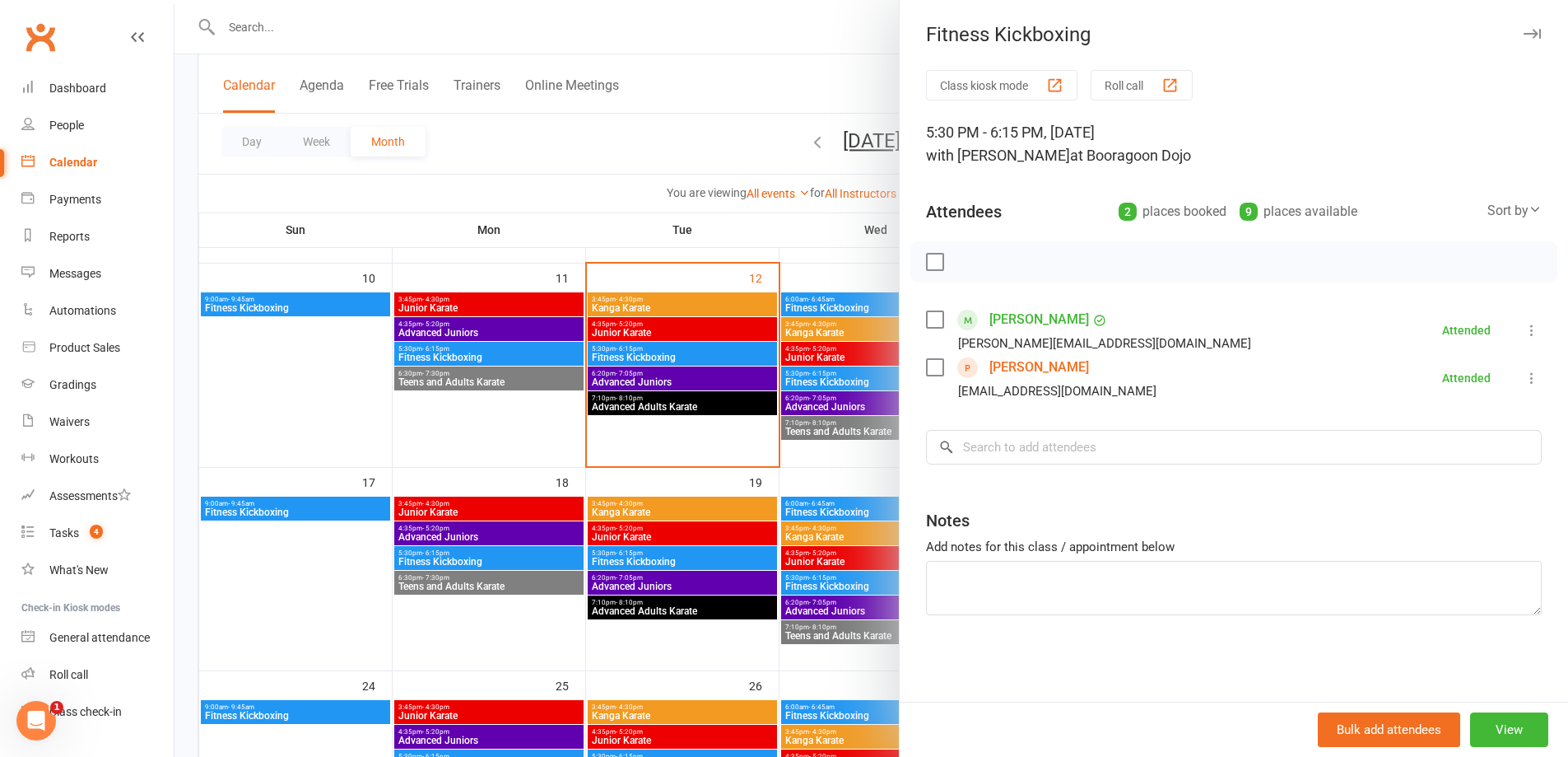
drag, startPoint x: 704, startPoint y: 167, endPoint x: 740, endPoint y: 170, distance: 36.1
click at [704, 170] on div at bounding box center [871, 378] width 1394 height 757
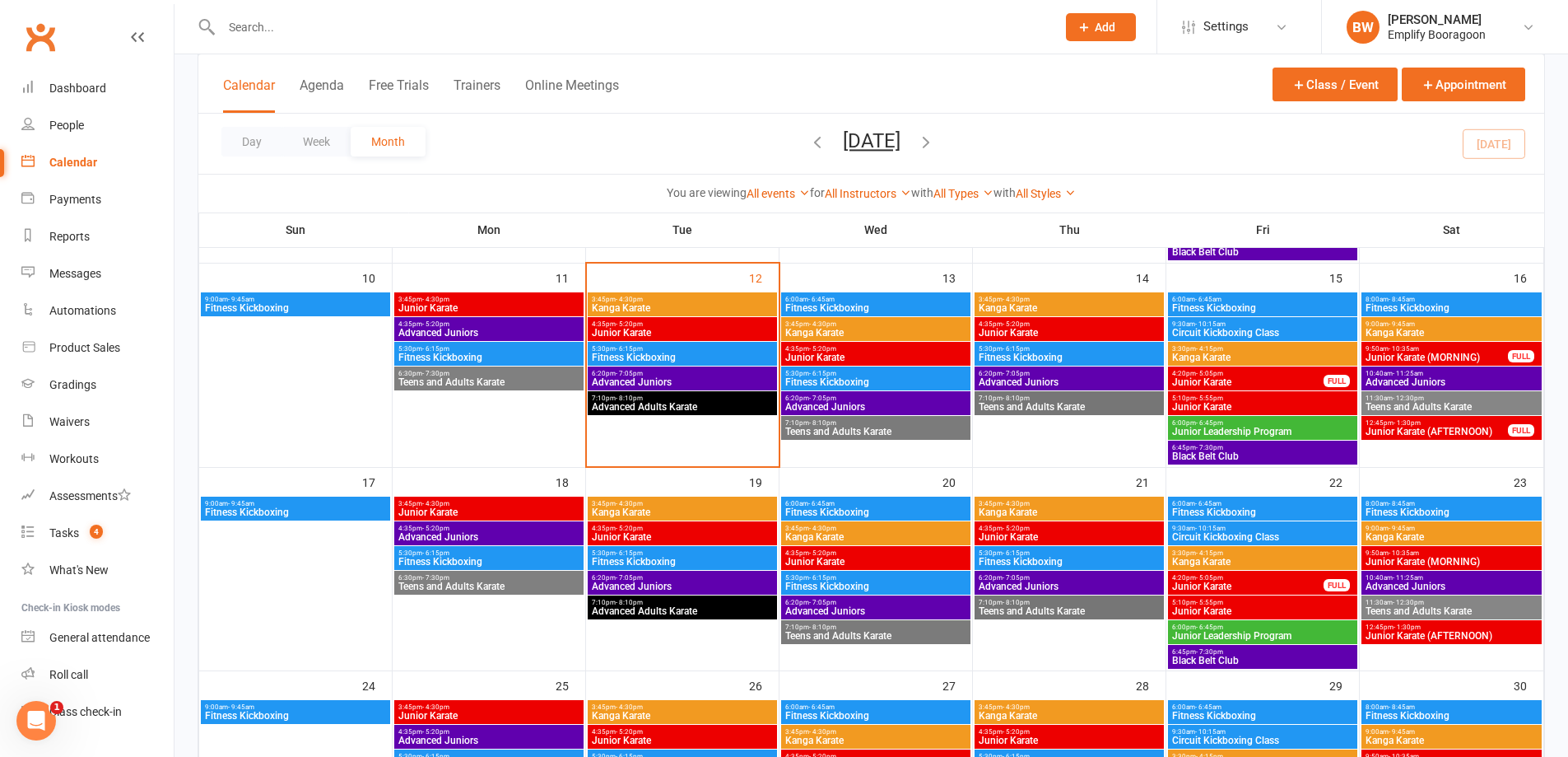
click at [1221, 99] on div "Calendar Agenda Free Trials Trainers Online Meetings Class / Event Appointment" at bounding box center [871, 84] width 1346 height 59
click at [1161, 120] on div "Day Week Month August 2025 August 2025 Sun Mon Tue Wed Thu Fri Sat 27 28 29 30 …" at bounding box center [871, 144] width 1346 height 60
click at [82, 206] on link "Payments" at bounding box center [97, 199] width 153 height 37
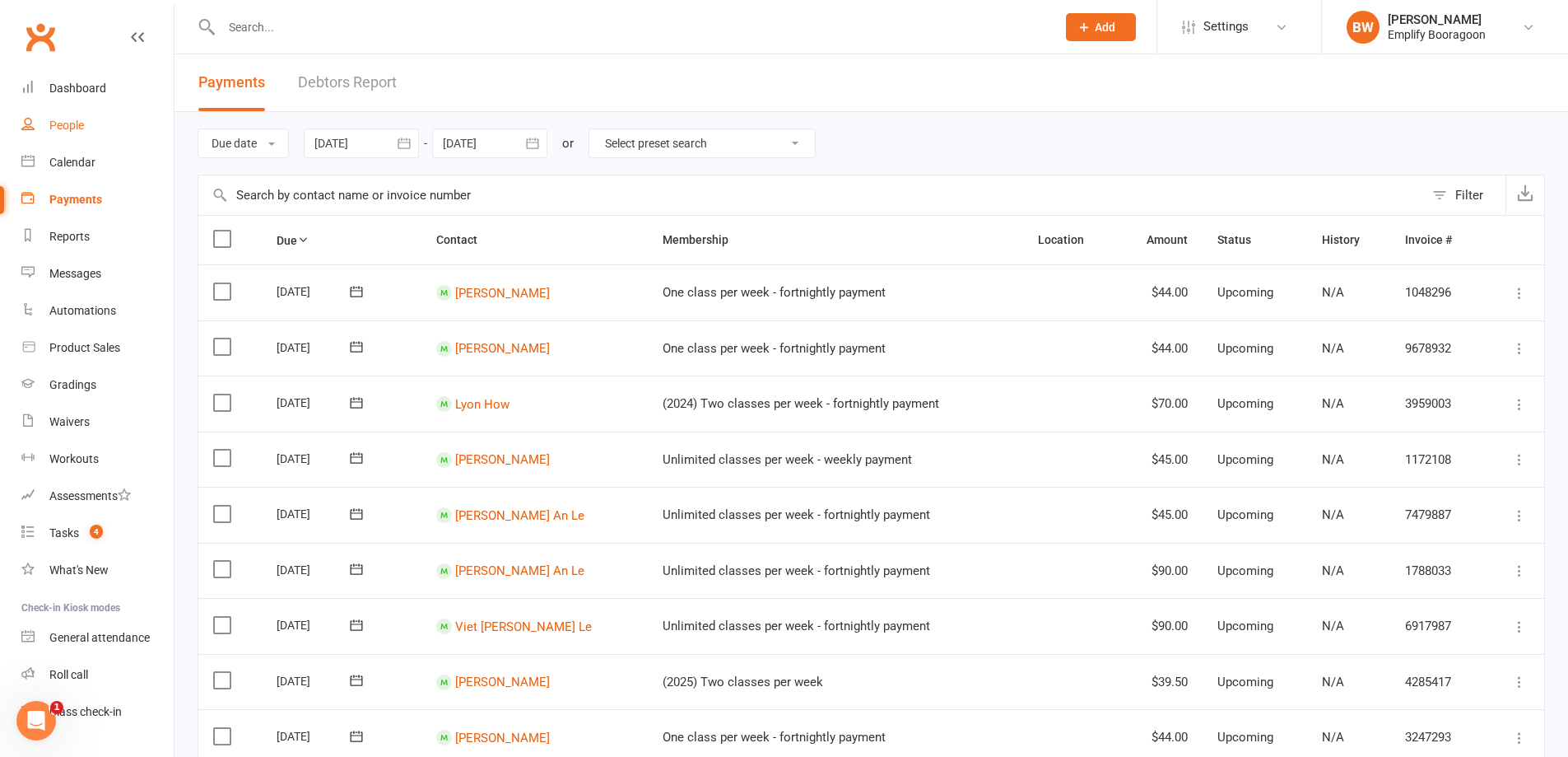
click at [54, 129] on div "People" at bounding box center [67, 125] width 35 height 13
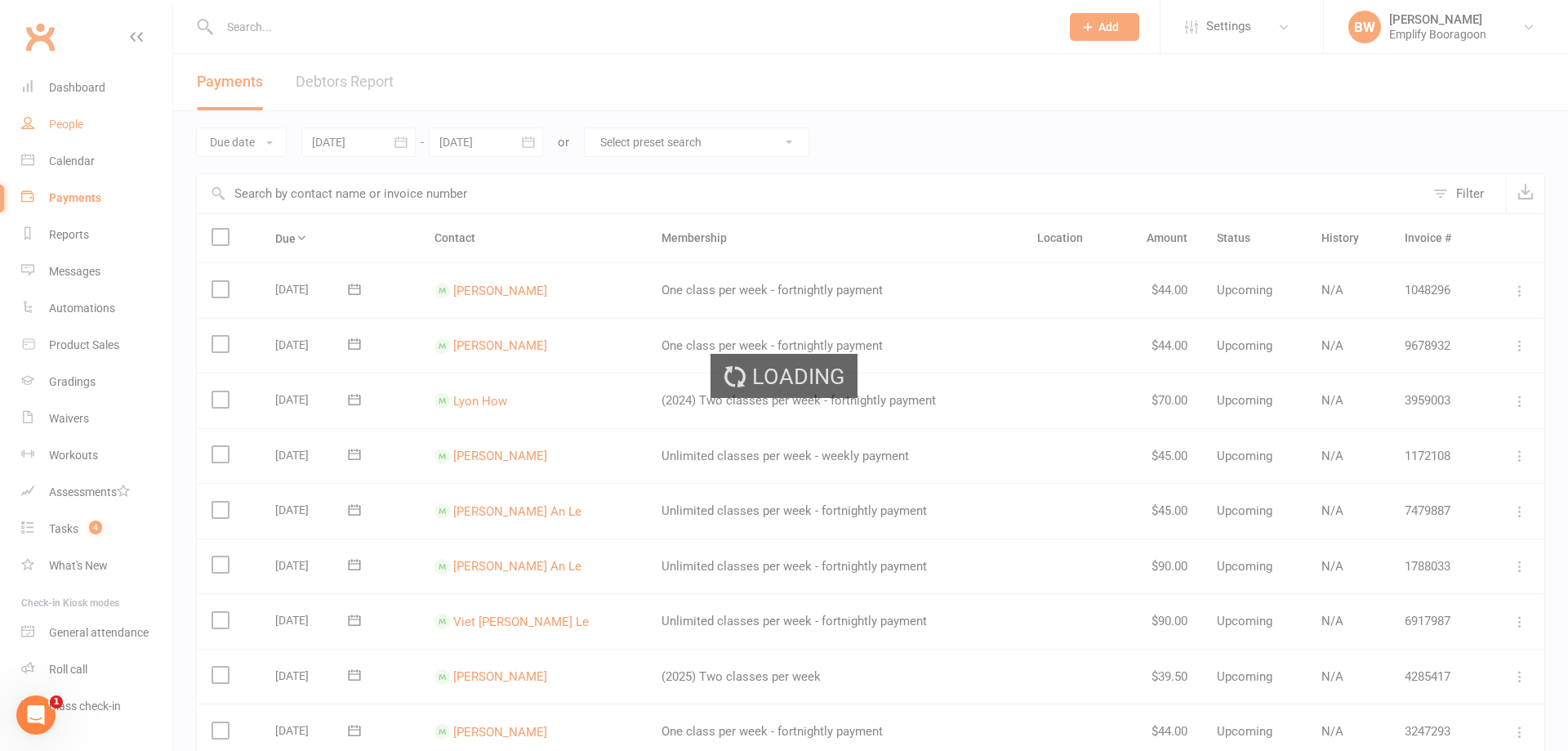
select select "100"
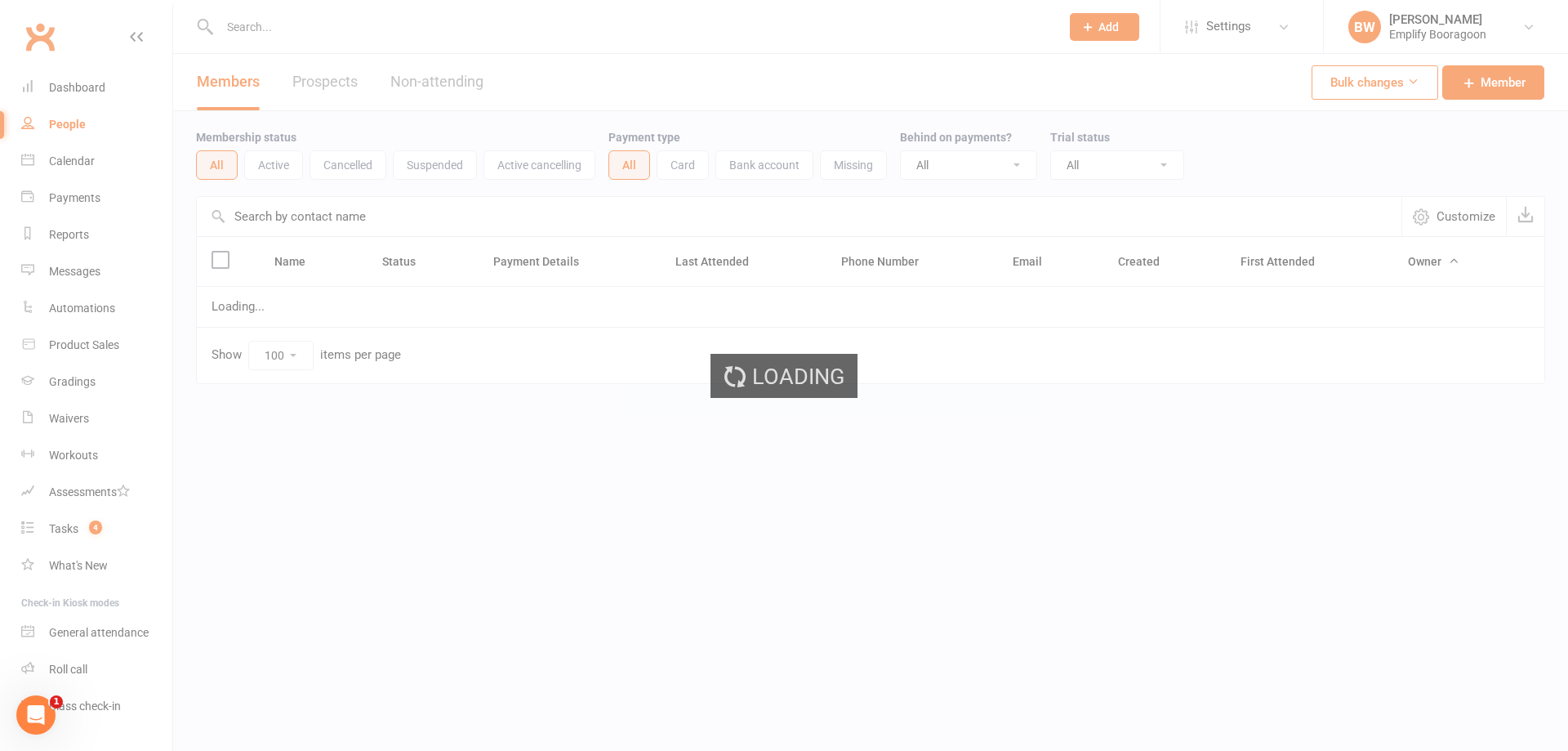
click at [350, 80] on link "Prospects" at bounding box center [325, 82] width 66 height 57
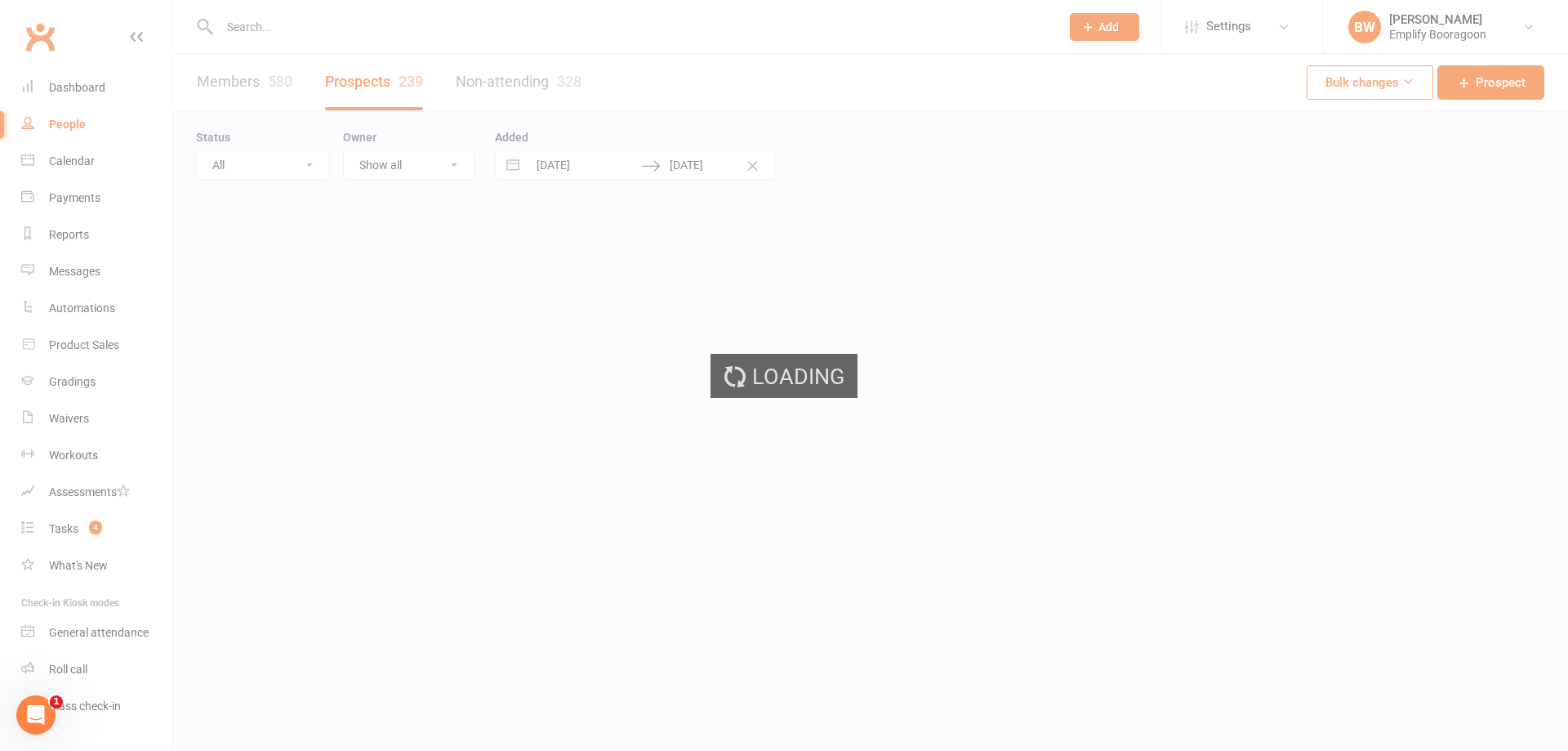
click at [350, 80] on div "Loading" at bounding box center [784, 375] width 1568 height 751
select select "100"
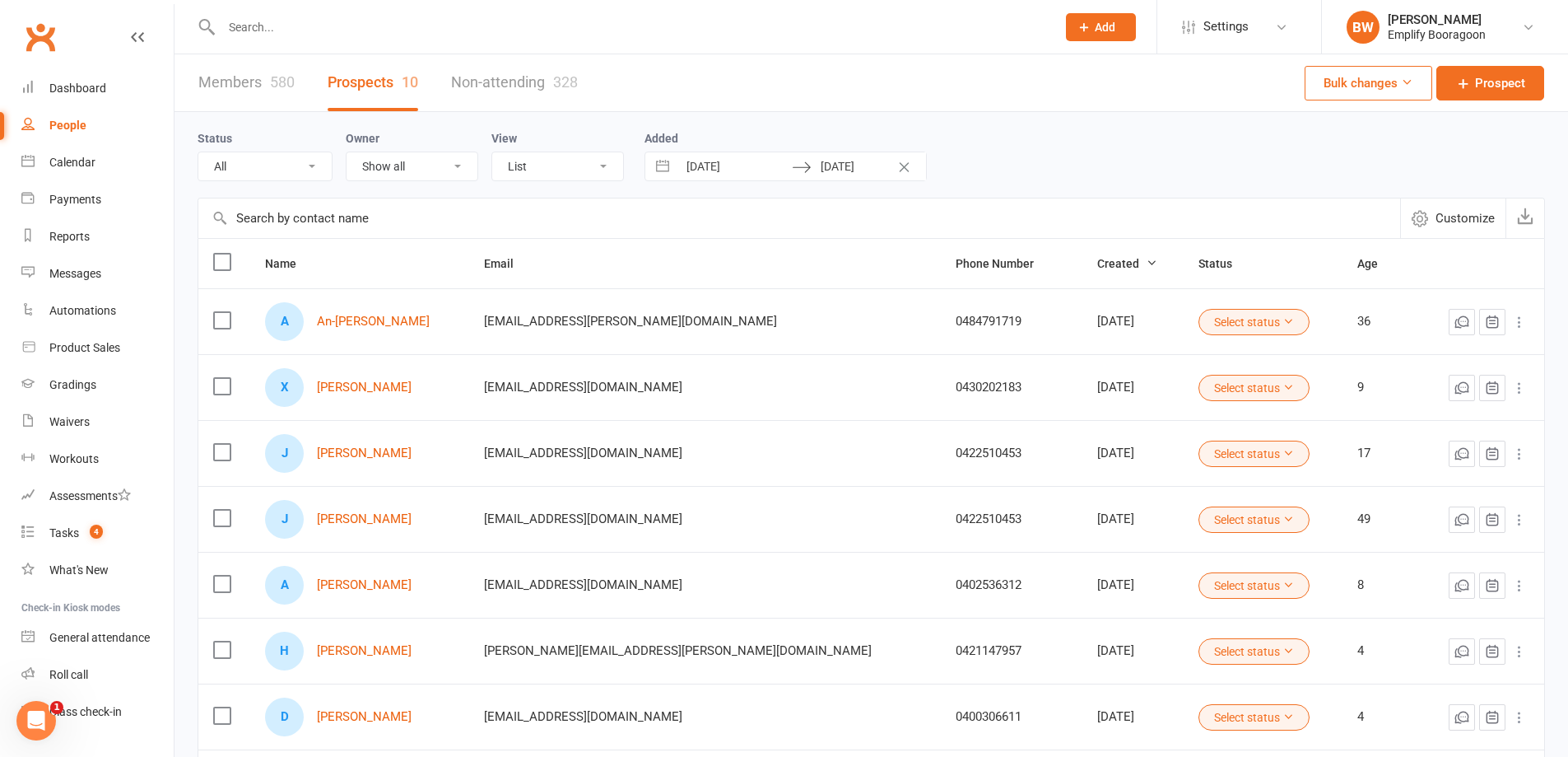
click at [659, 171] on button "Interact with the calendar and add the check-in date for your trip." at bounding box center [663, 167] width 30 height 28
select select "4"
select select "2025"
select select "5"
select select "2025"
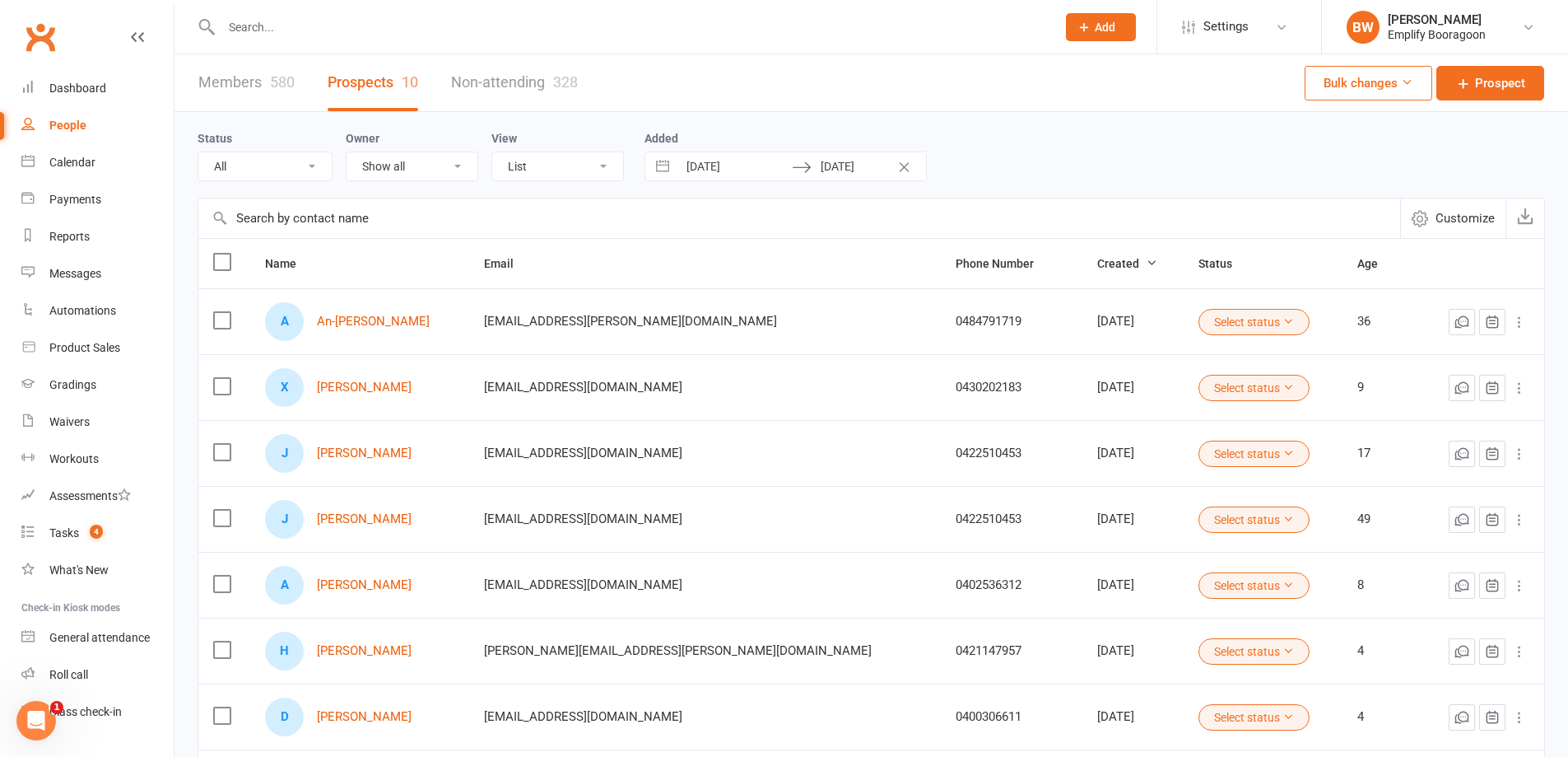
select select "6"
select select "2025"
select select "7"
select select "2025"
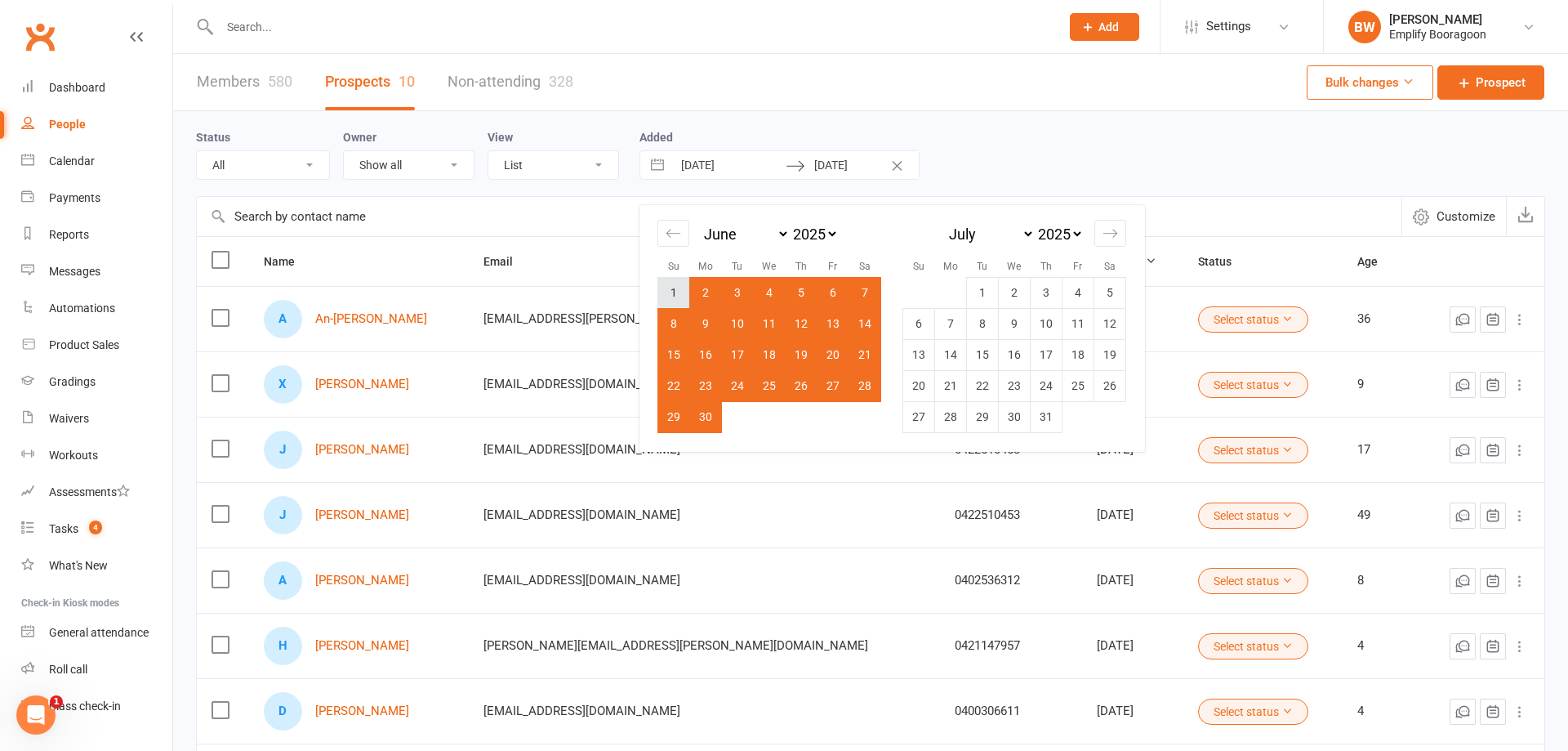
click at [678, 292] on td "1" at bounding box center [674, 292] width 32 height 31
type input "01 Jun 2025"
click at [1053, 419] on td "31" at bounding box center [1046, 417] width 32 height 31
type input "31 Jul 2025"
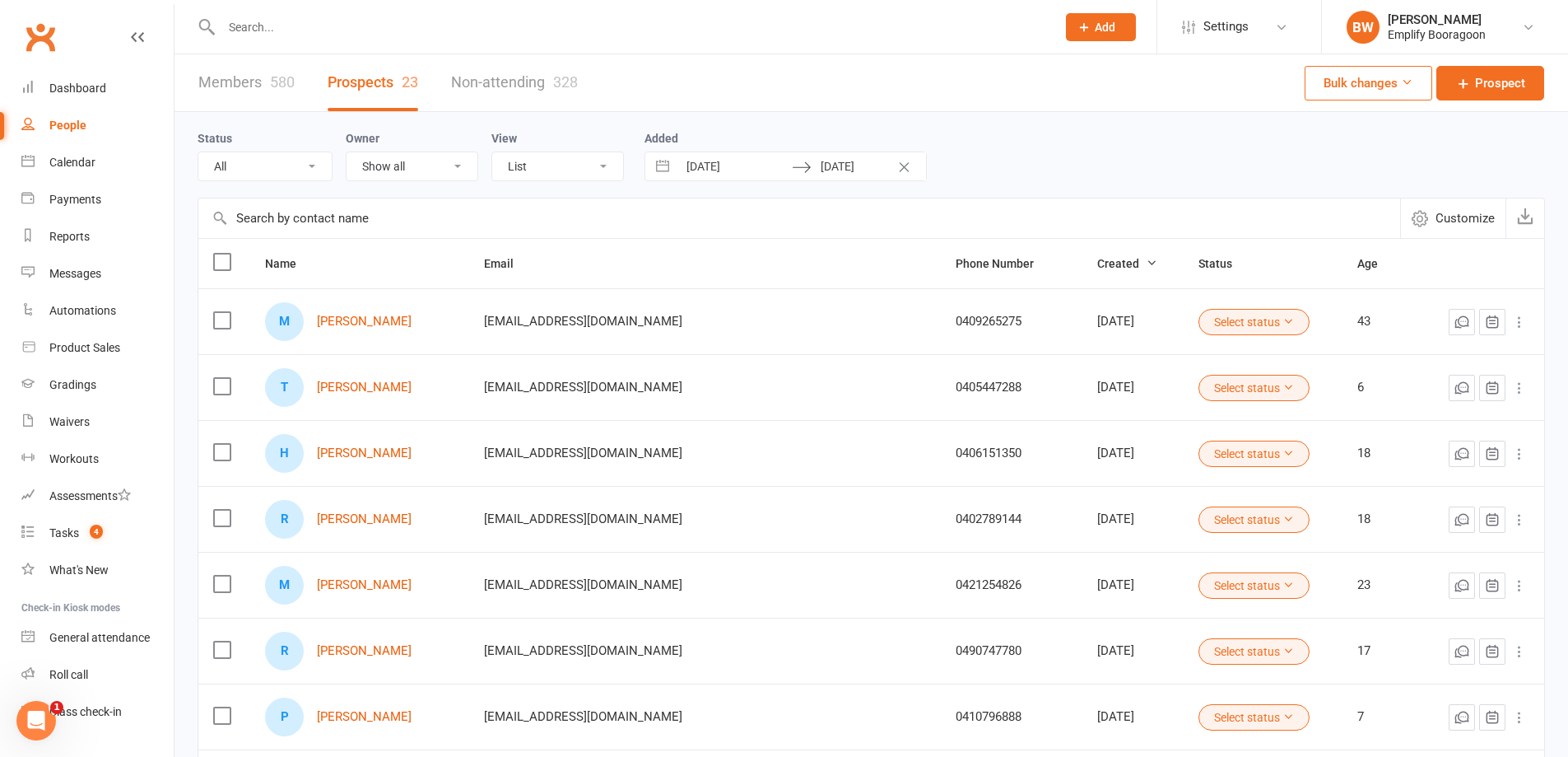
select select "4"
select select "2025"
select select "5"
select select "2025"
select select "6"
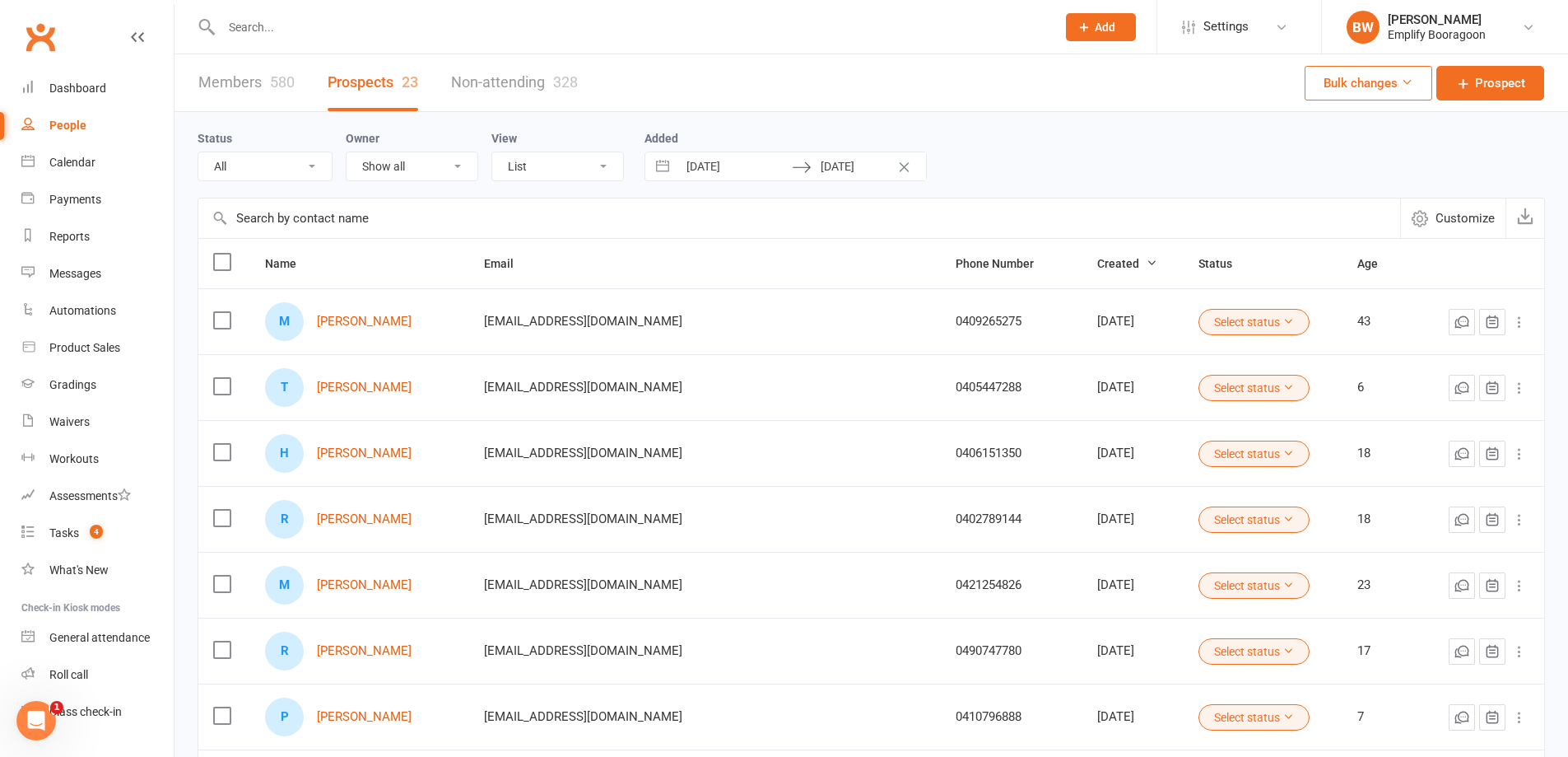
select select "2025"
select select "7"
select select "2025"
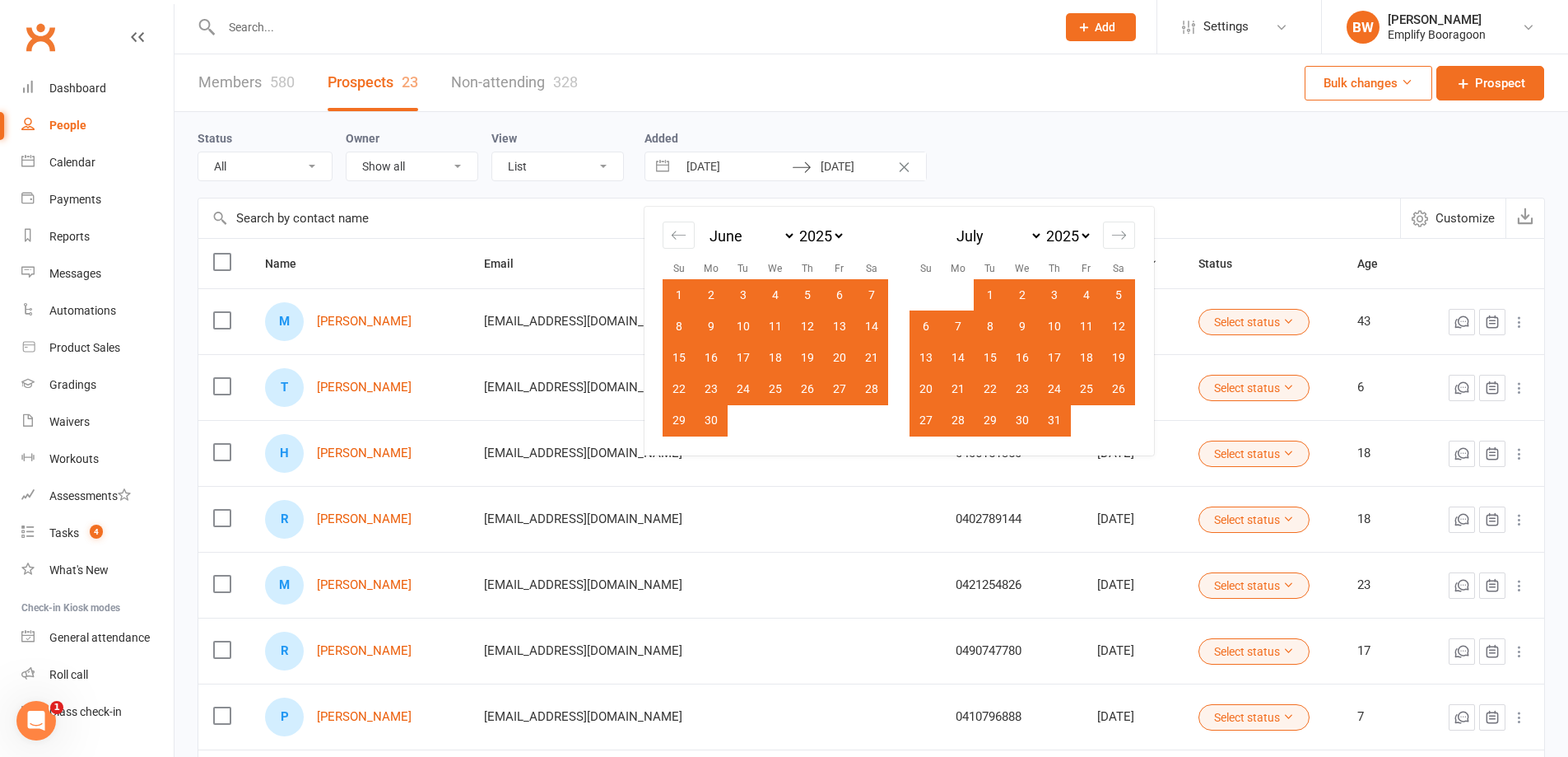
click at [819, 167] on input "31 Jul 2025" at bounding box center [868, 167] width 115 height 28
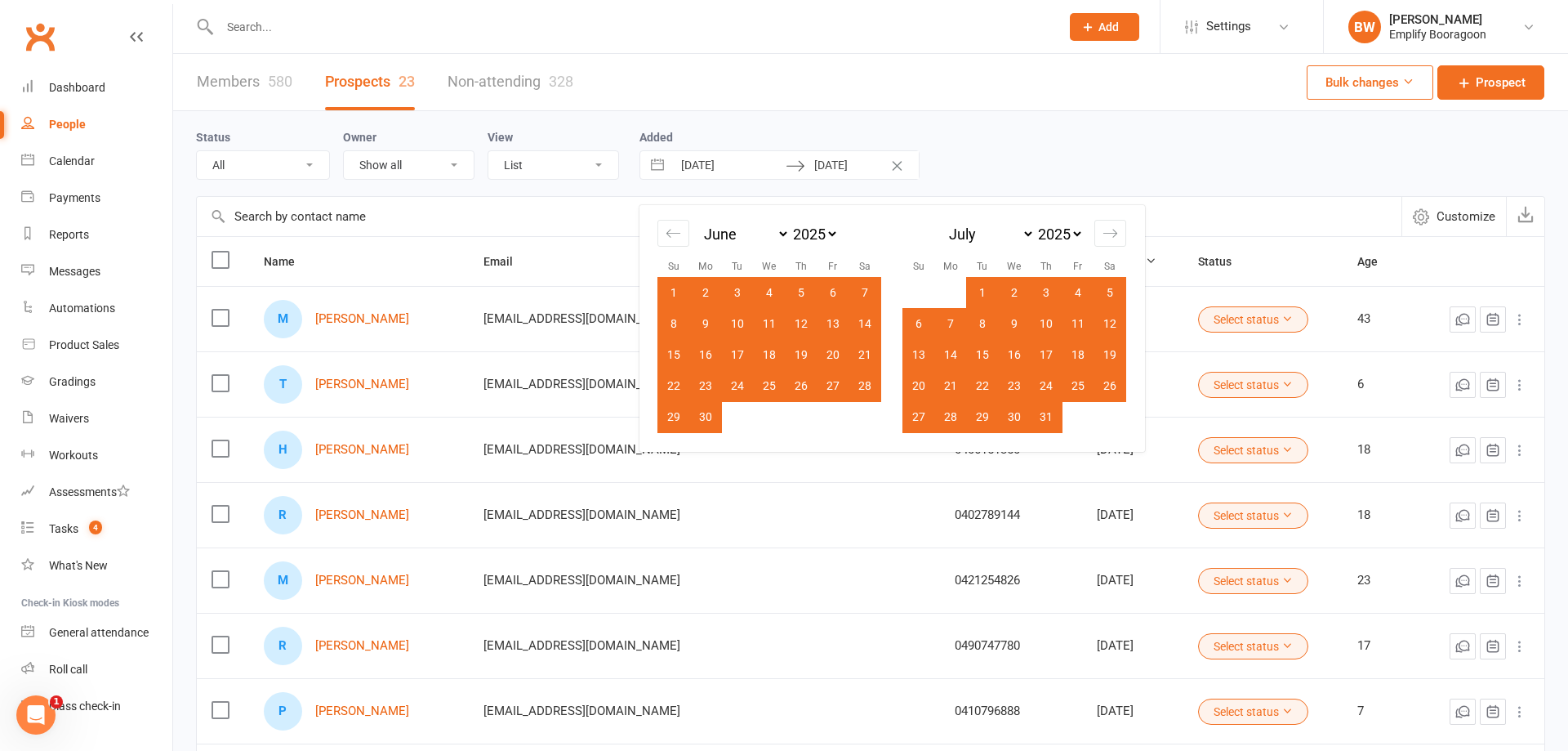
click at [698, 425] on td "30" at bounding box center [706, 417] width 32 height 31
type input "30 Jun 2025"
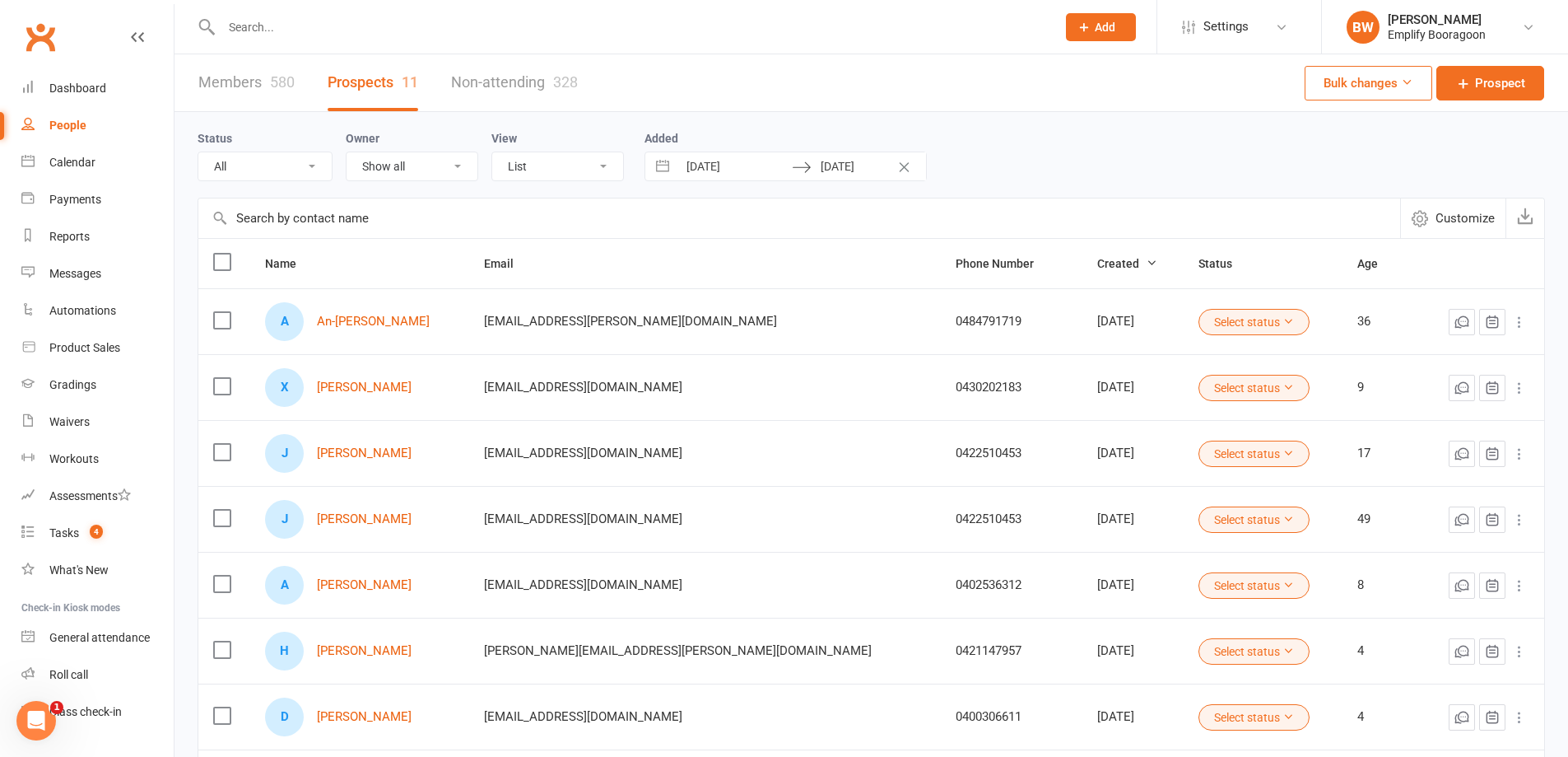
click at [825, 180] on input "30 Jun 2025" at bounding box center [868, 167] width 115 height 28
select select "4"
select select "2025"
select select "5"
select select "2025"
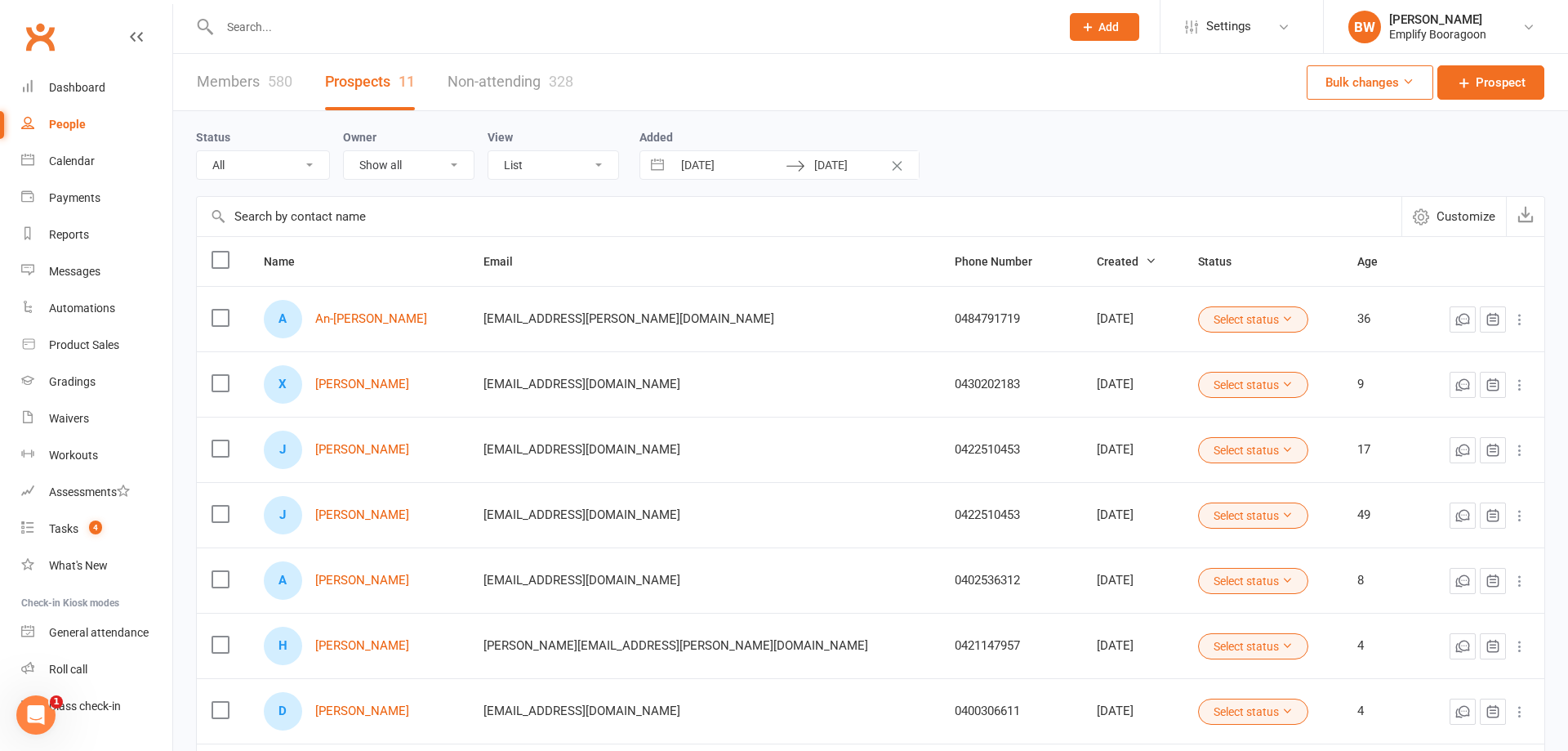
select select "6"
select select "2025"
select select "7"
select select "2025"
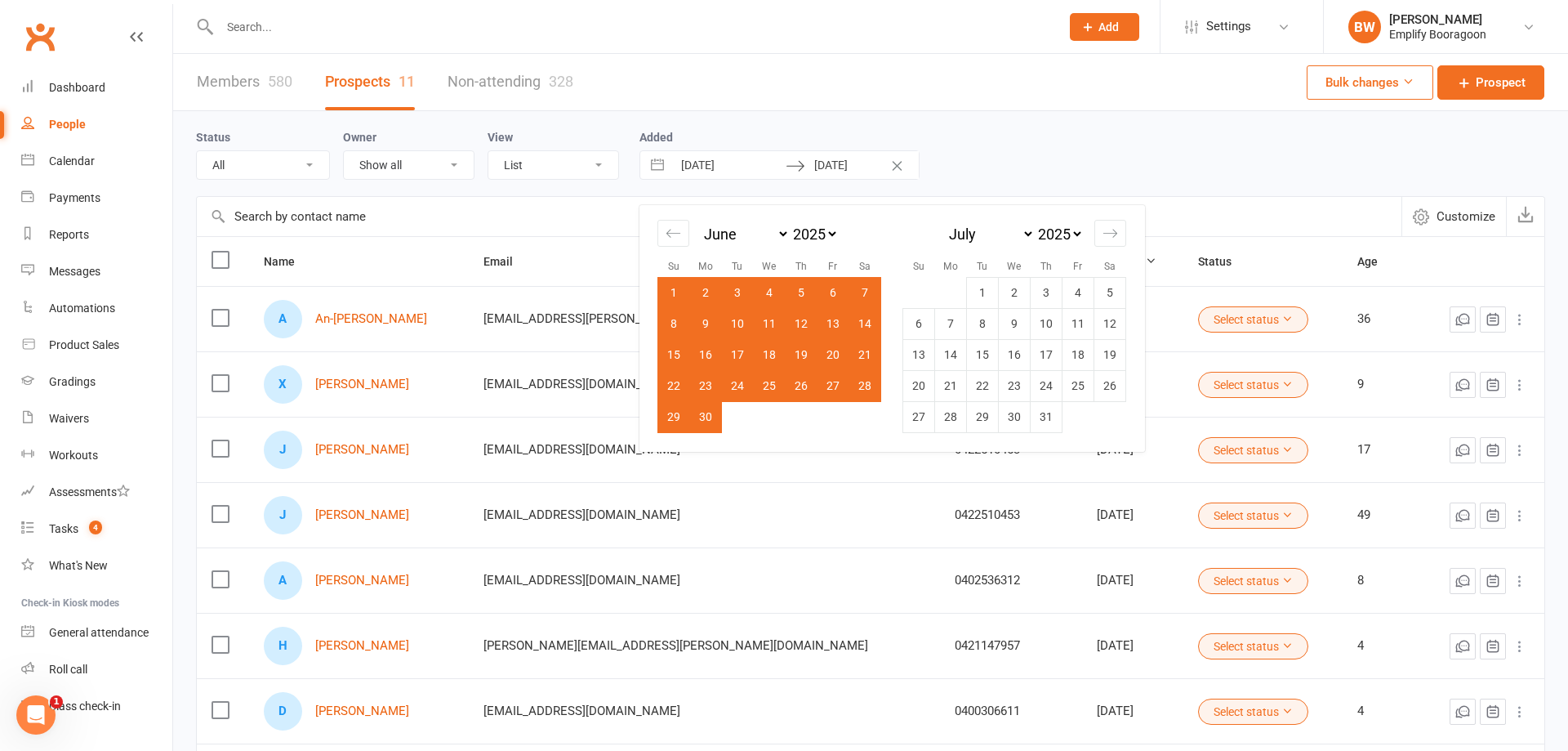
click at [1023, 112] on div "Status All (No status set) (Invalid status) Initial Contact Follow-up Call Foll…" at bounding box center [870, 154] width 1349 height 85
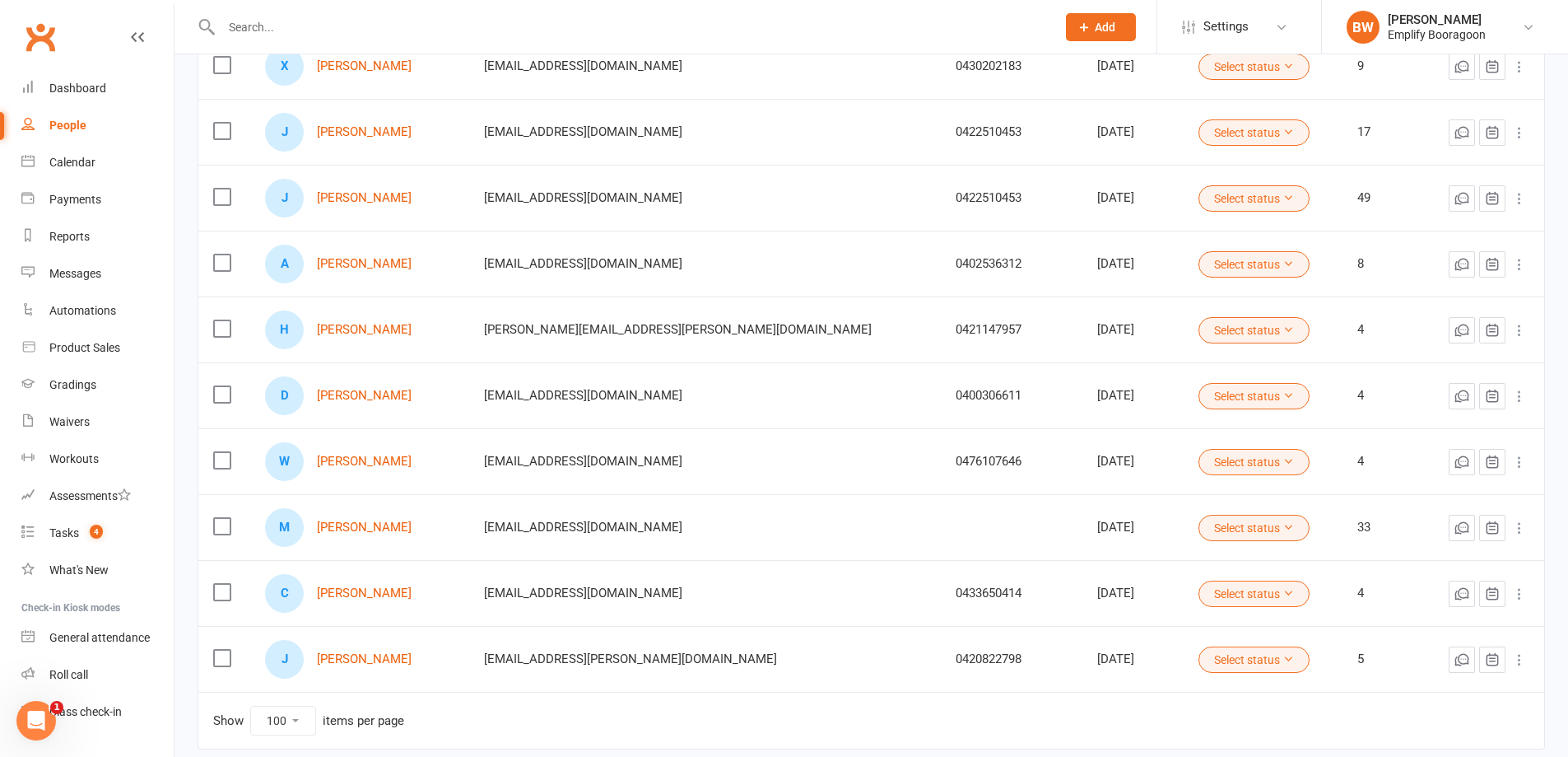
scroll to position [73, 0]
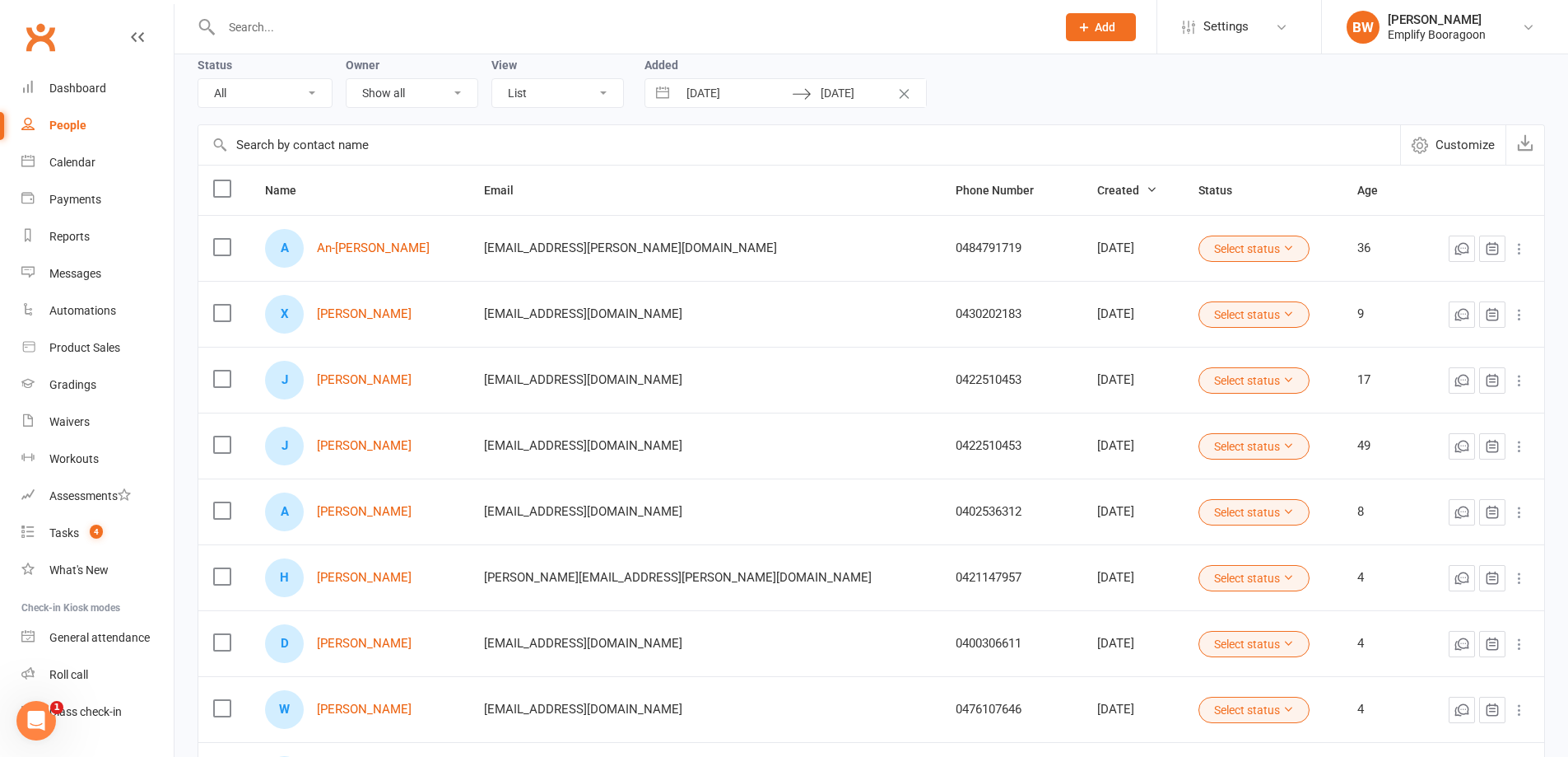
click at [654, 90] on button "Interact with the calendar and add the check-in date for your trip." at bounding box center [663, 93] width 30 height 28
select select "4"
select select "2025"
select select "5"
select select "2025"
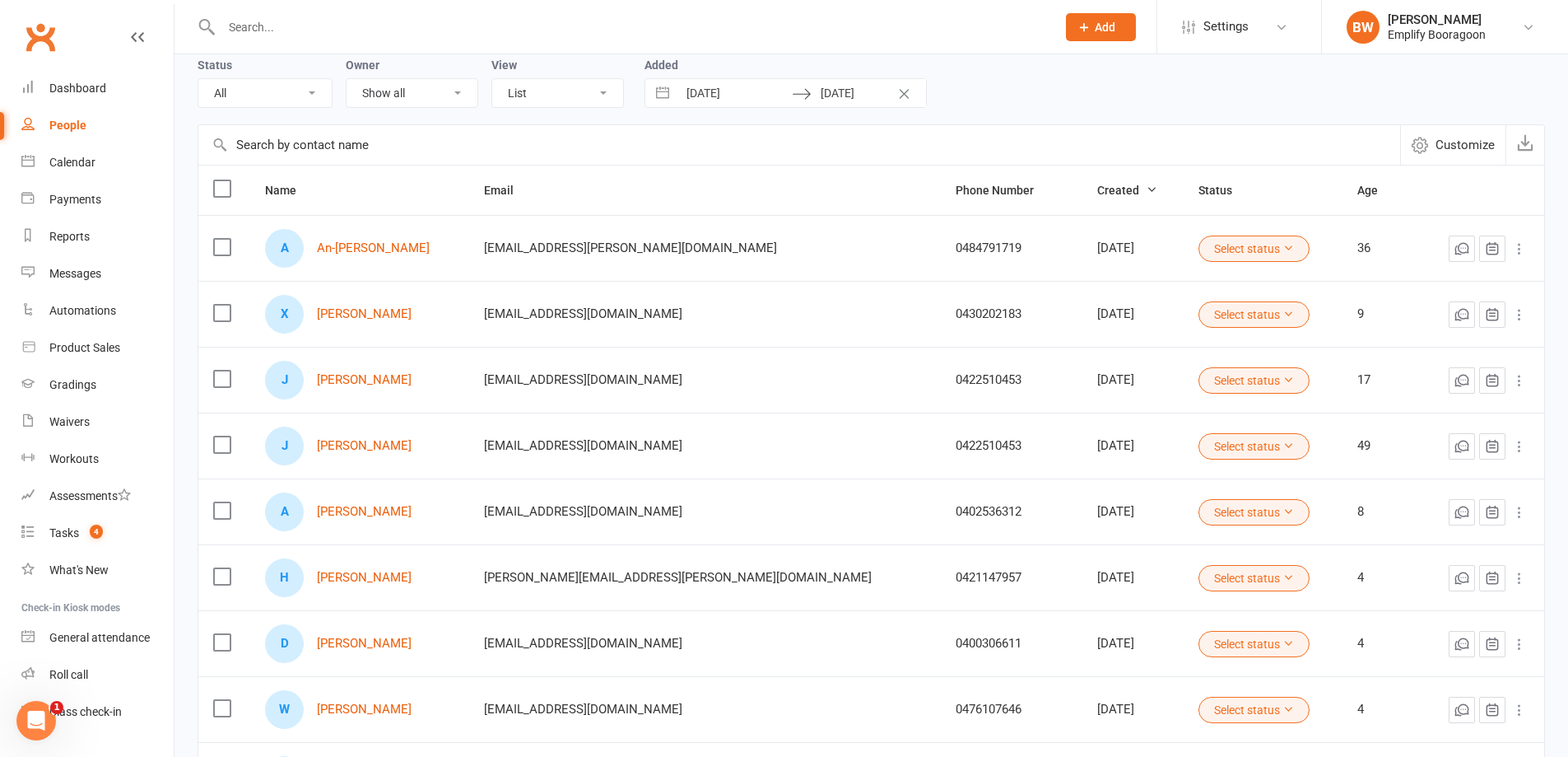
select select "6"
select select "2025"
select select "7"
select select "2025"
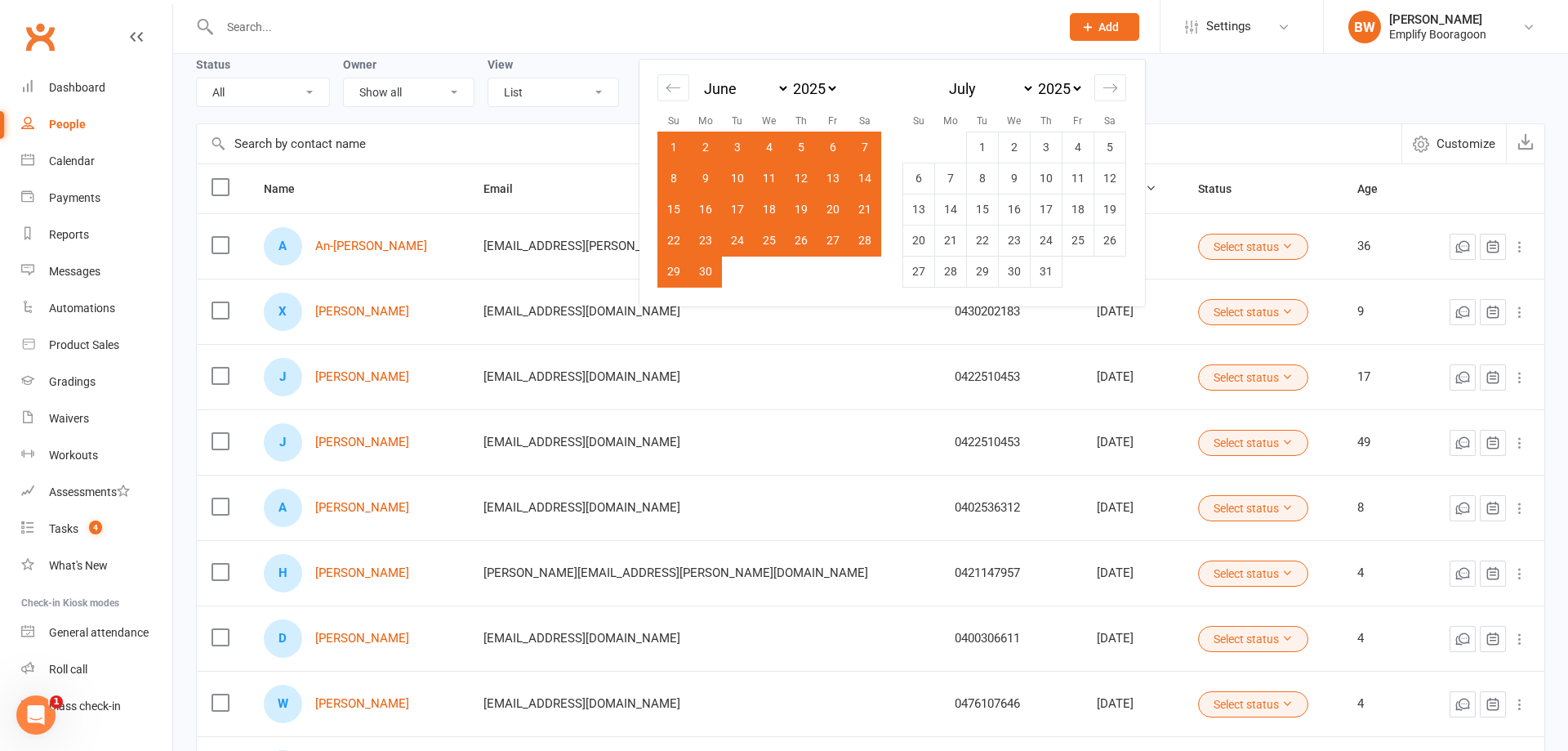
click at [996, 129] on li "Tu" at bounding box center [982, 120] width 32 height 18
click at [987, 138] on td "1" at bounding box center [983, 147] width 32 height 31
type input "01 Jul 2025"
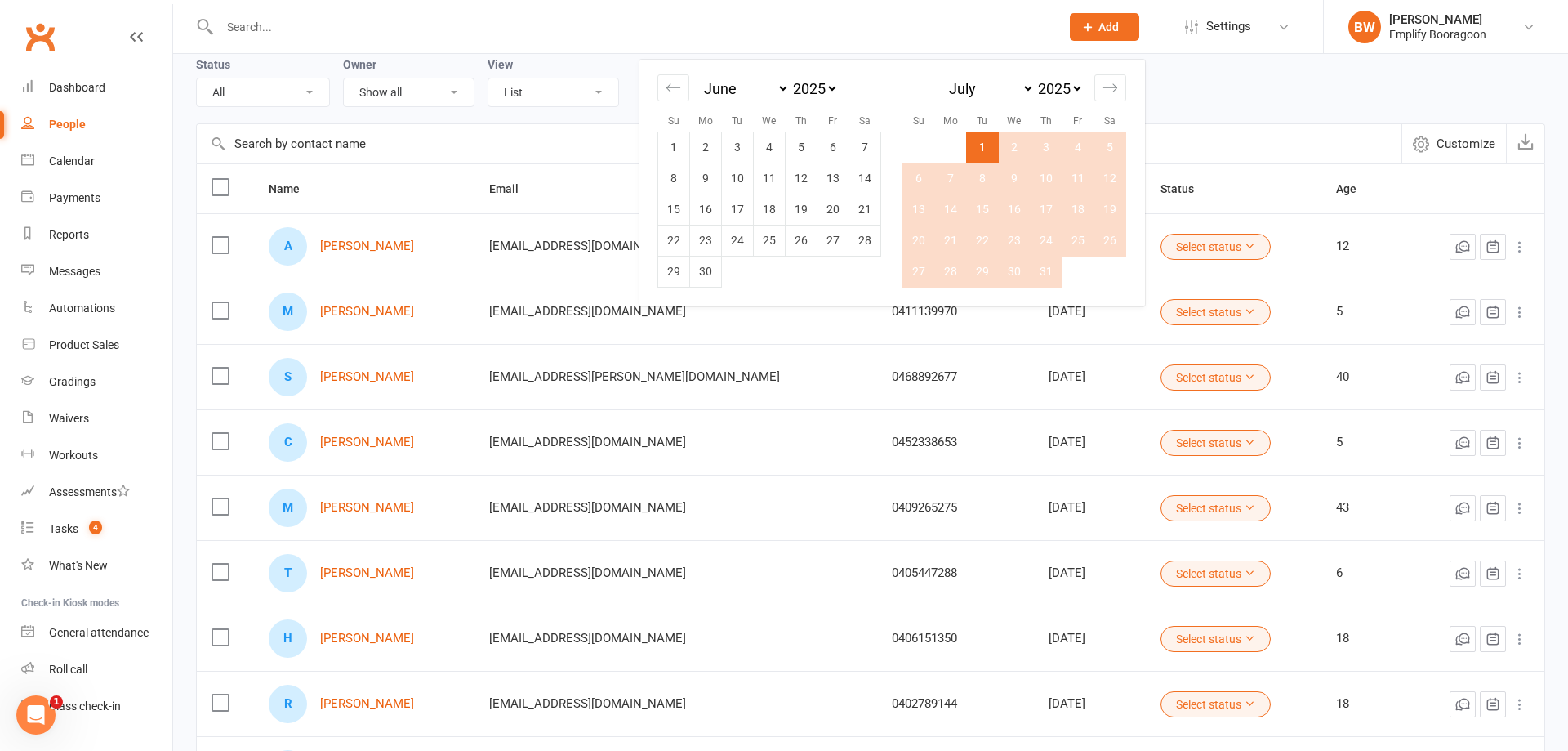
click at [1053, 271] on td "31" at bounding box center [1046, 271] width 32 height 31
type input "31 Jul 2025"
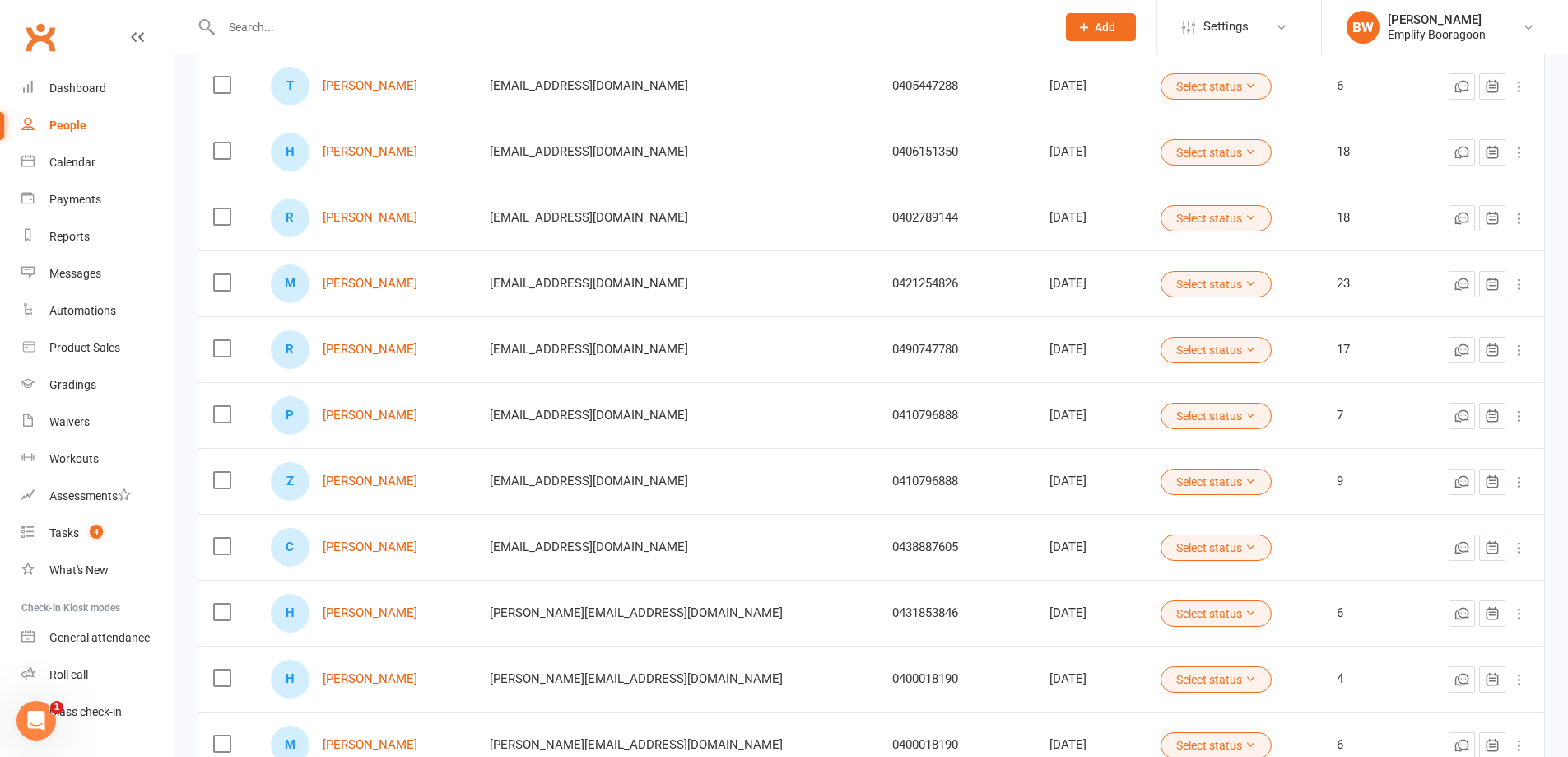
scroll to position [0, 0]
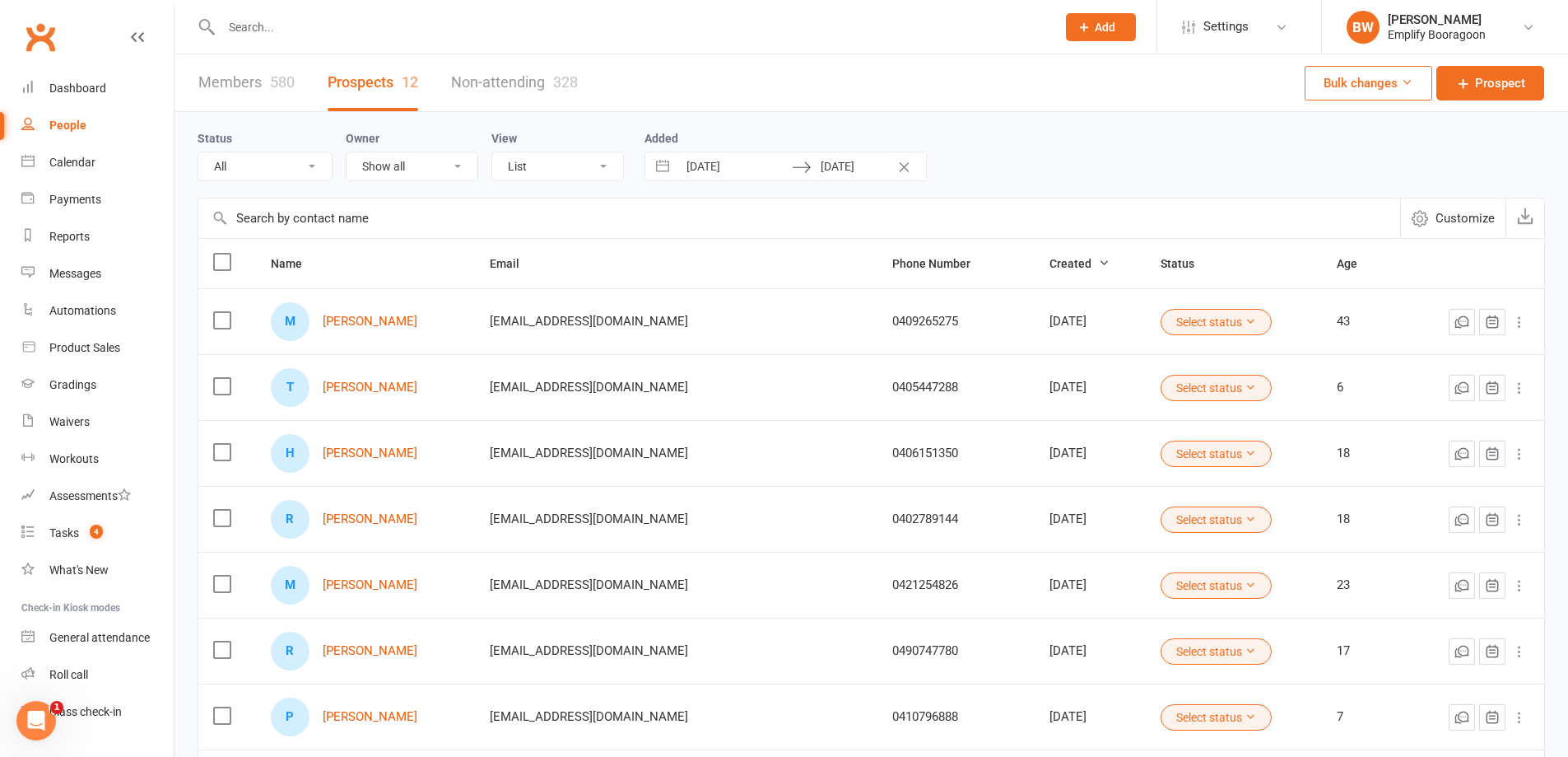
click at [1279, 212] on input "text" at bounding box center [799, 218] width 1202 height 40
click at [1204, 121] on div "Status All (No status set) (Invalid status) Initial Contact Follow-up Call Foll…" at bounding box center [871, 155] width 1348 height 86
drag, startPoint x: 1067, startPoint y: 141, endPoint x: 799, endPoint y: 171, distance: 269.7
click at [1066, 141] on div "Status All (No status set) (Invalid status) Initial Contact Follow-up Call Foll…" at bounding box center [871, 155] width 1348 height 53
click at [664, 165] on button "Interact with the calendar and add the check-in date for your trip." at bounding box center [663, 167] width 30 height 28
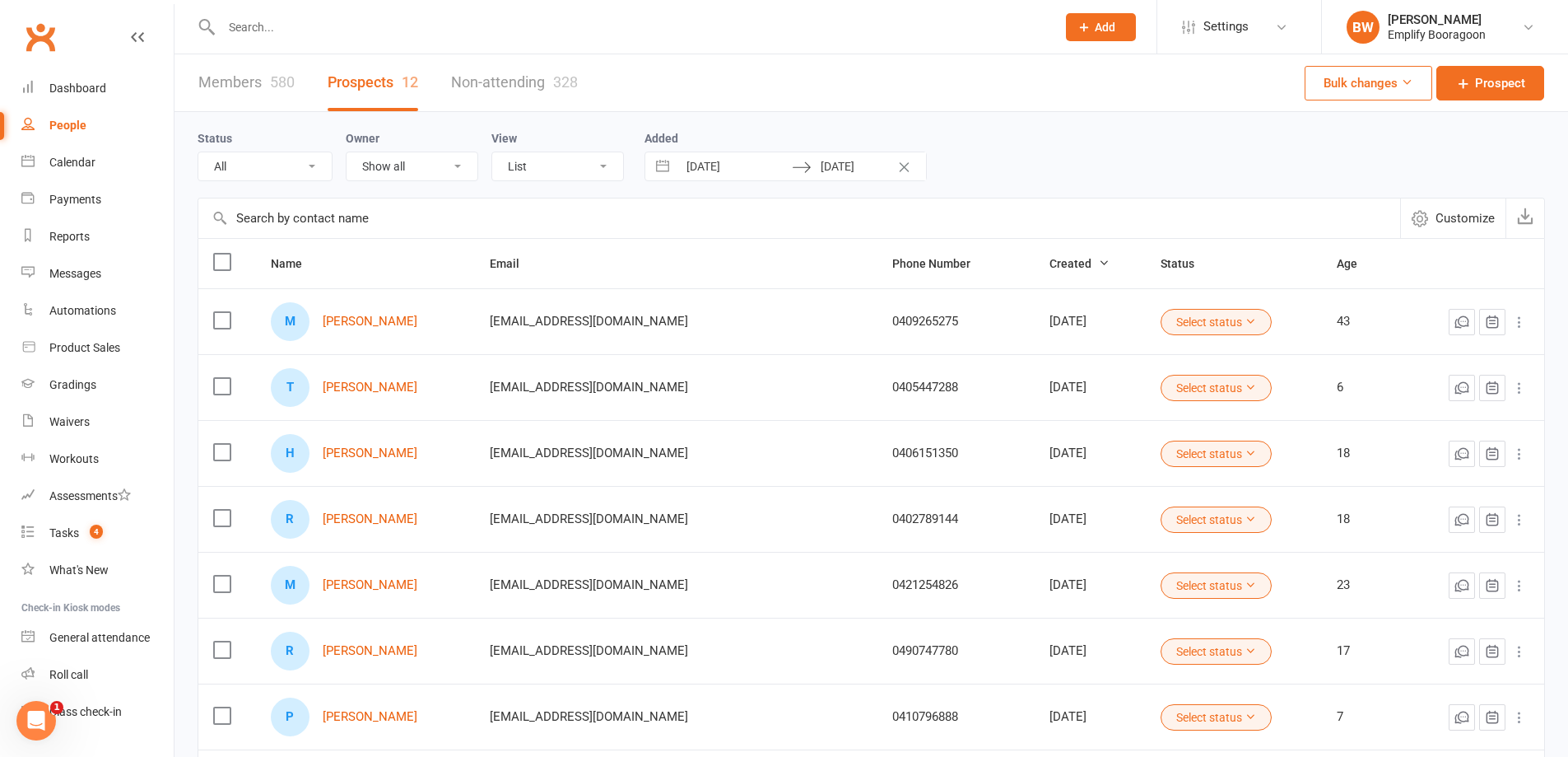
select select "5"
select select "2025"
select select "6"
select select "2025"
select select "7"
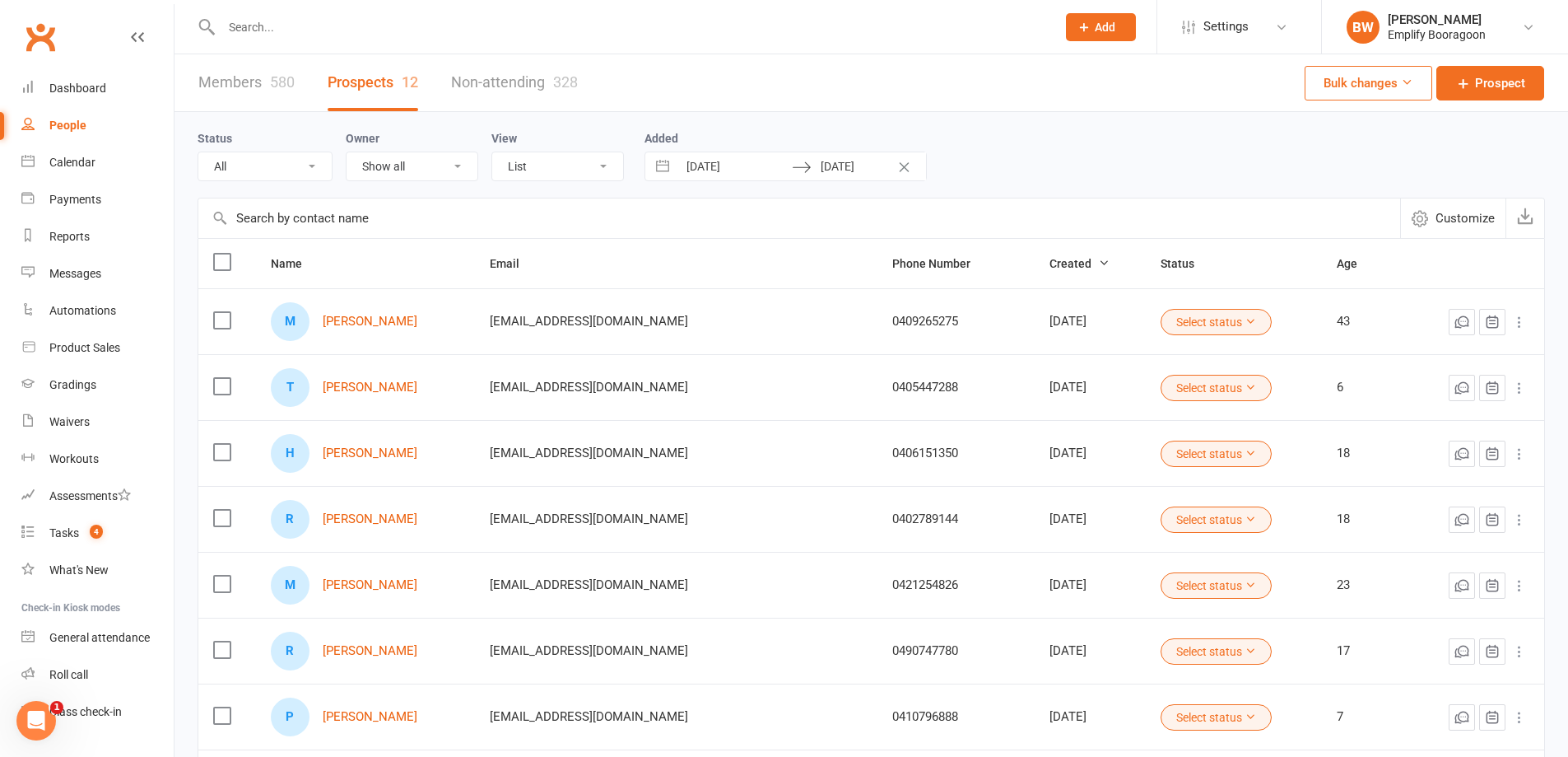
select select "2025"
select select "8"
select select "2025"
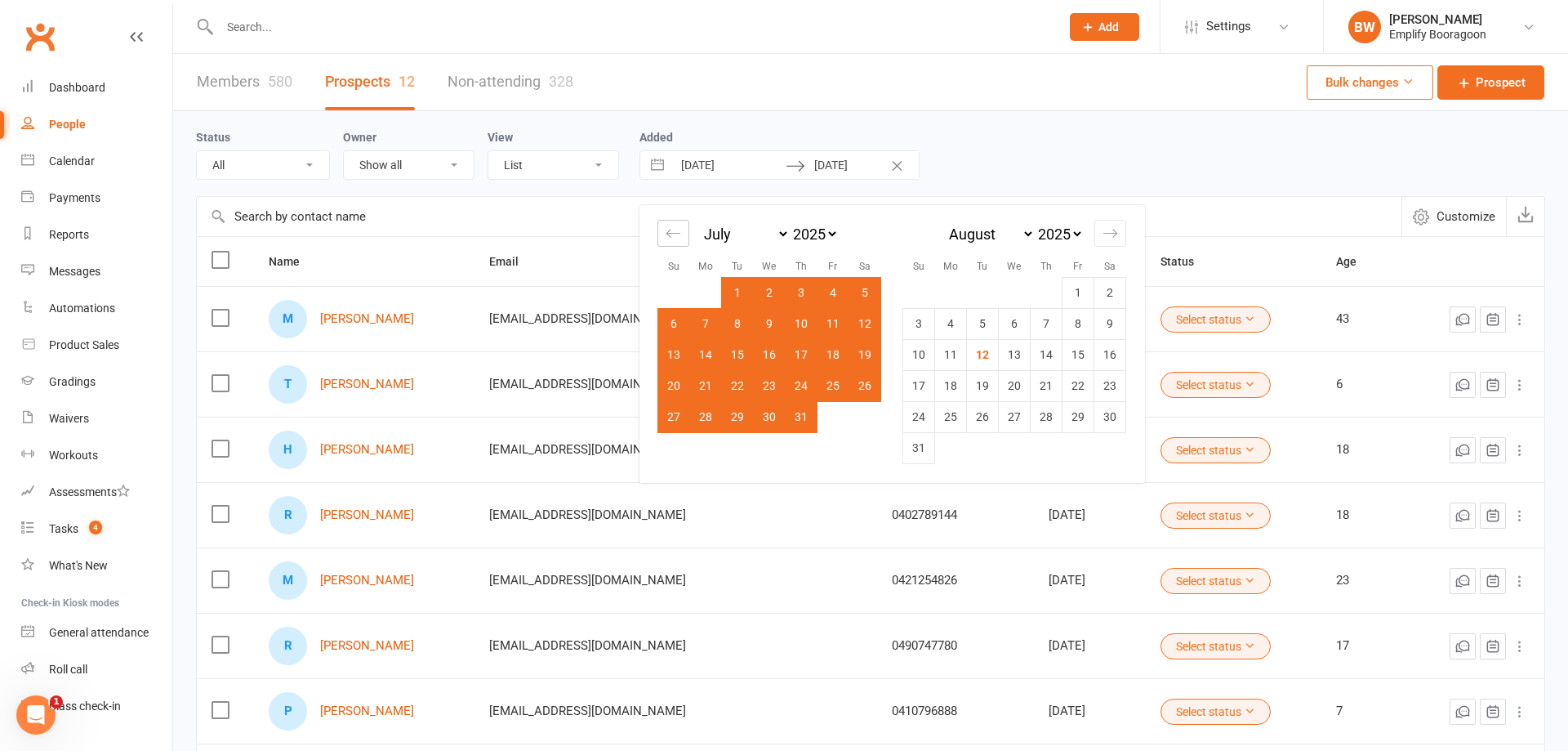
click at [673, 232] on icon "Move backward to switch to the previous month." at bounding box center [673, 233] width 16 height 16
select select "4"
select select "2025"
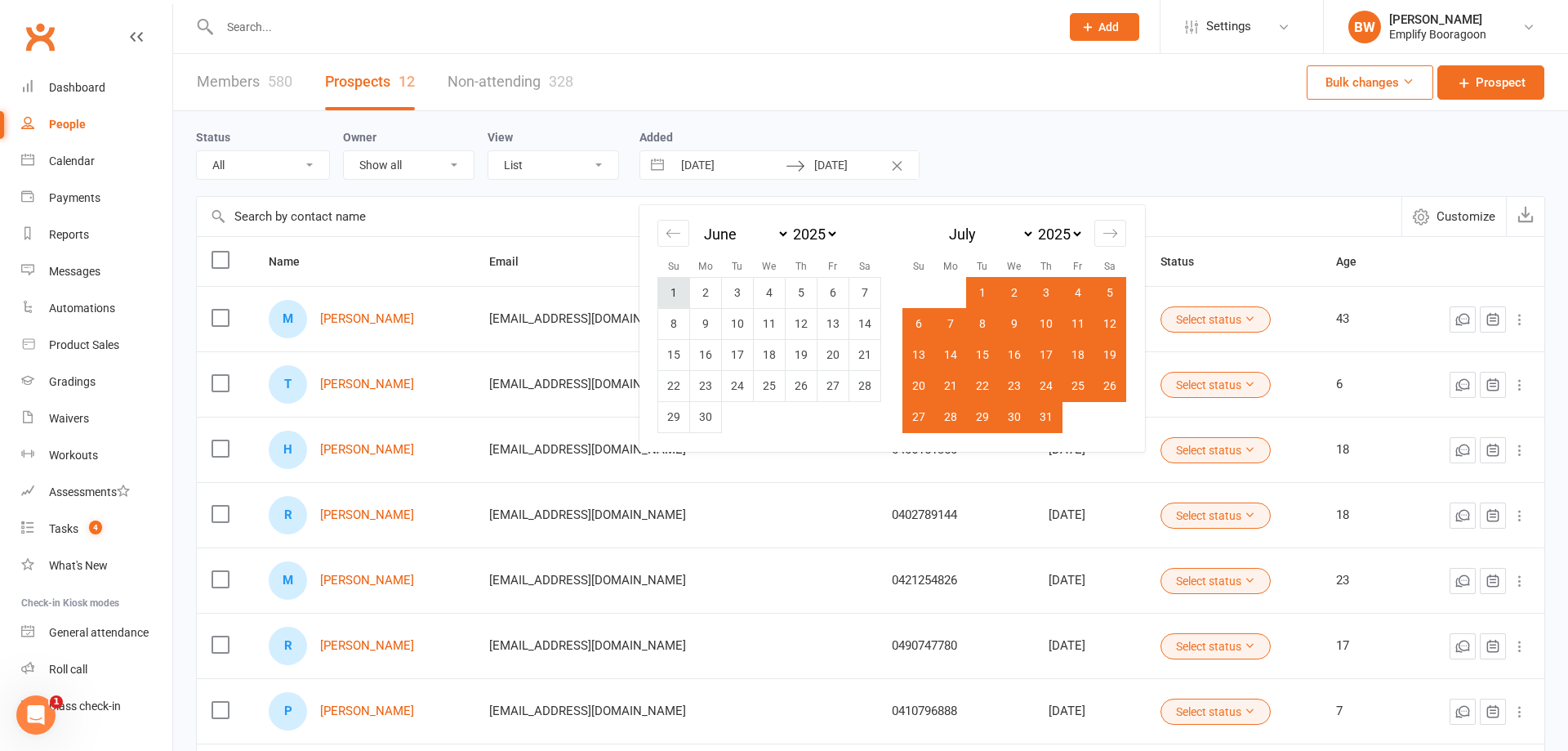
click at [671, 289] on td "1" at bounding box center [674, 292] width 32 height 31
type input "01 Jun 2025"
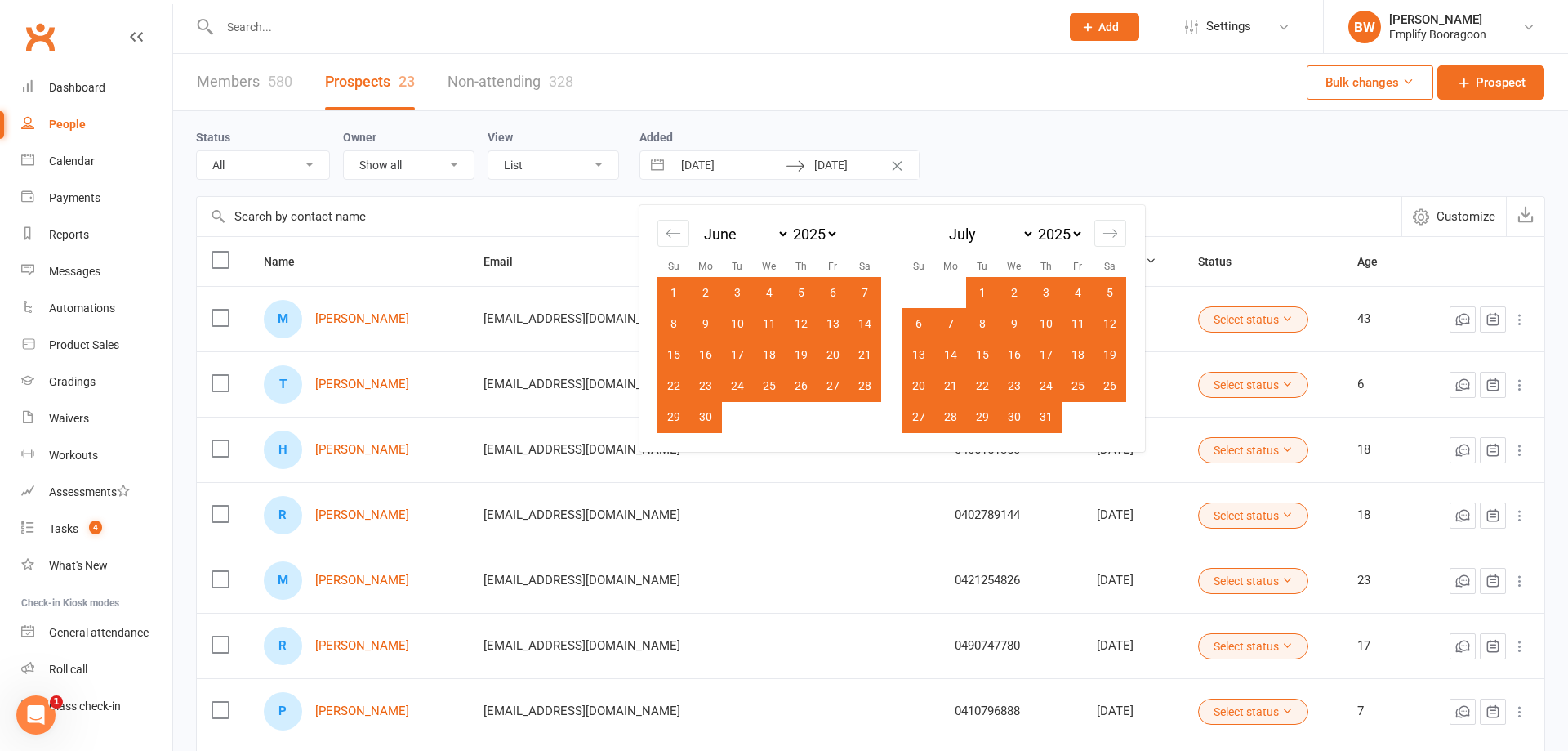
click at [703, 426] on td "30" at bounding box center [706, 417] width 32 height 31
type input "30 Jun 2025"
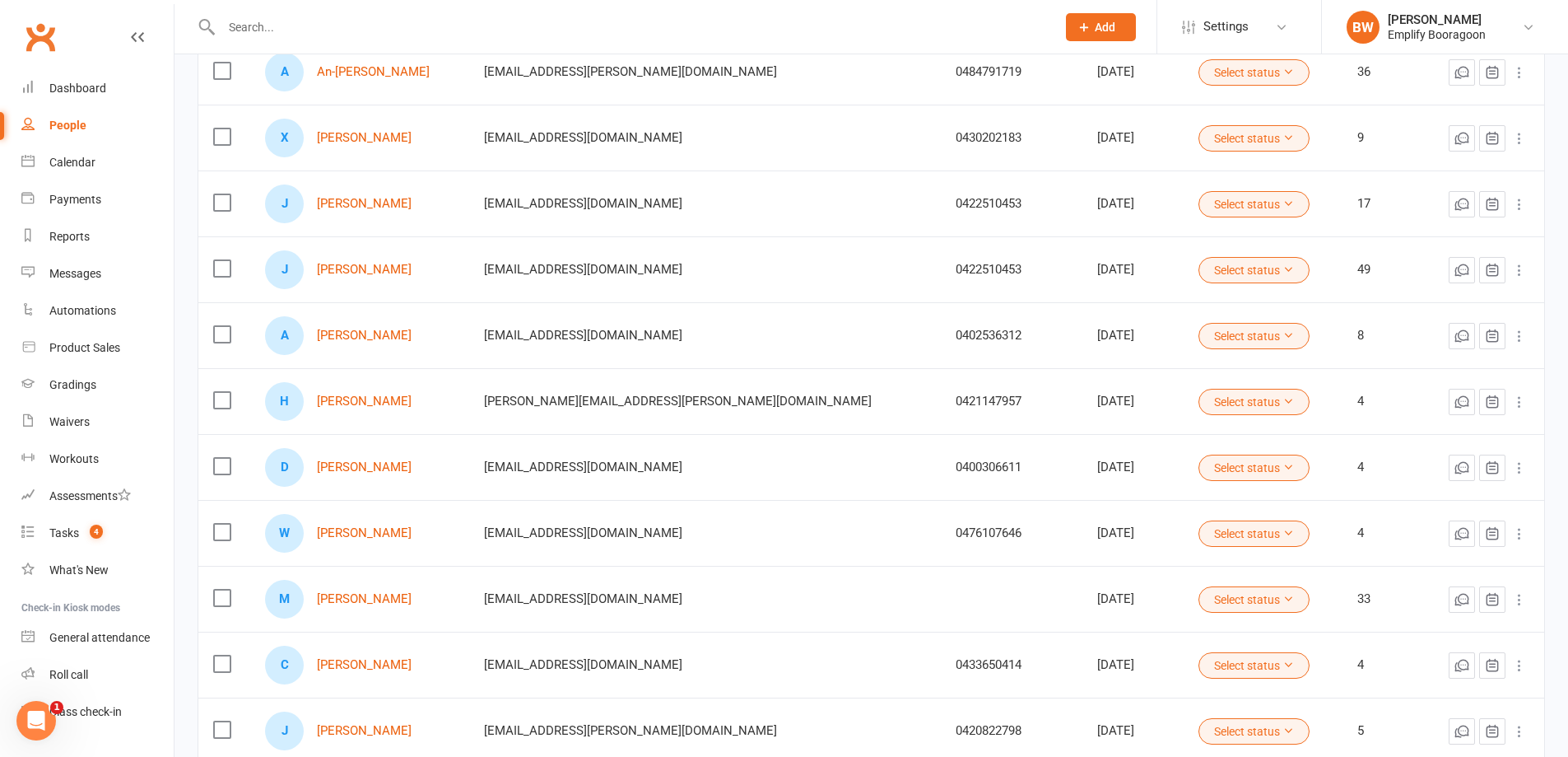
scroll to position [156, 0]
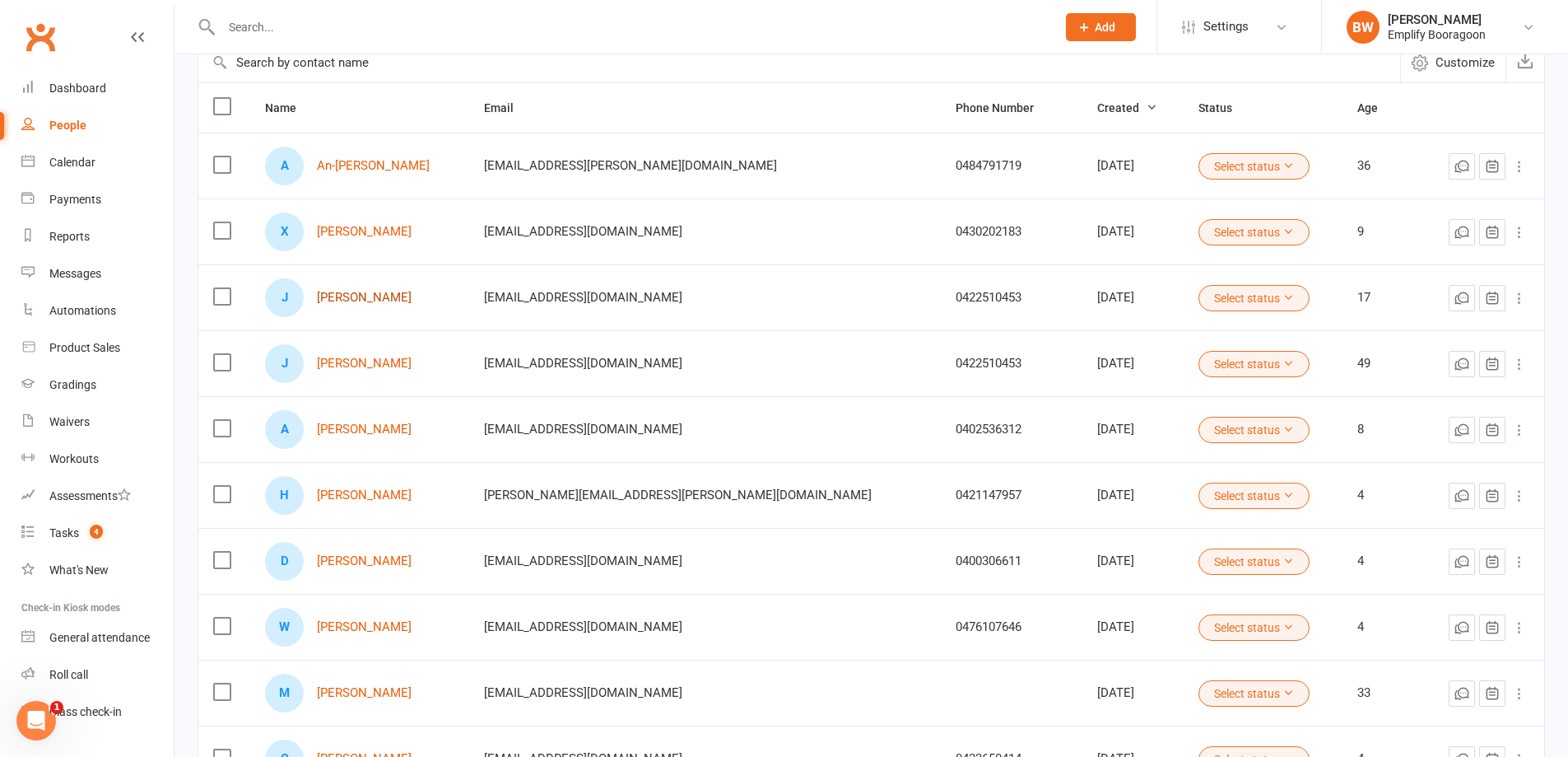
drag, startPoint x: 370, startPoint y: 287, endPoint x: 368, endPoint y: 297, distance: 10.2
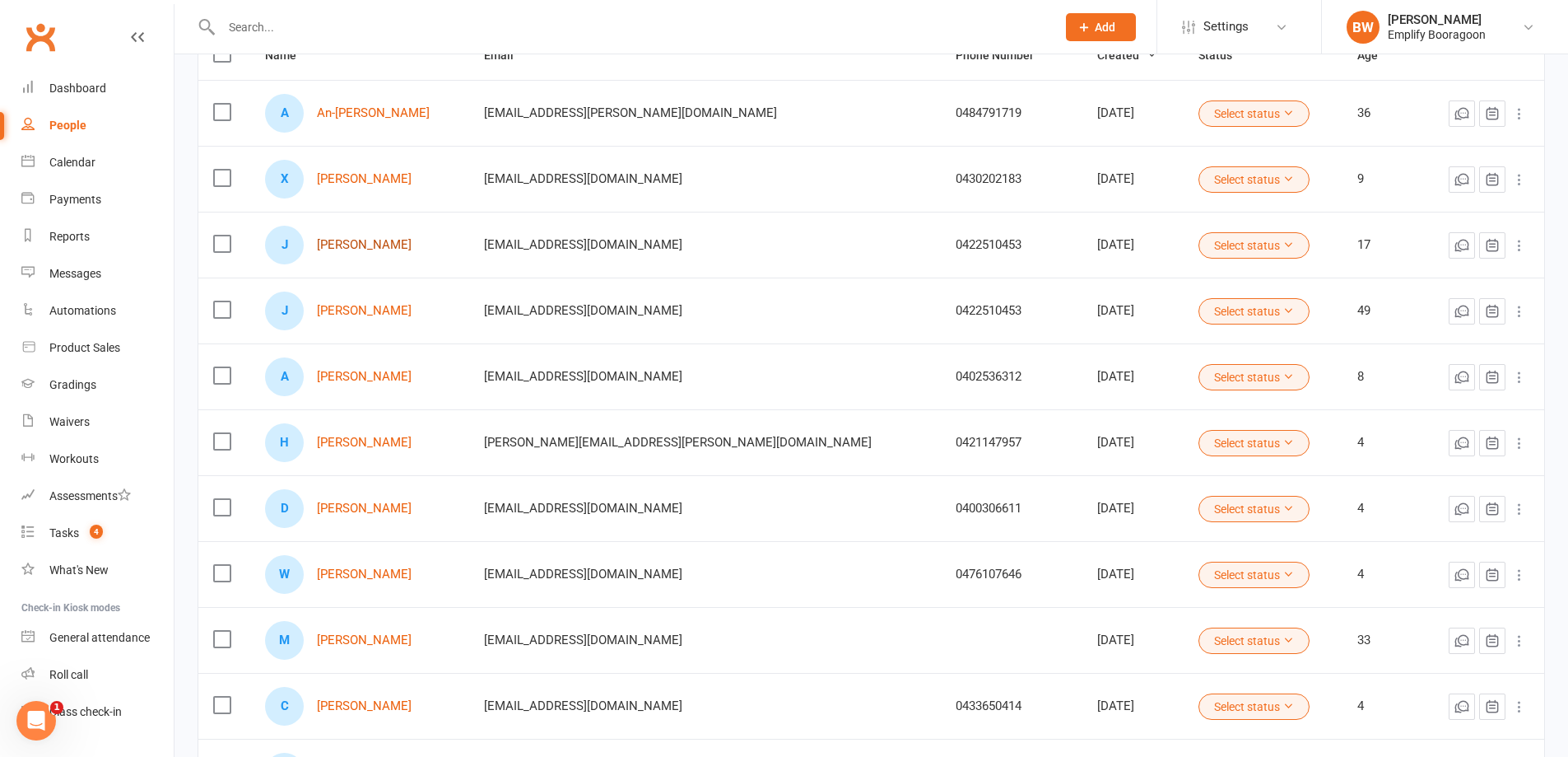
scroll to position [0, 0]
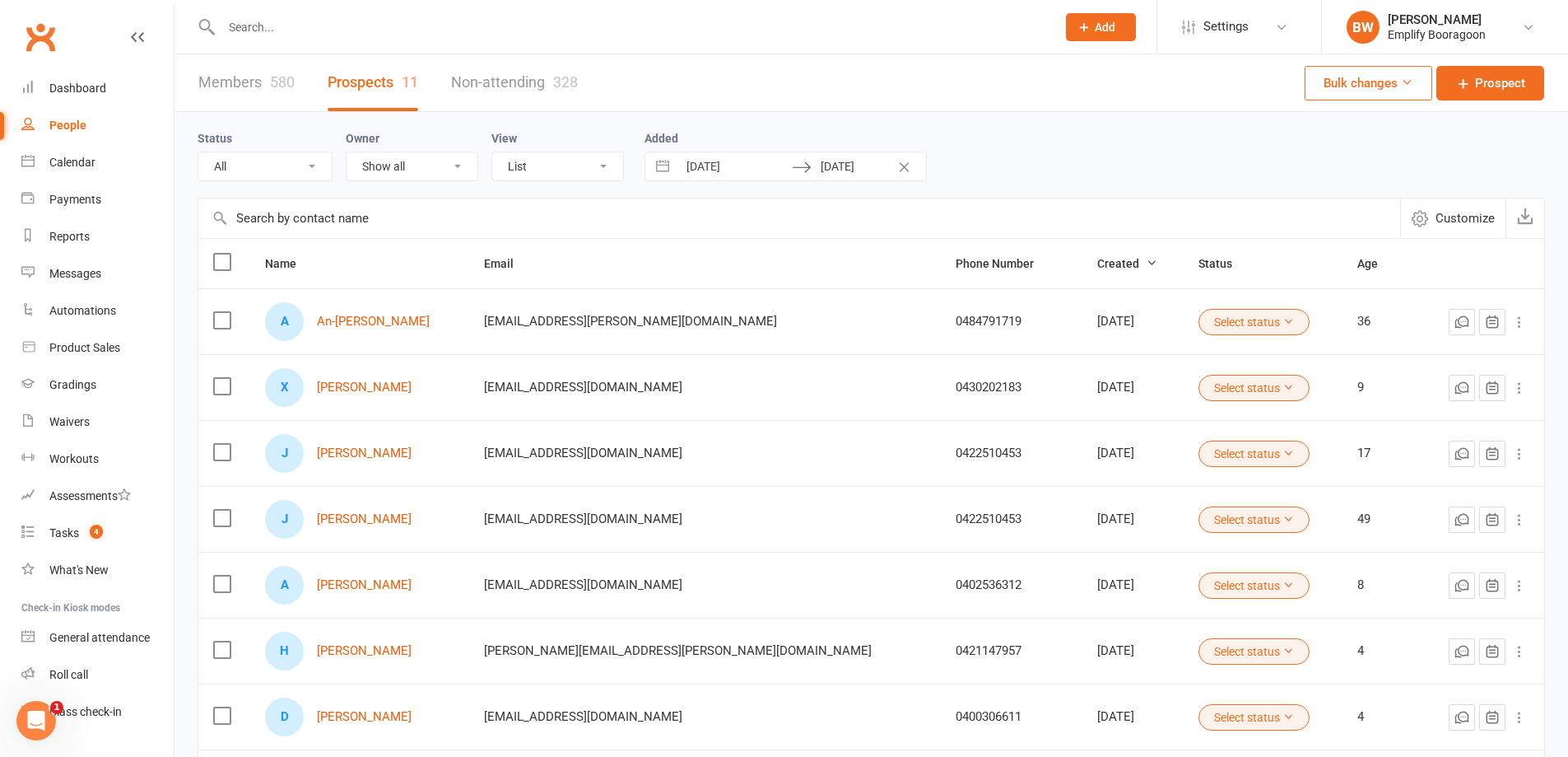
click at [1271, 172] on div "Status All (No status set) (Invalid status) Initial Contact Follow-up Call Foll…" at bounding box center [871, 155] width 1348 height 53
click at [1125, 156] on div "Status All (No status set) (Invalid status) Initial Contact Follow-up Call Foll…" at bounding box center [871, 155] width 1348 height 53
click at [221, 97] on link "Members 580" at bounding box center [246, 83] width 97 height 57
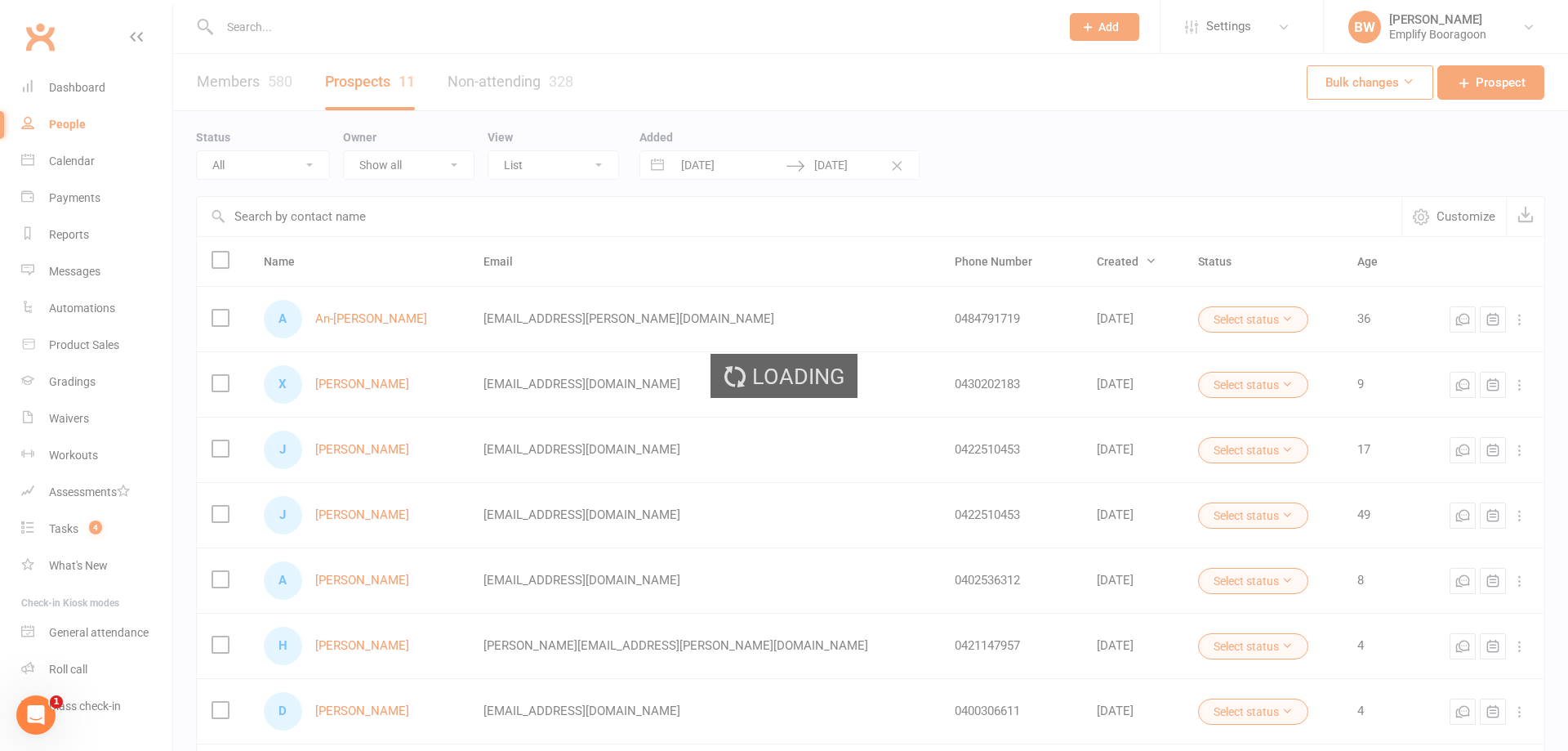
select select "100"
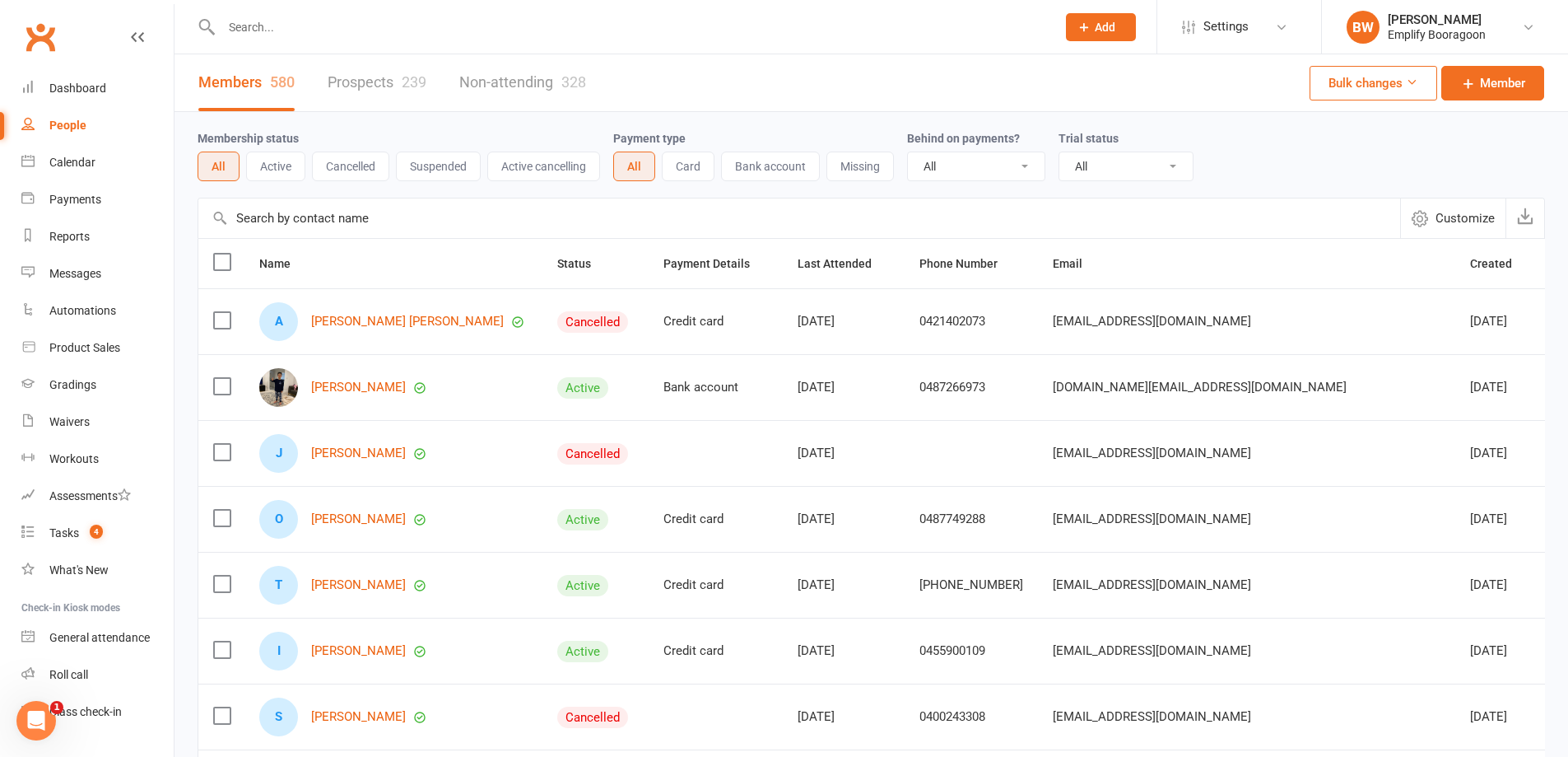
click at [397, 78] on link "Prospects 239" at bounding box center [377, 83] width 99 height 57
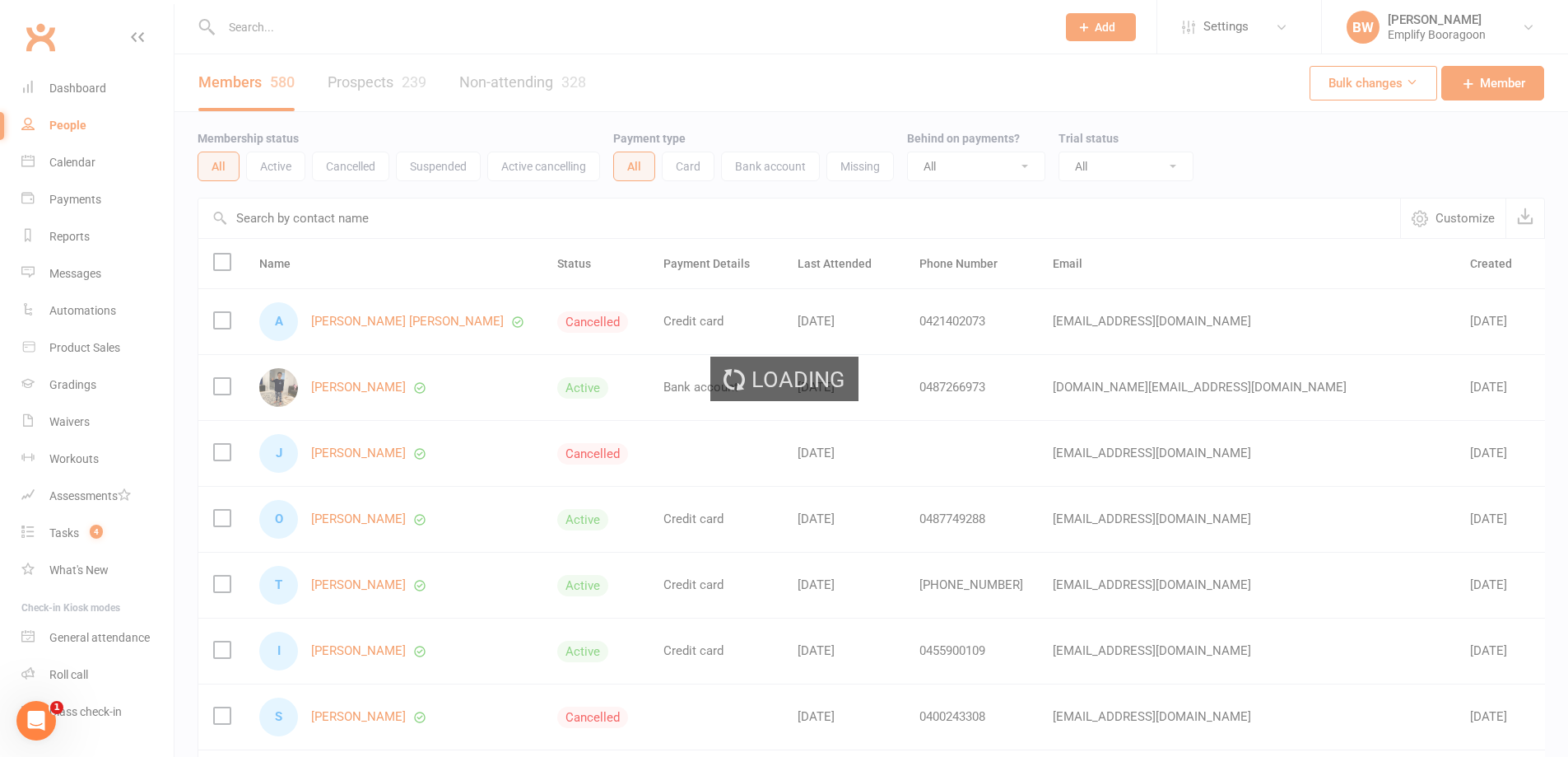
select select "100"
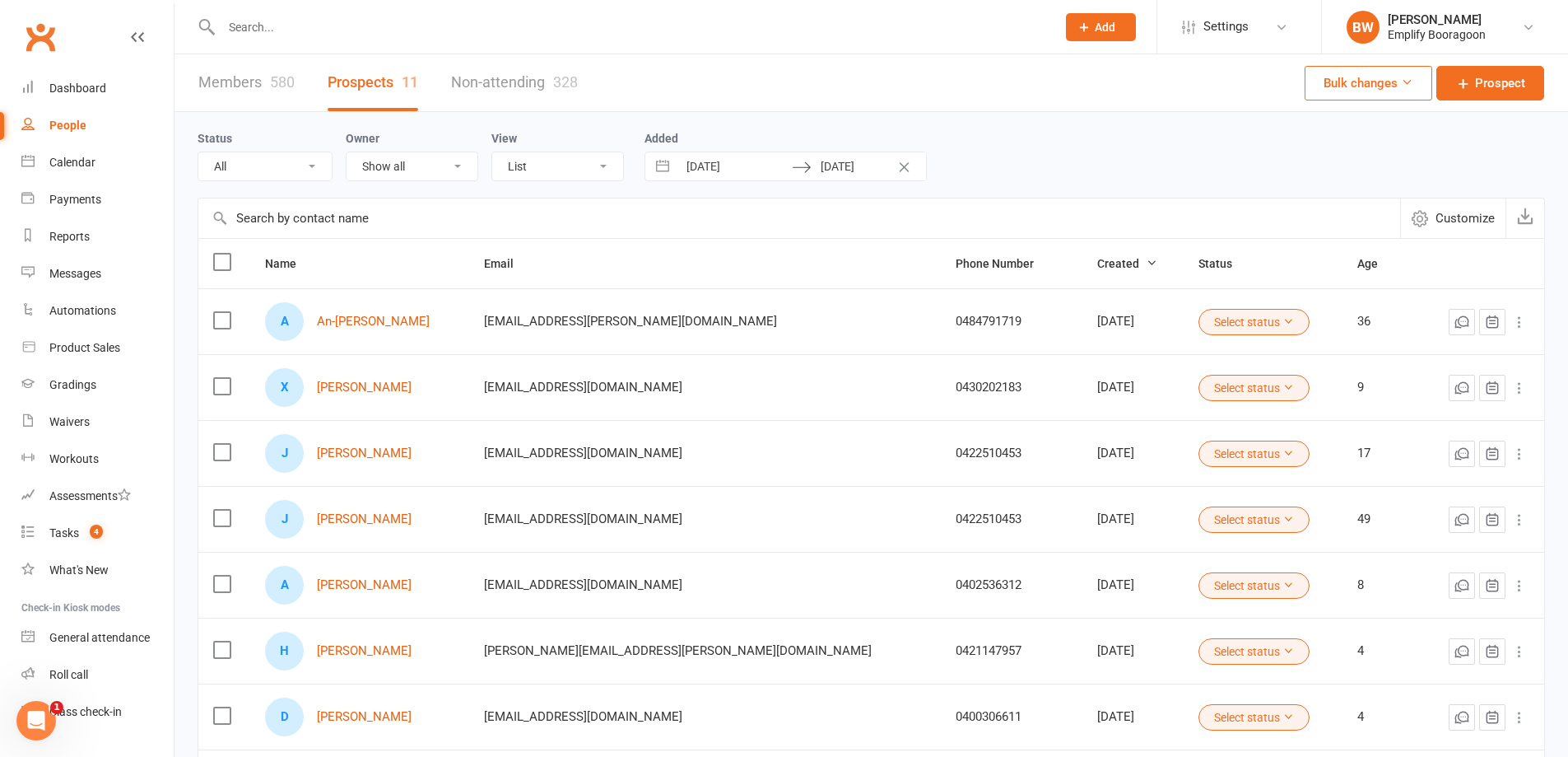
click at [490, 87] on link "Non-attending 328" at bounding box center [515, 83] width 127 height 57
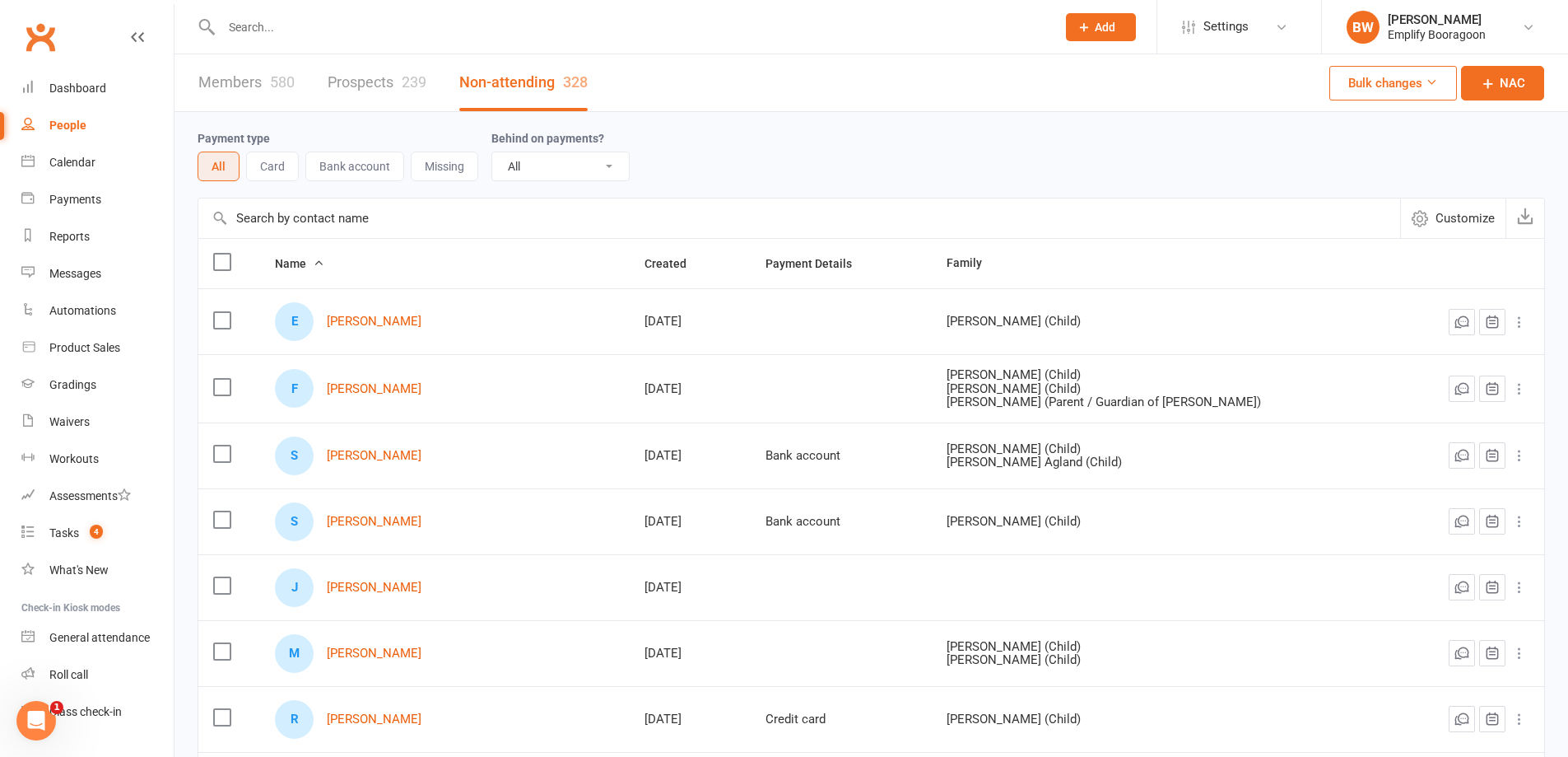
click at [367, 102] on link "Prospects 239" at bounding box center [377, 83] width 99 height 57
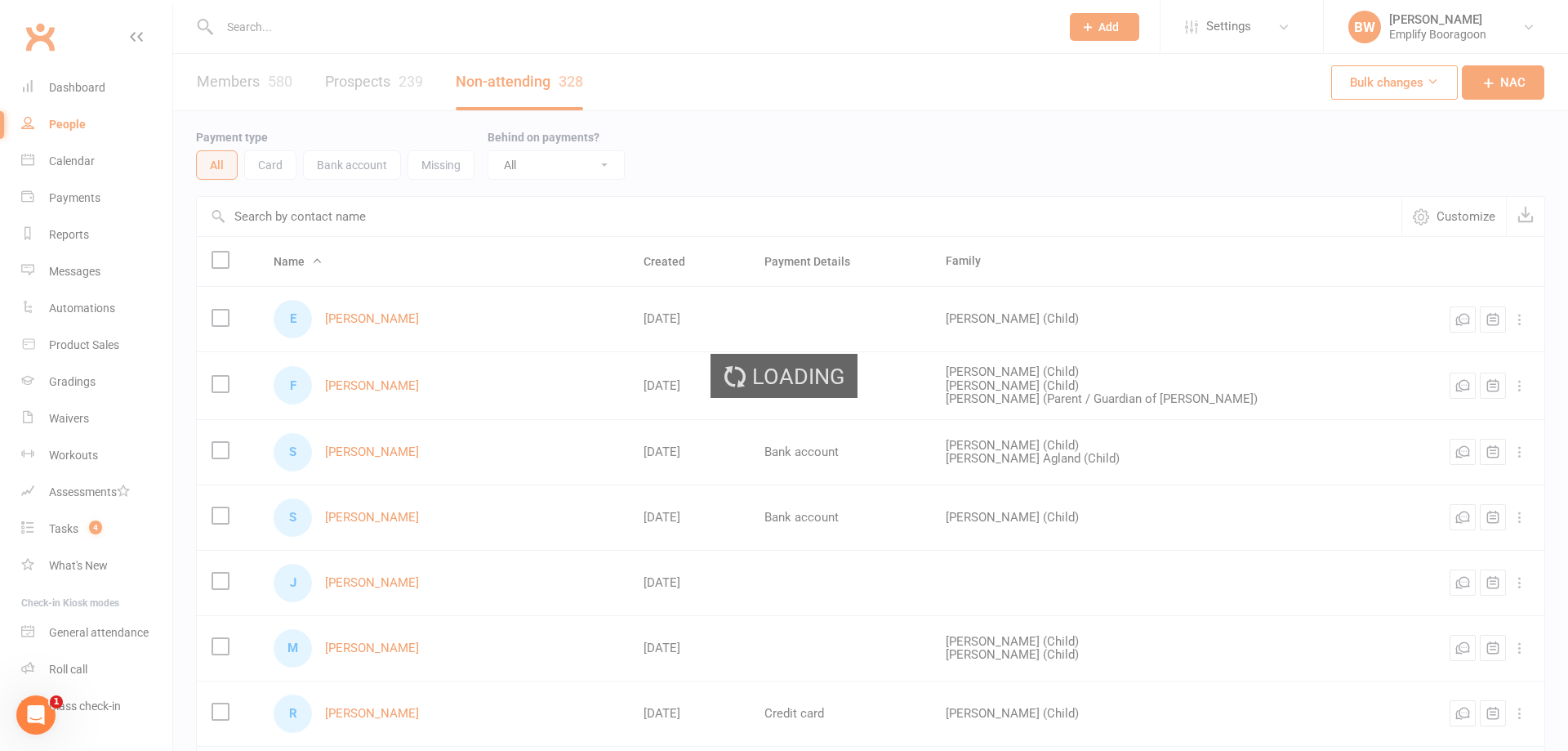
select select "100"
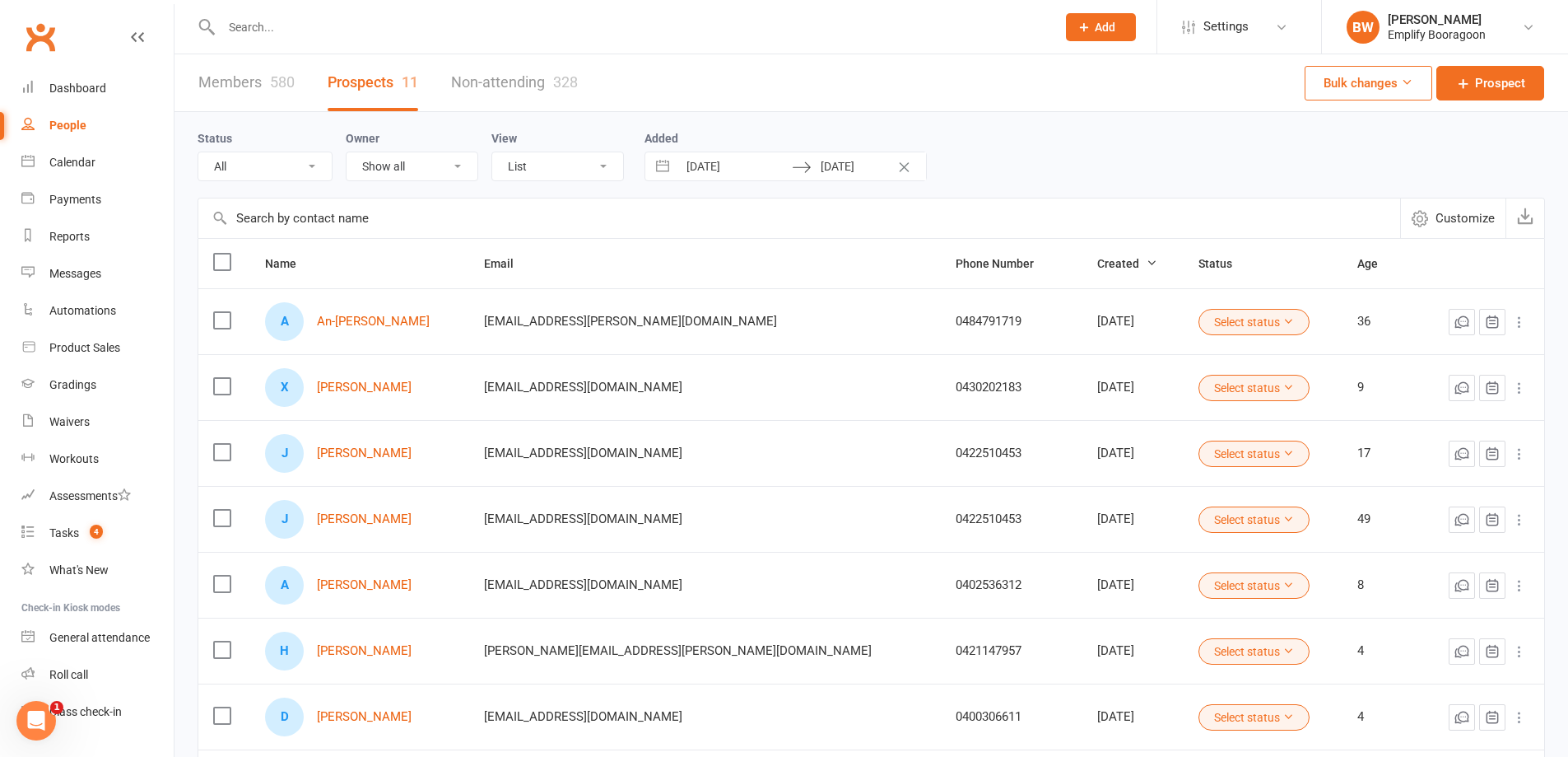
click at [264, 92] on link "Members 580" at bounding box center [246, 83] width 97 height 57
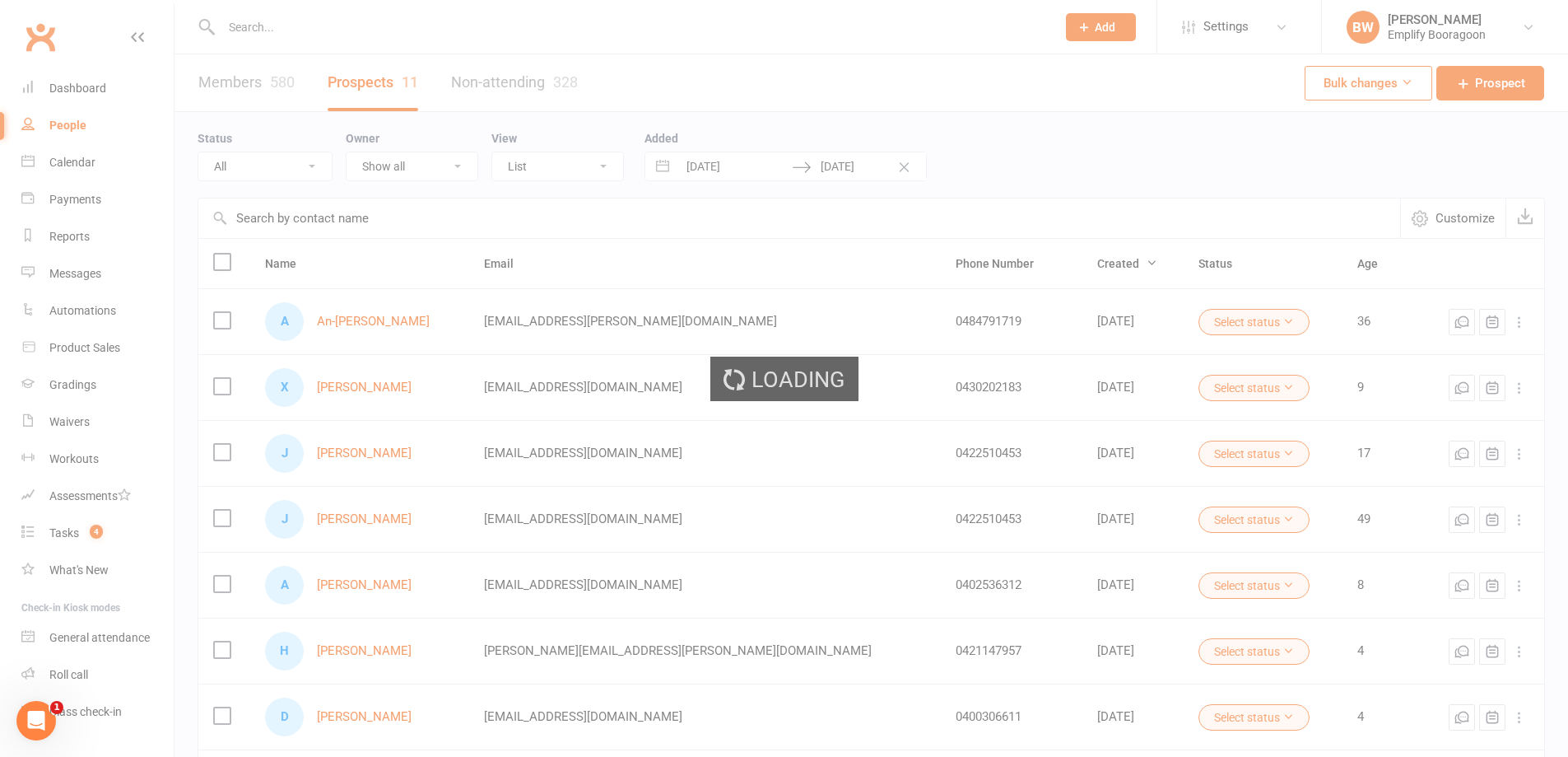
select select "100"
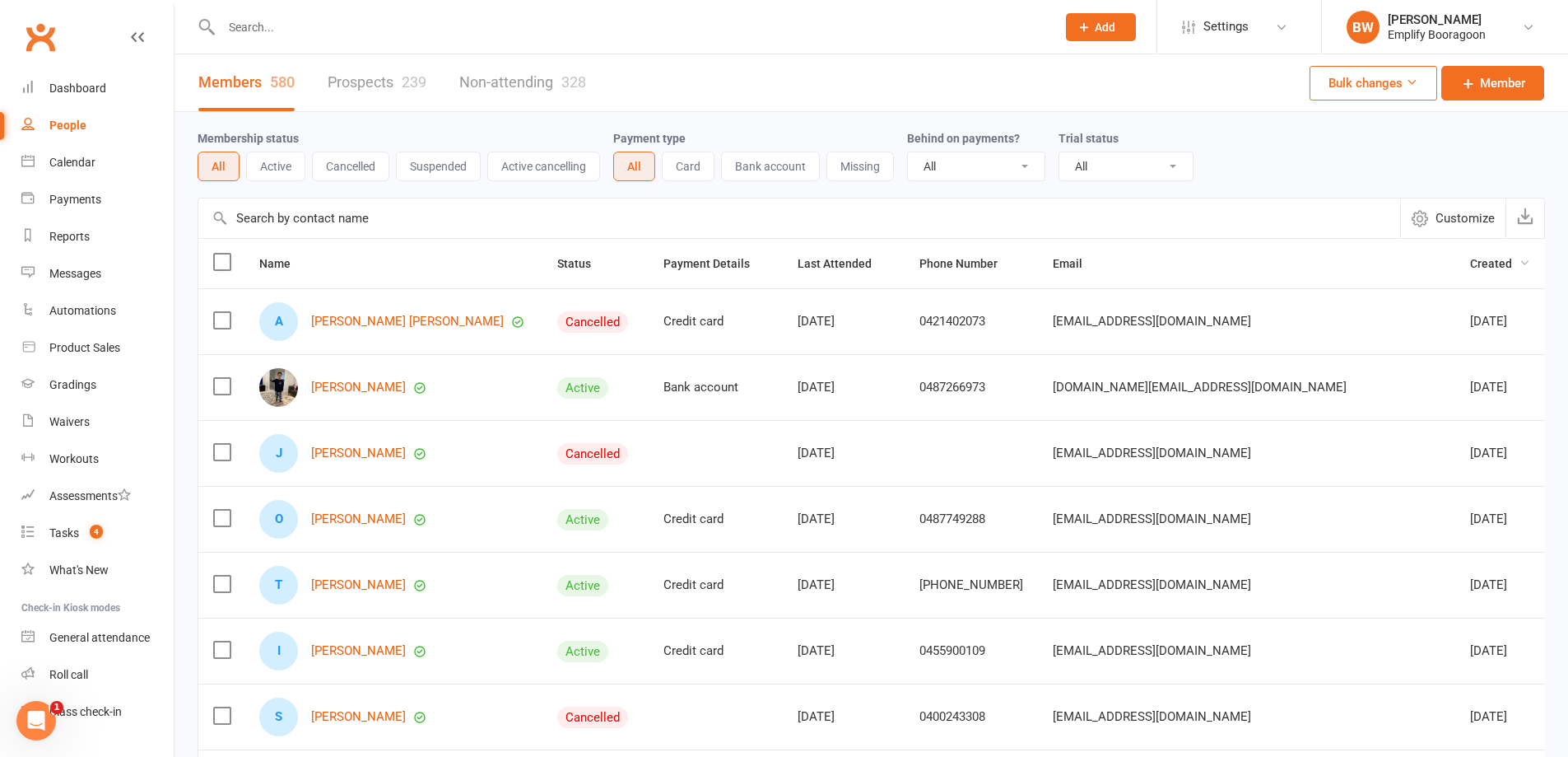
click at [1470, 267] on span "Created" at bounding box center [1500, 263] width 60 height 13
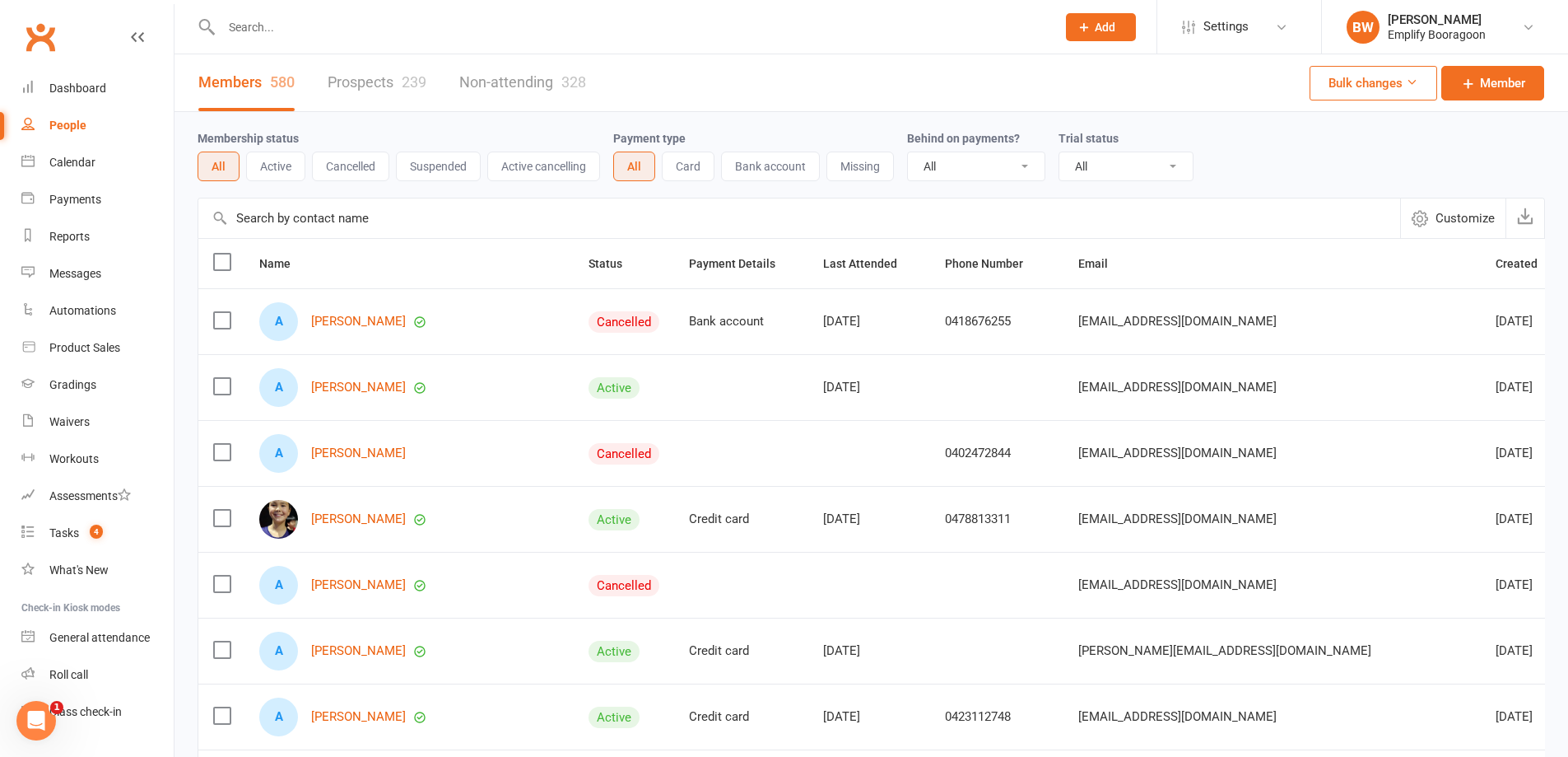
click at [1495, 261] on span "Created" at bounding box center [1525, 263] width 60 height 13
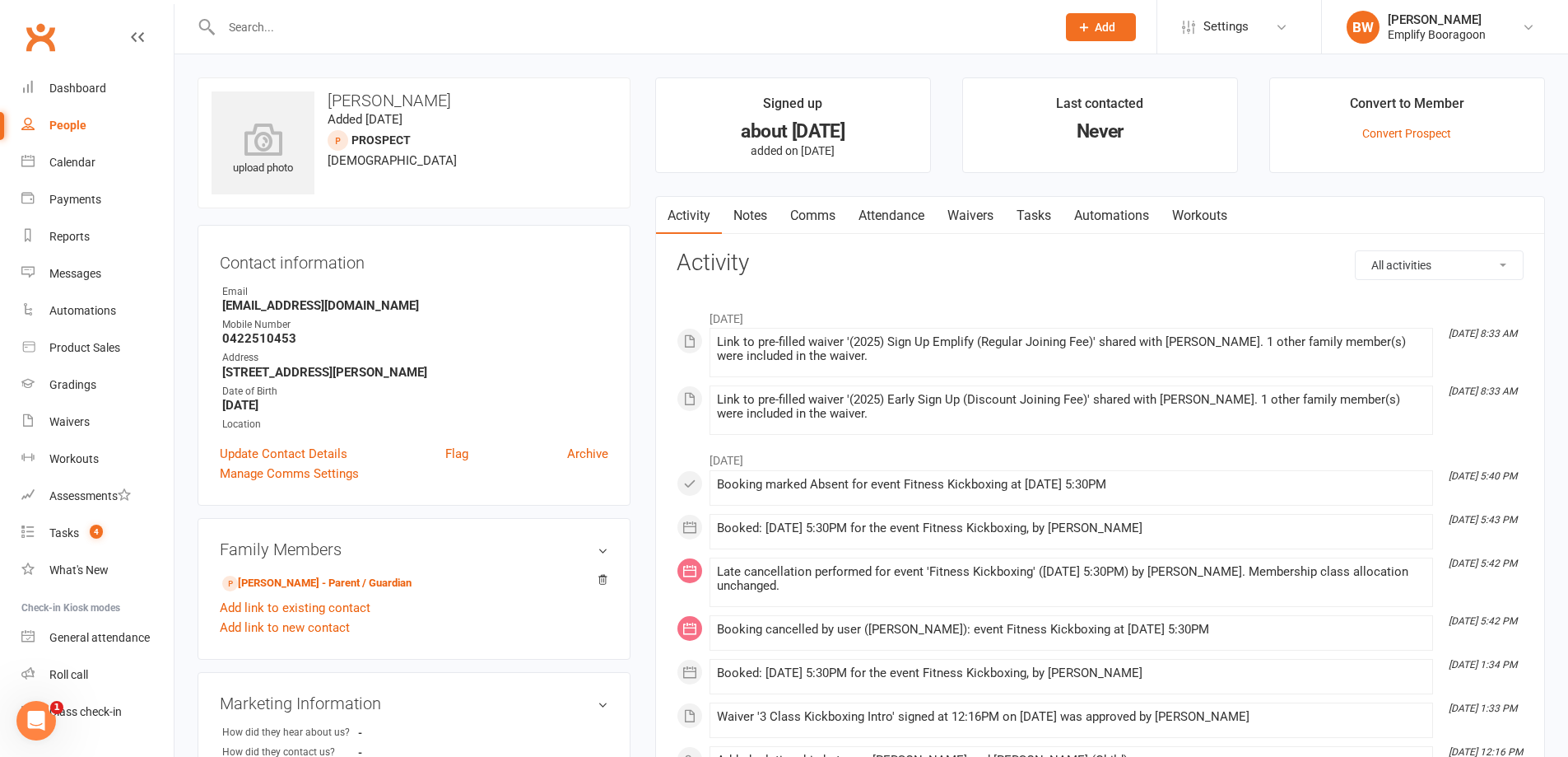
click at [1264, 130] on ul "Signed up about 2 months ago added on 17 Jun 2025 Last contacted Never Convert …" at bounding box center [1100, 125] width 890 height 96
drag, startPoint x: 643, startPoint y: 102, endPoint x: 412, endPoint y: 120, distance: 231.7
click at [644, 102] on main "Signed up about 2 months ago added on 17 Jun 2025 Last contacted Never Convert …" at bounding box center [1100, 508] width 914 height 860
click at [59, 96] on link "Dashboard" at bounding box center [97, 88] width 153 height 37
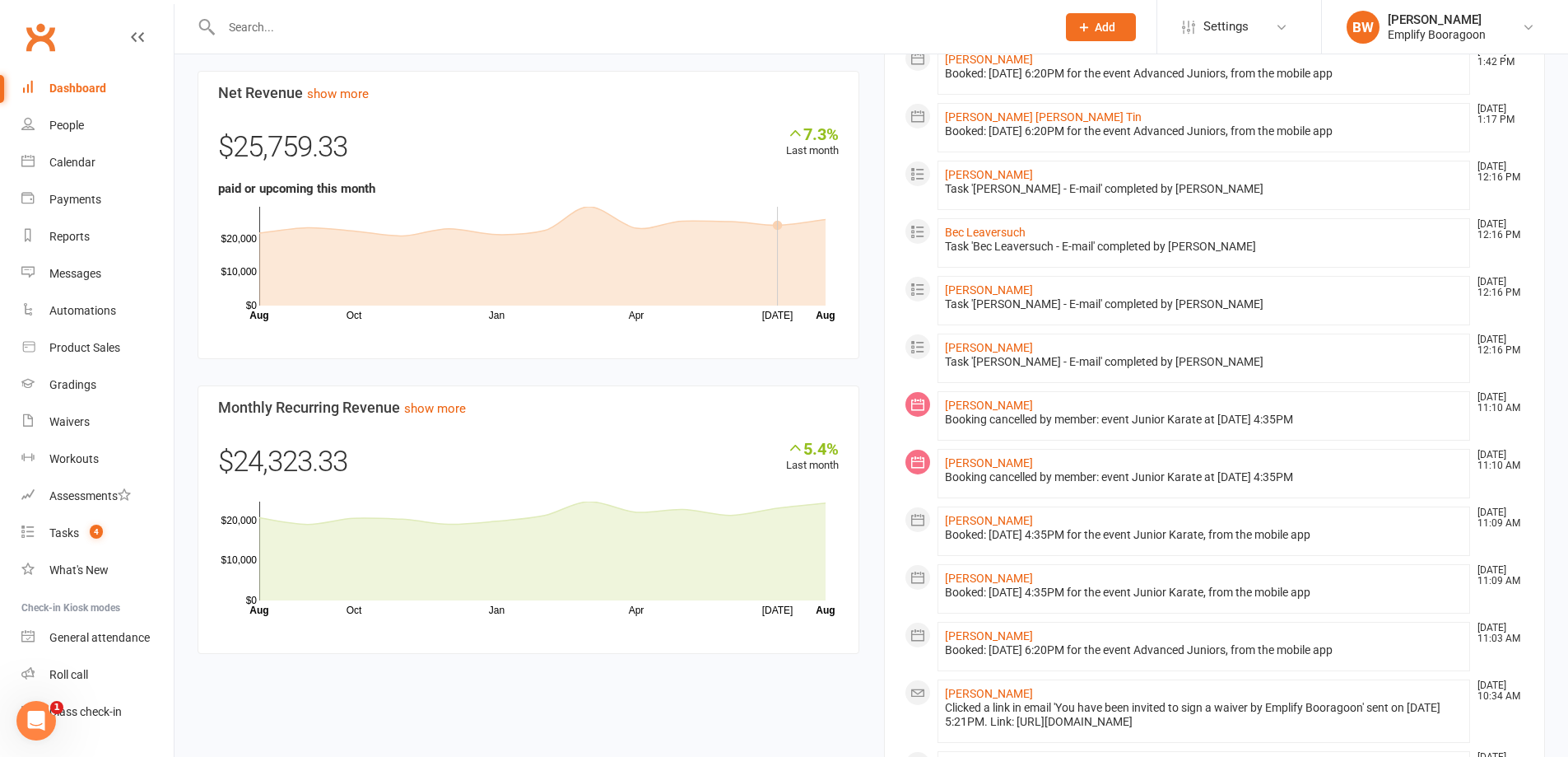
scroll to position [1071, 0]
